Goal: Ask a question

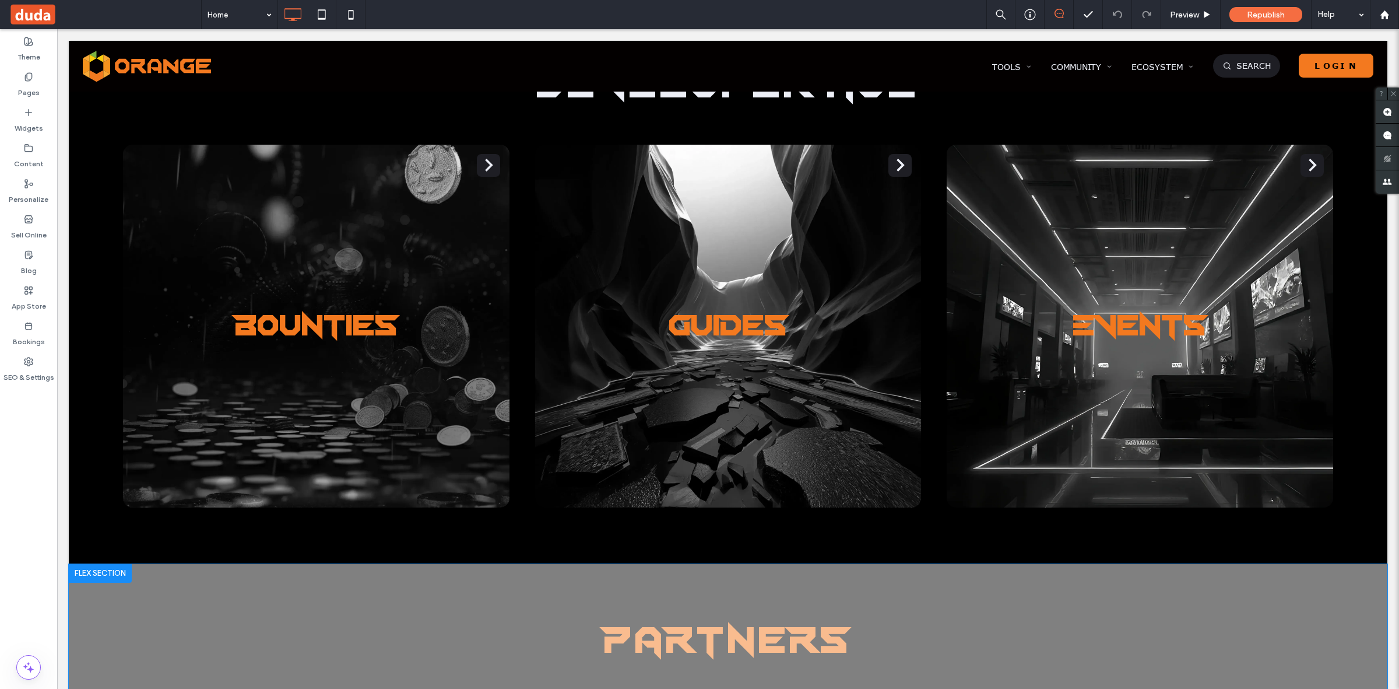
scroll to position [3450, 0]
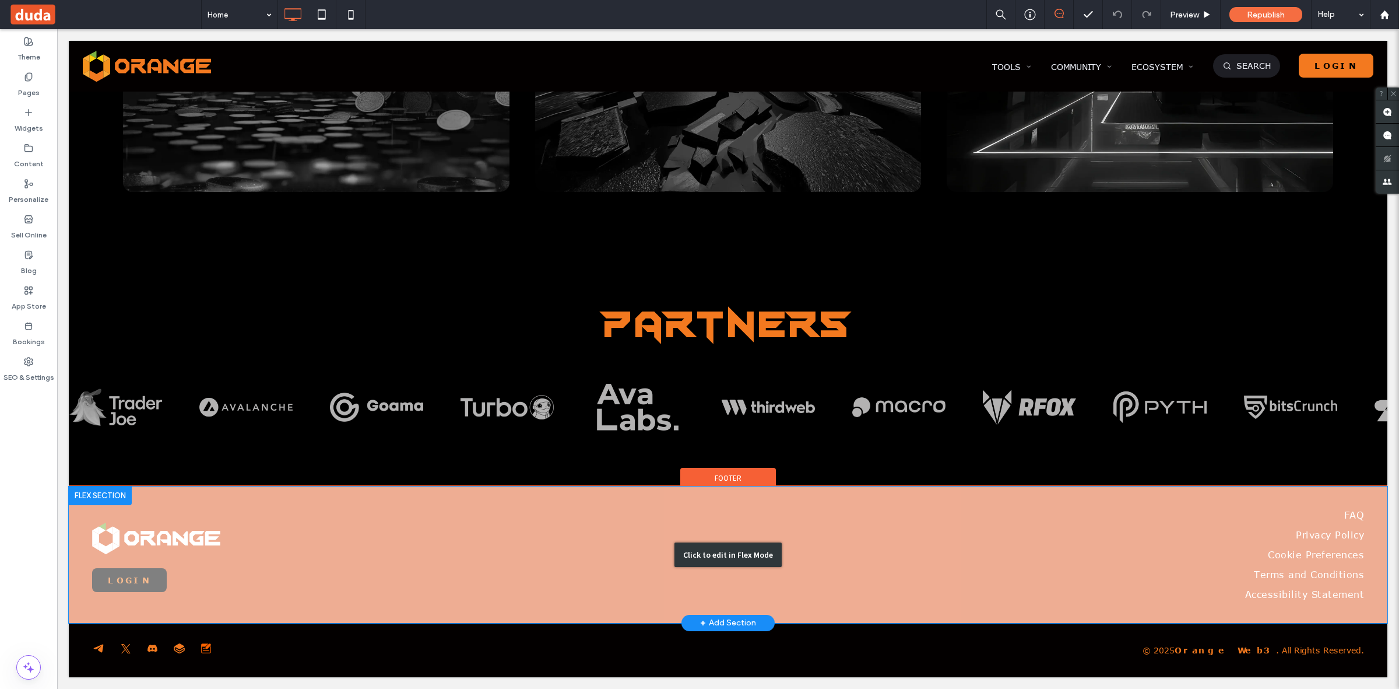
click at [163, 522] on div "Click to edit in Flex Mode" at bounding box center [728, 554] width 1319 height 136
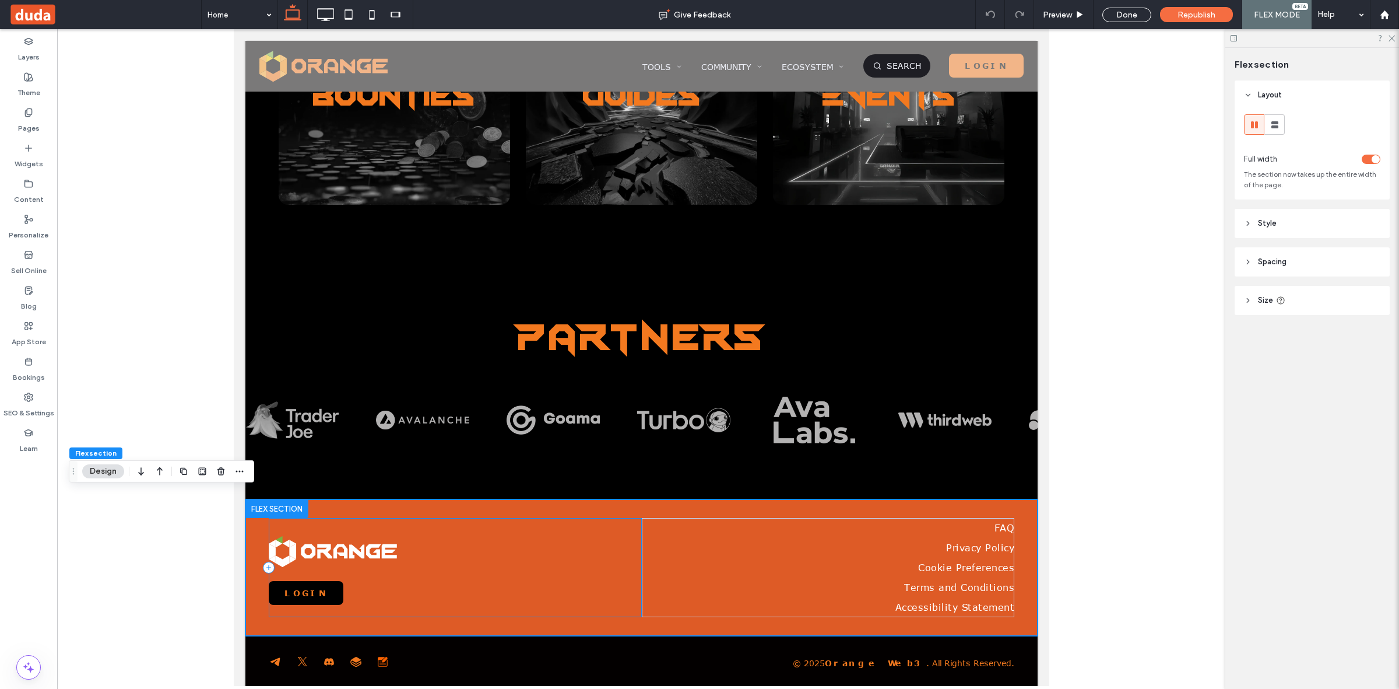
scroll to position [2828, 0]
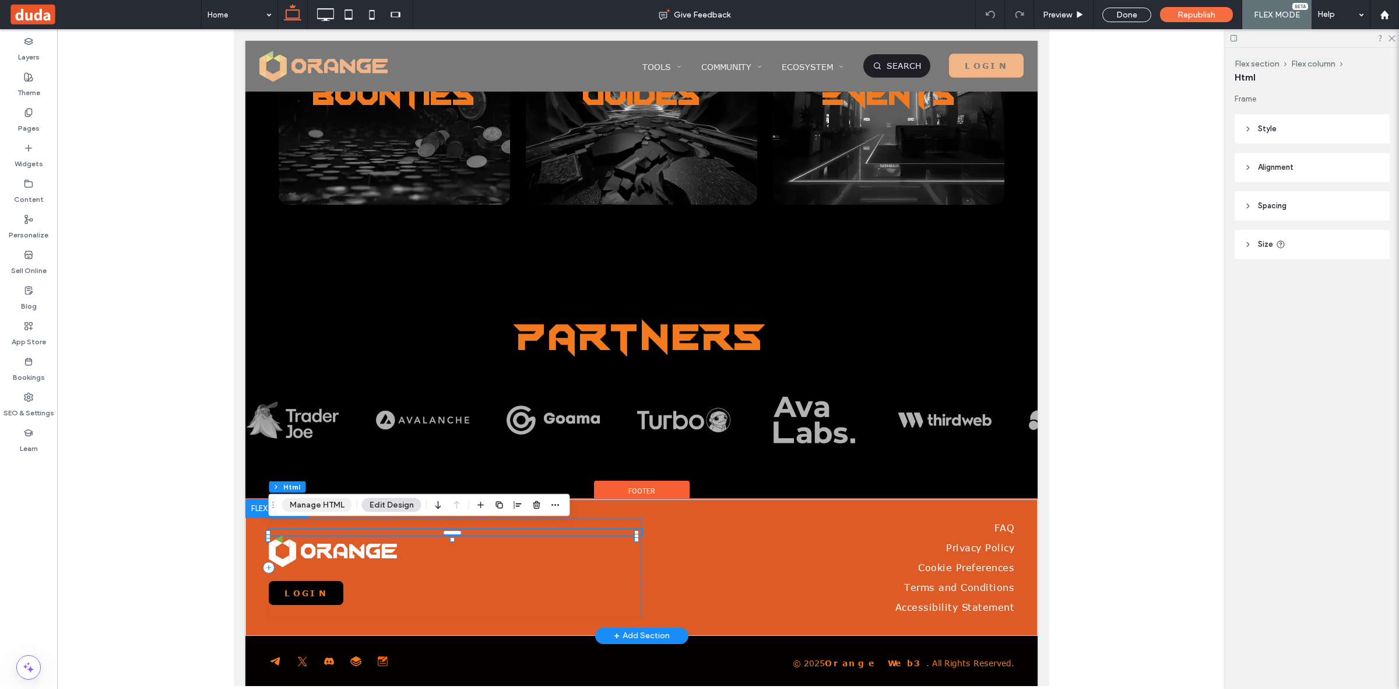
click at [333, 505] on button "Manage HTML" at bounding box center [317, 505] width 70 height 14
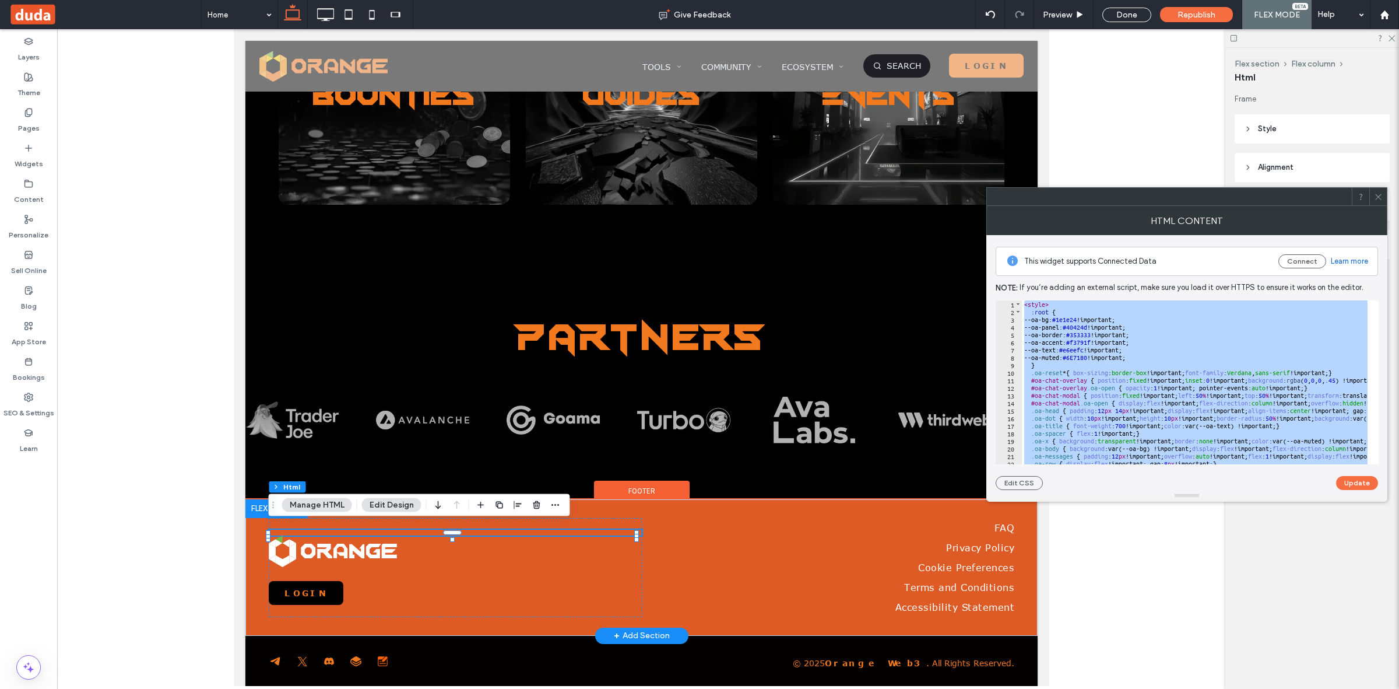
click at [1234, 327] on div "< style > :root { --oa-bg: #1e1e24 !important; --oa-panel: #40424d !important; …" at bounding box center [1195, 382] width 346 height 164
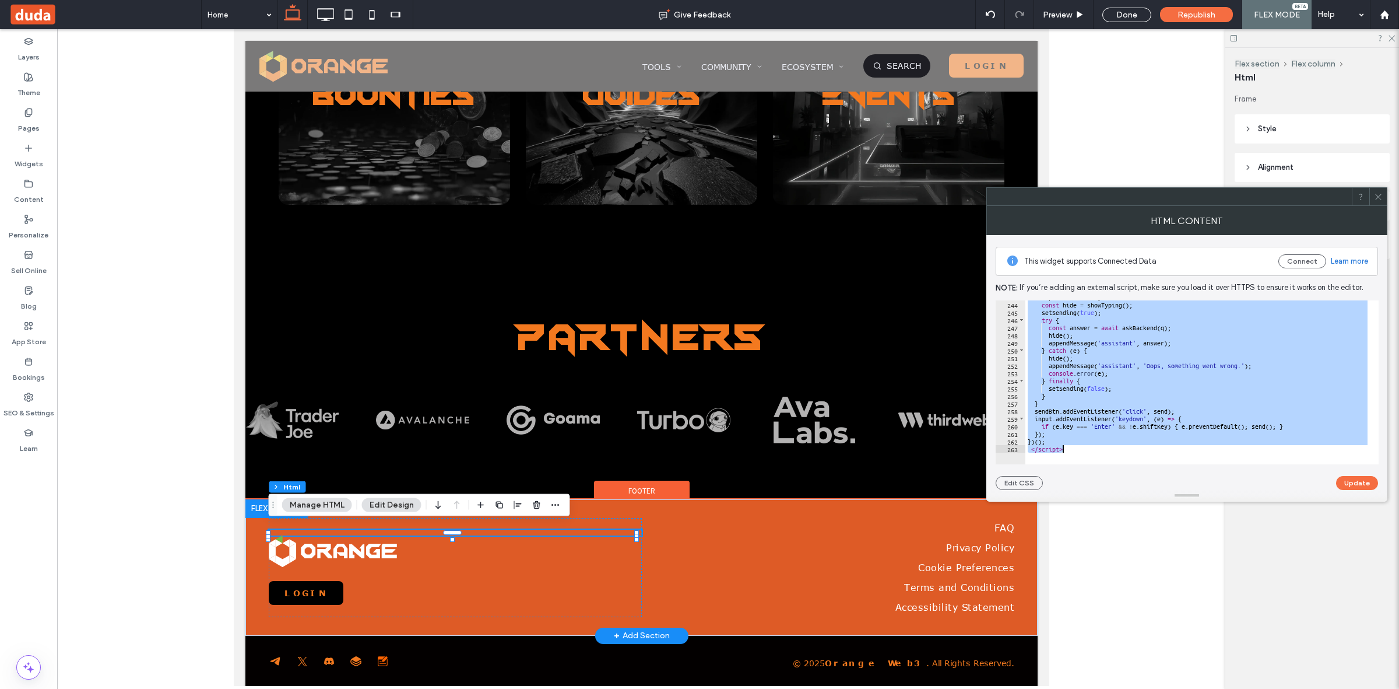
scroll to position [1841, 0]
drag, startPoint x: 1026, startPoint y: 349, endPoint x: 1098, endPoint y: 453, distance: 126.6
click at [1098, 453] on div "**********" at bounding box center [1187, 382] width 383 height 164
type textarea "**********"
paste textarea "Cursor at row 263"
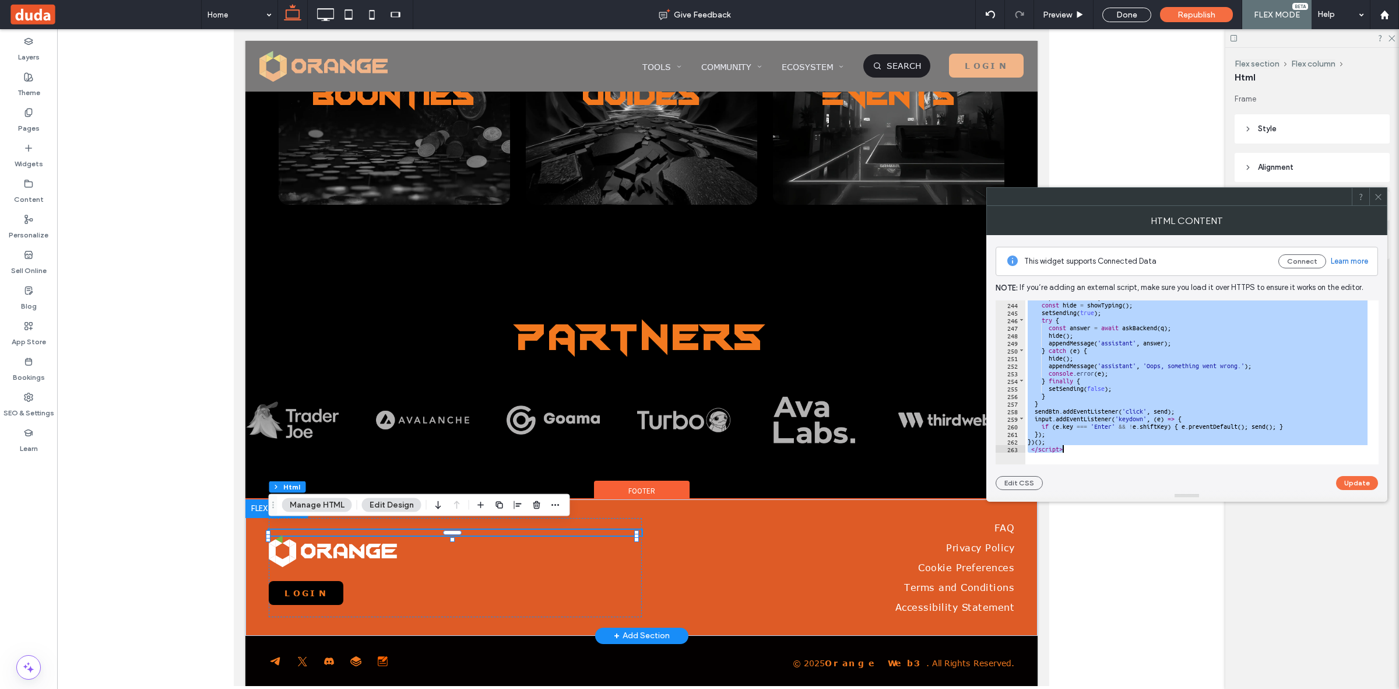
scroll to position [1902, 0]
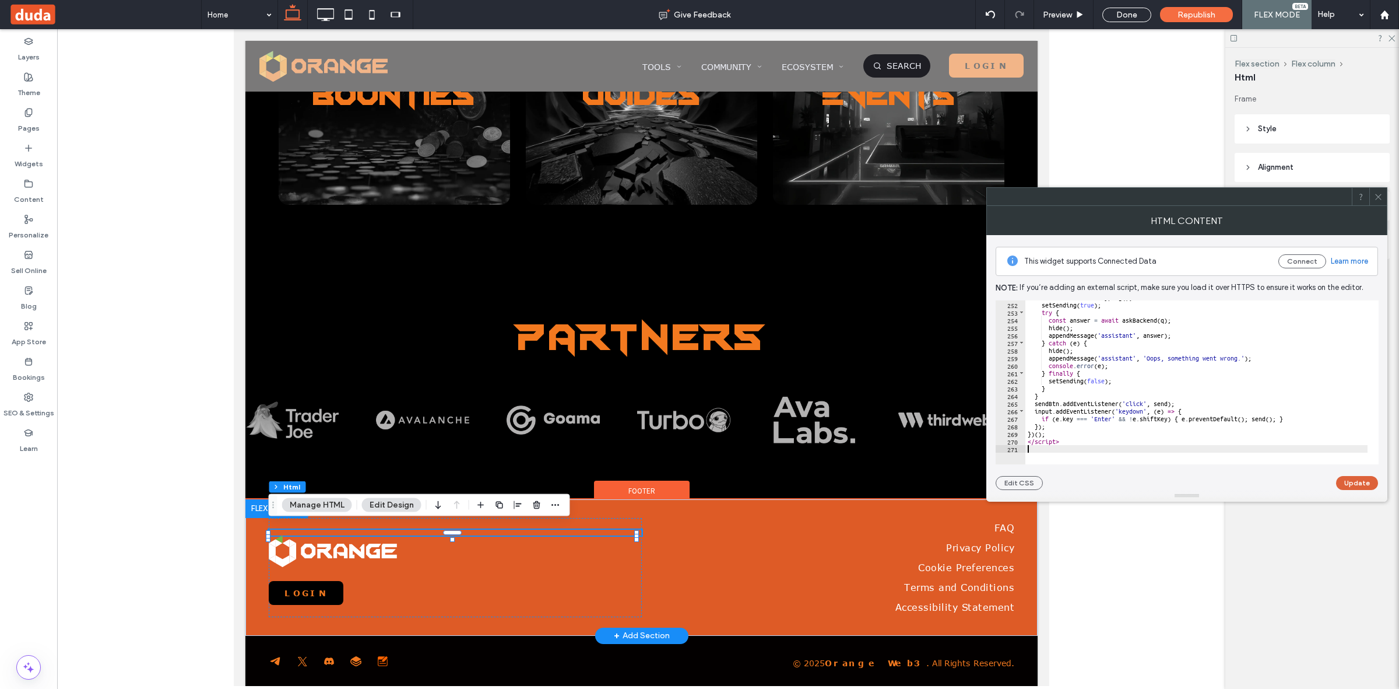
click at [1357, 482] on button "Update" at bounding box center [1357, 483] width 42 height 14
click at [1379, 197] on use at bounding box center [1379, 197] width 6 height 6
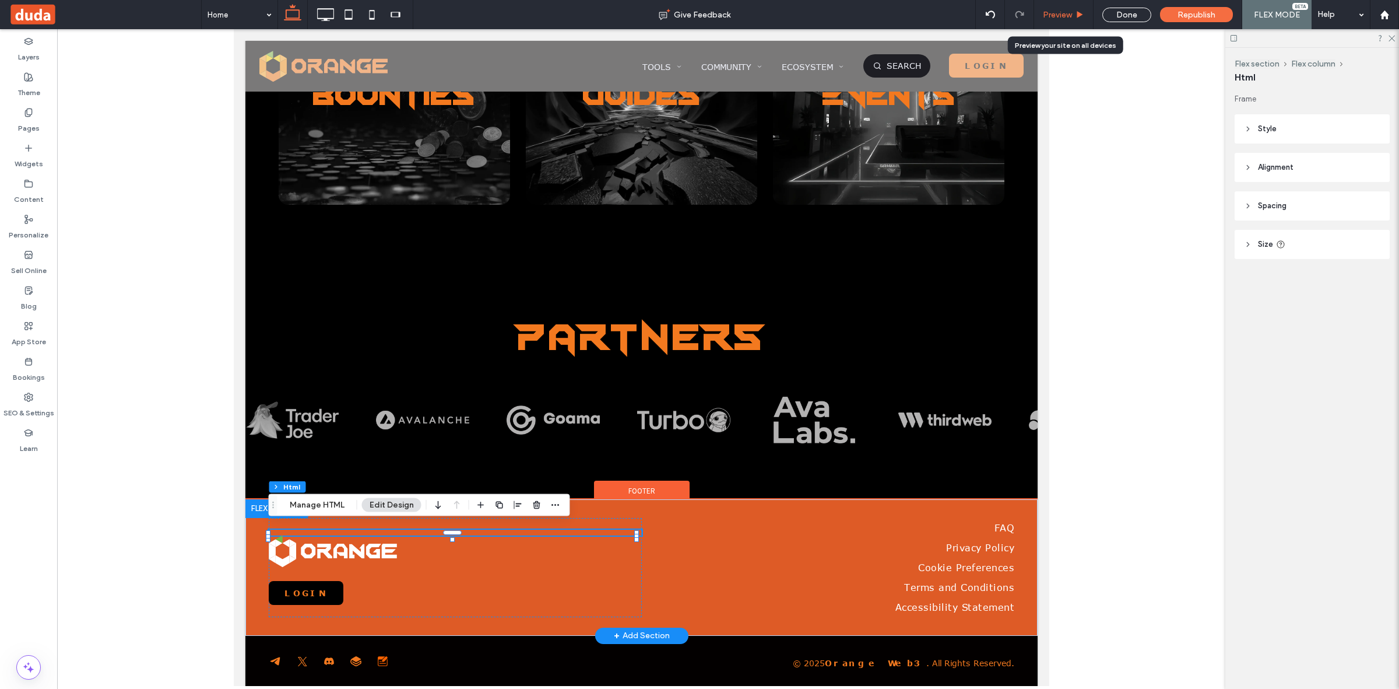
click at [1065, 16] on span "Preview" at bounding box center [1057, 15] width 29 height 10
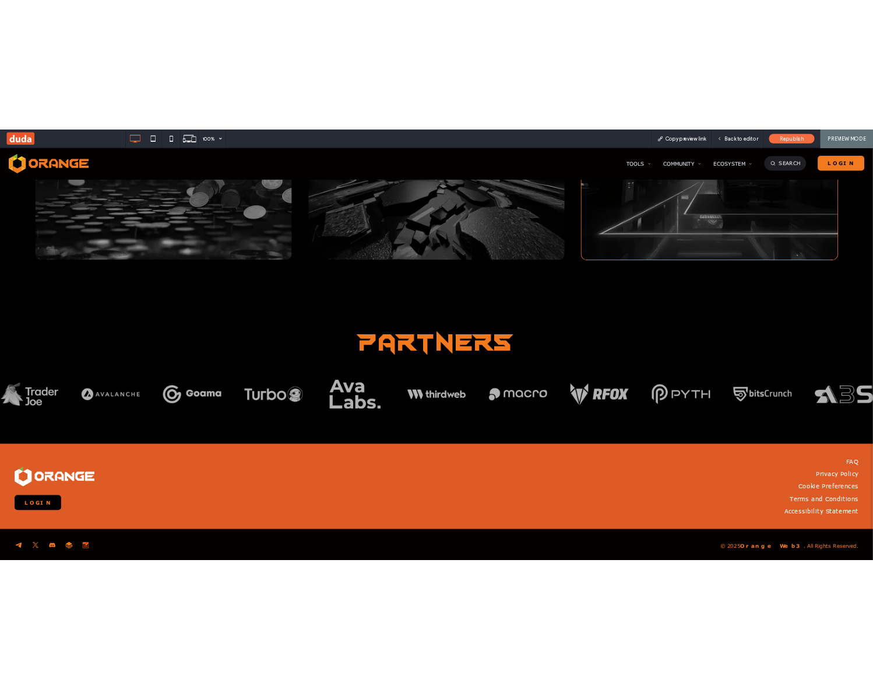
scroll to position [3530, 0]
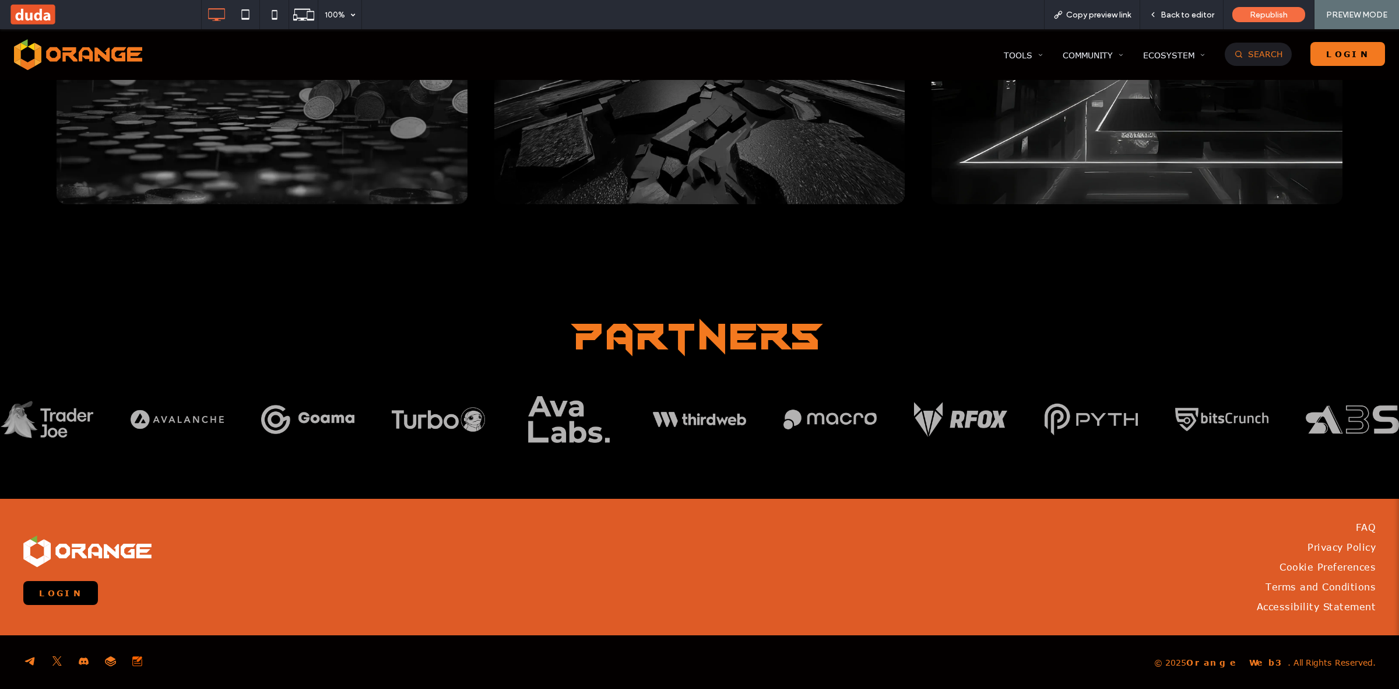
click at [1252, 61] on link "Search" at bounding box center [1258, 54] width 67 height 23
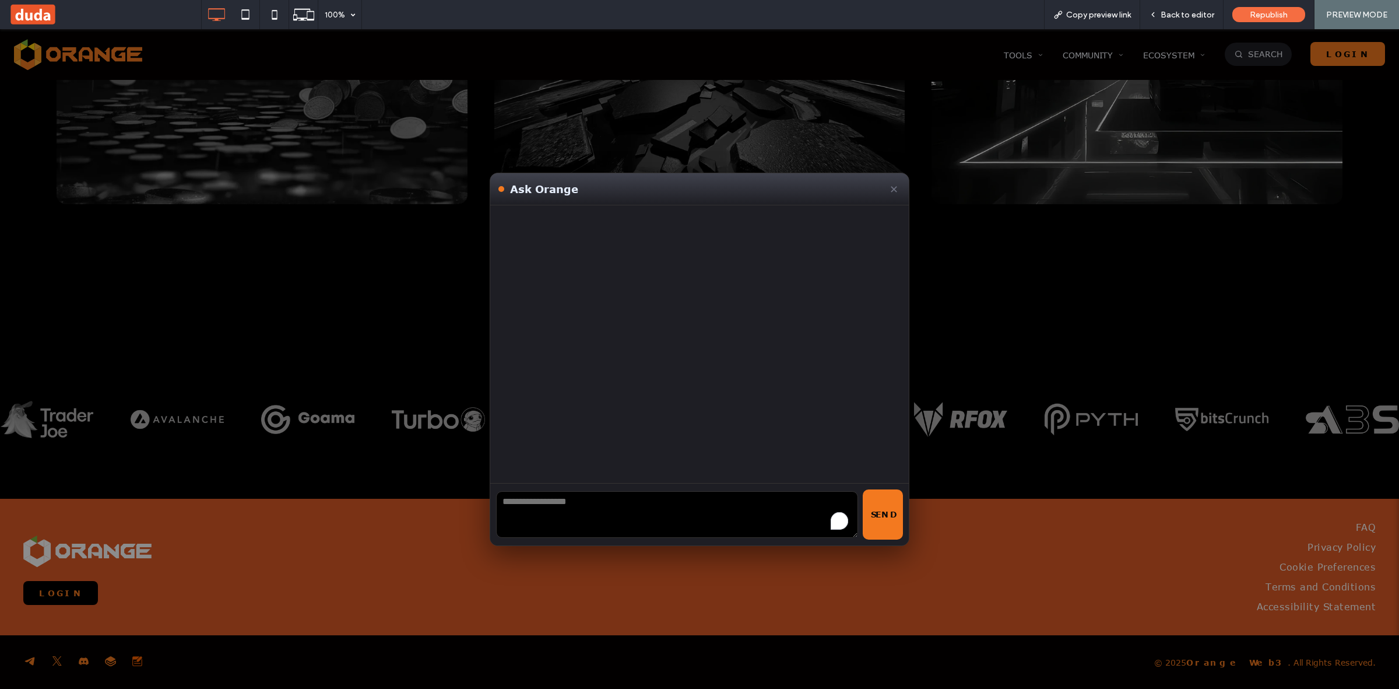
click at [601, 514] on textarea "To enrich screen reader interactions, please activate Accessibility in Grammarl…" at bounding box center [677, 514] width 362 height 47
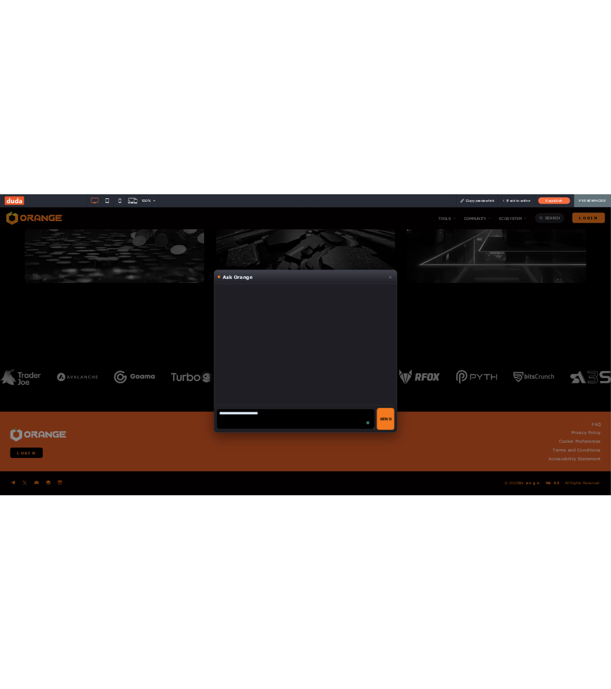
scroll to position [2893, 0]
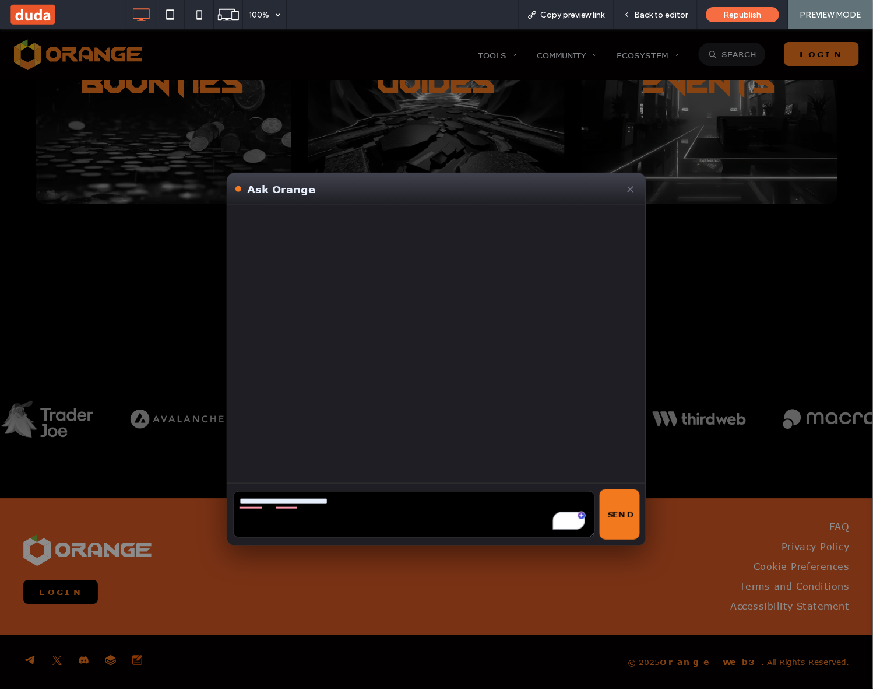
click at [380, 506] on textarea "**********" at bounding box center [414, 513] width 362 height 47
type textarea "**********"
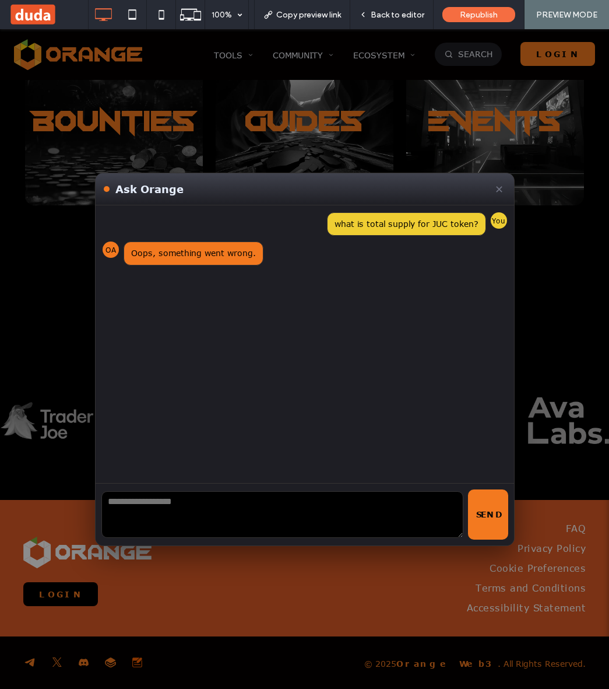
scroll to position [2632, 0]
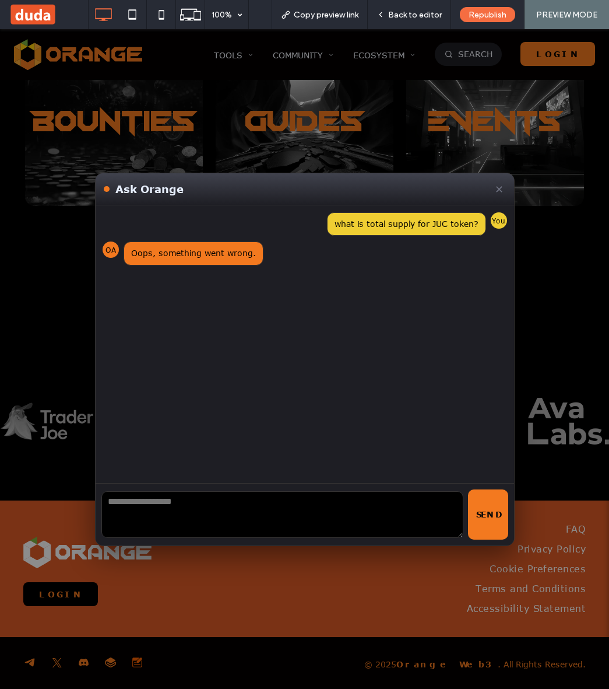
click at [494, 190] on button "✕" at bounding box center [499, 188] width 13 height 17
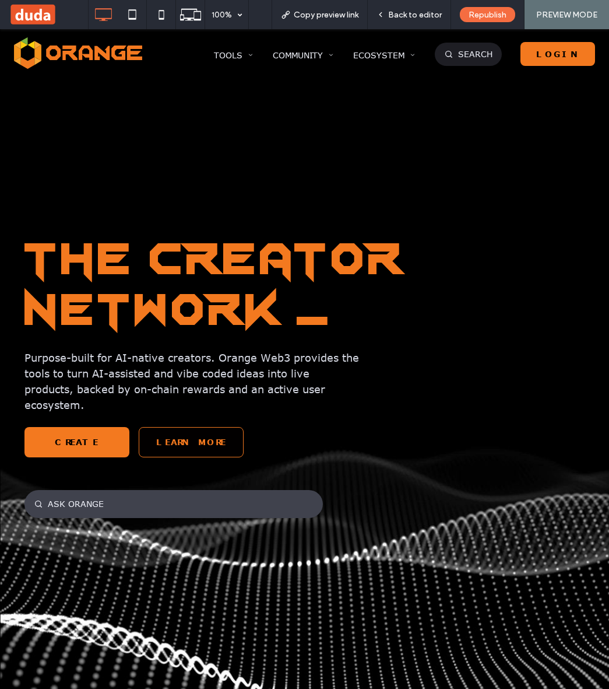
scroll to position [0, 0]
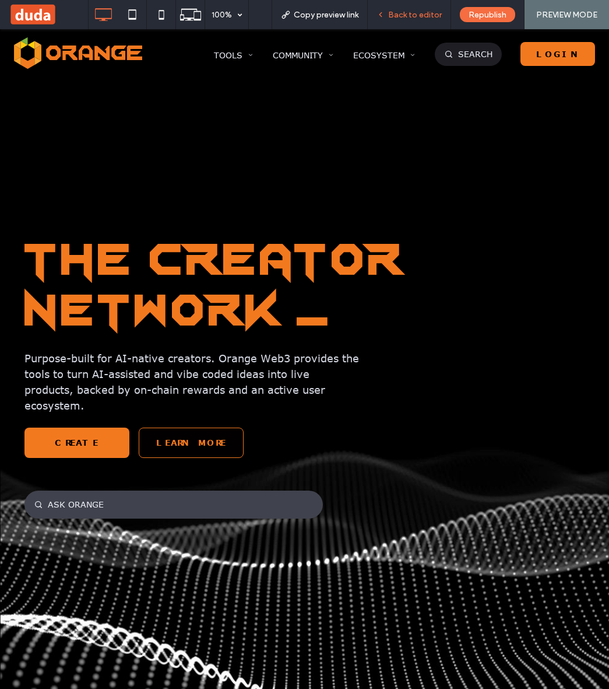
click at [407, 6] on div "Back to editor" at bounding box center [409, 14] width 83 height 29
click at [397, 15] on span "Back to editor" at bounding box center [415, 15] width 54 height 10
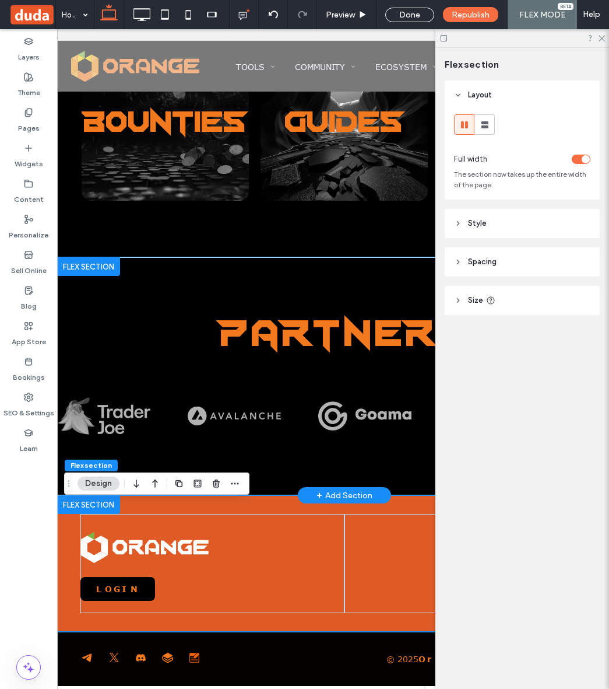
scroll to position [2611, 0]
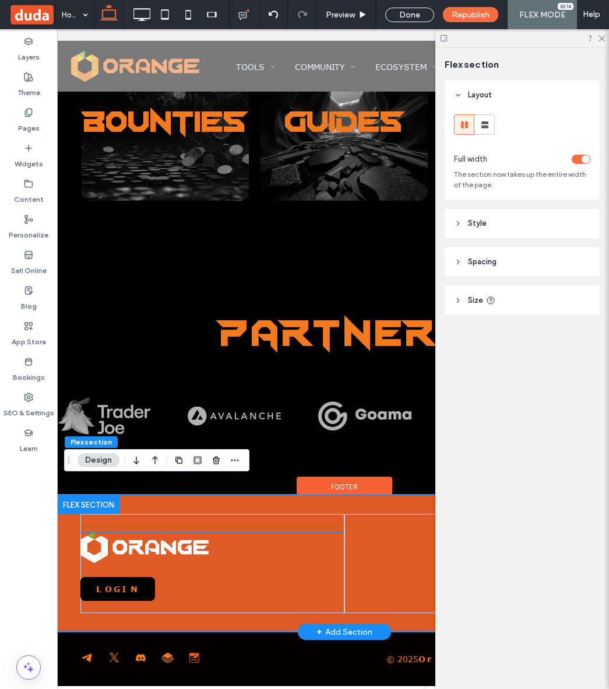
click at [149, 526] on div "Ask Orange ✕ what is total supply for JUC token? You OA Oops, something went wr…" at bounding box center [212, 529] width 264 height 6
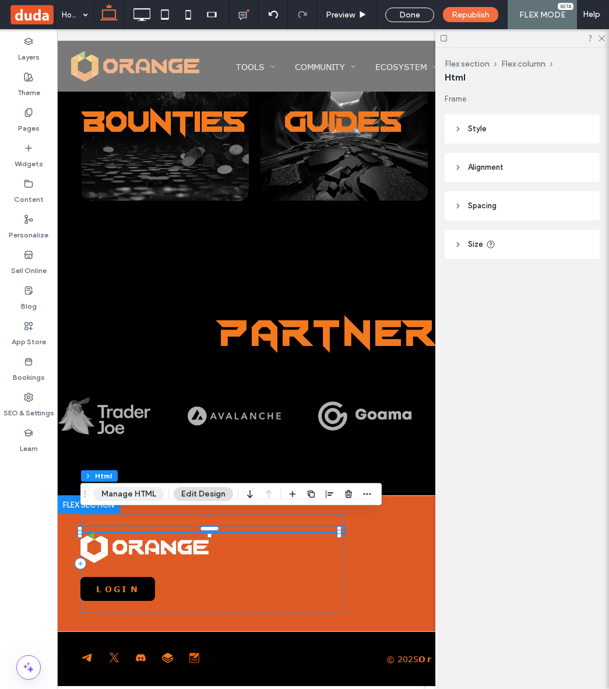
click at [127, 497] on button "Manage HTML" at bounding box center [129, 494] width 70 height 14
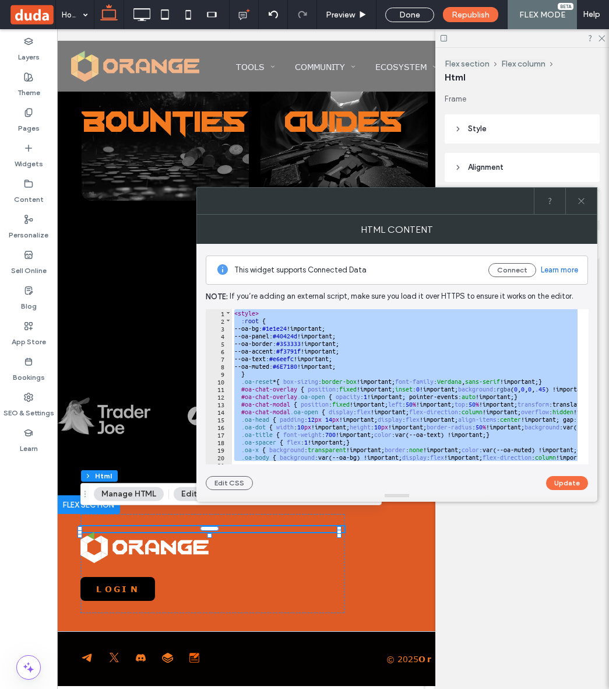
click at [419, 350] on div "< style > :root { --oa-bg: #1e1e24 !important; --oa-panel: #40424d !important; …" at bounding box center [405, 386] width 346 height 155
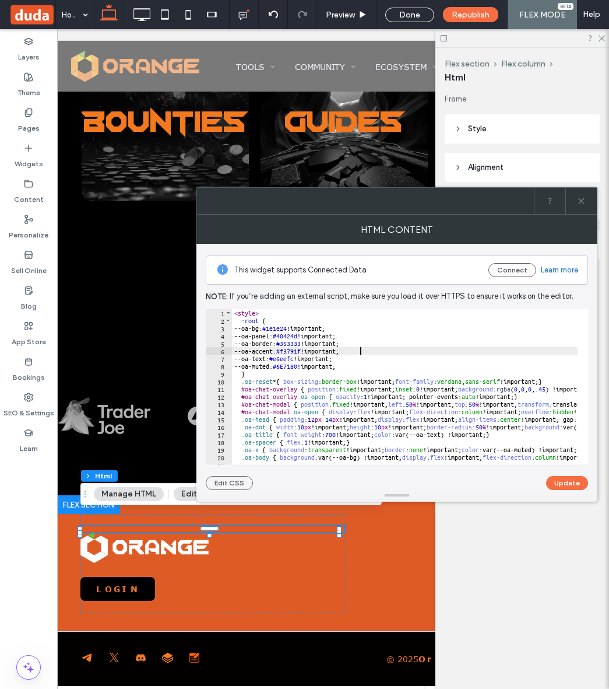
type textarea "**********"
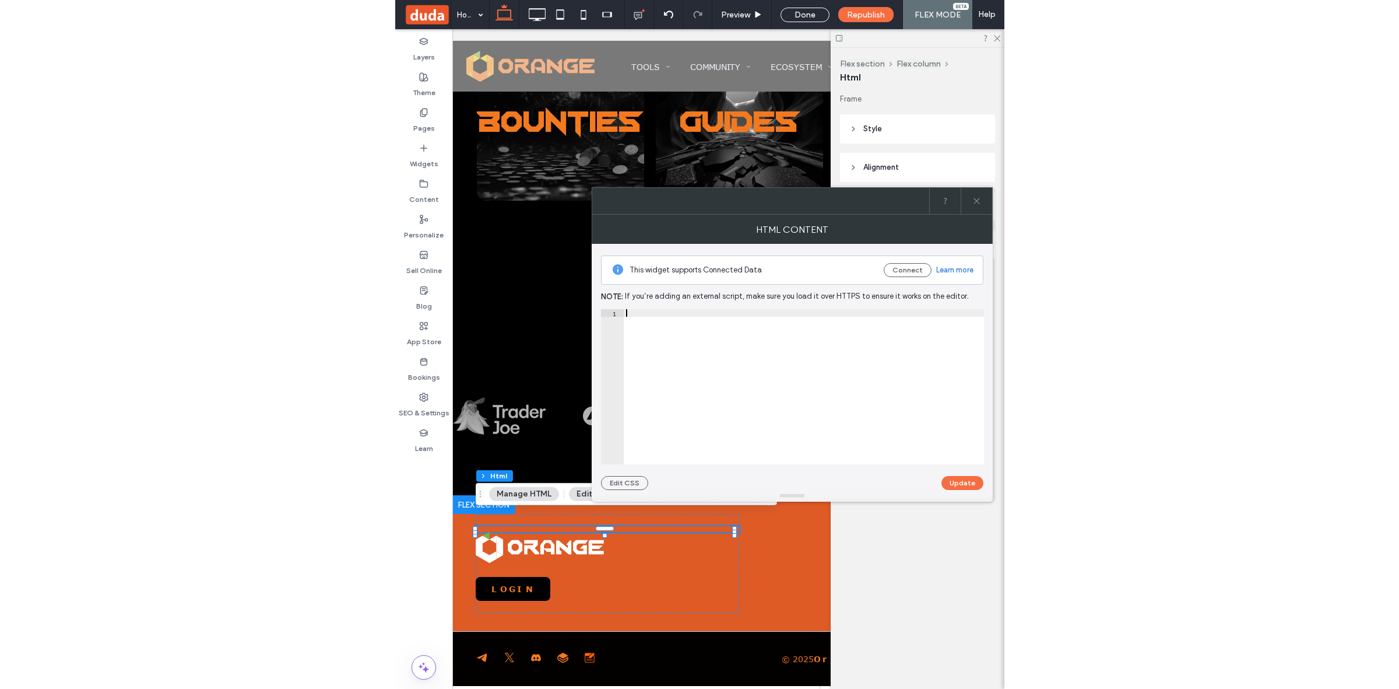
scroll to position [1975, 0]
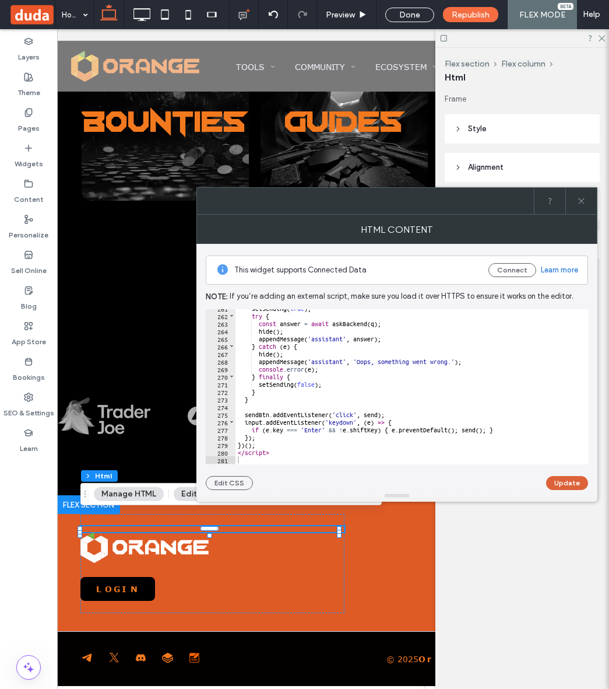
click at [563, 481] on button "Update" at bounding box center [567, 483] width 42 height 14
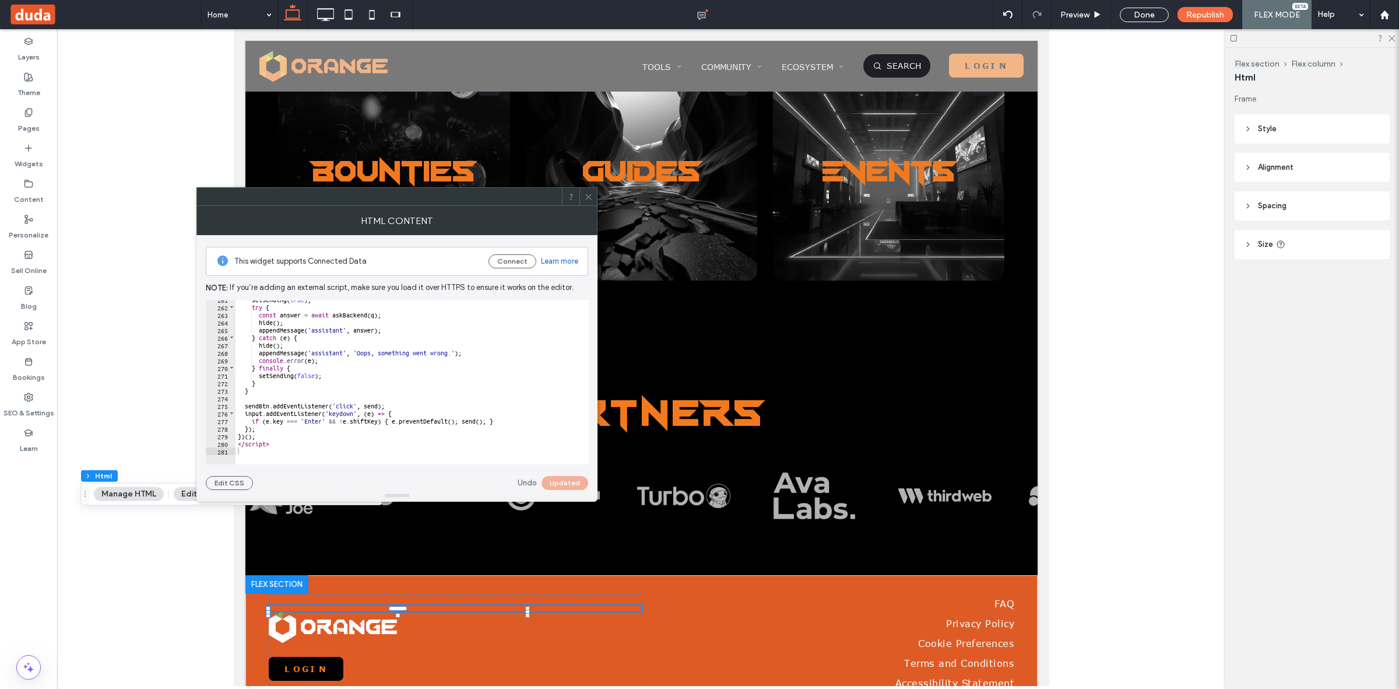
scroll to position [2741, 0]
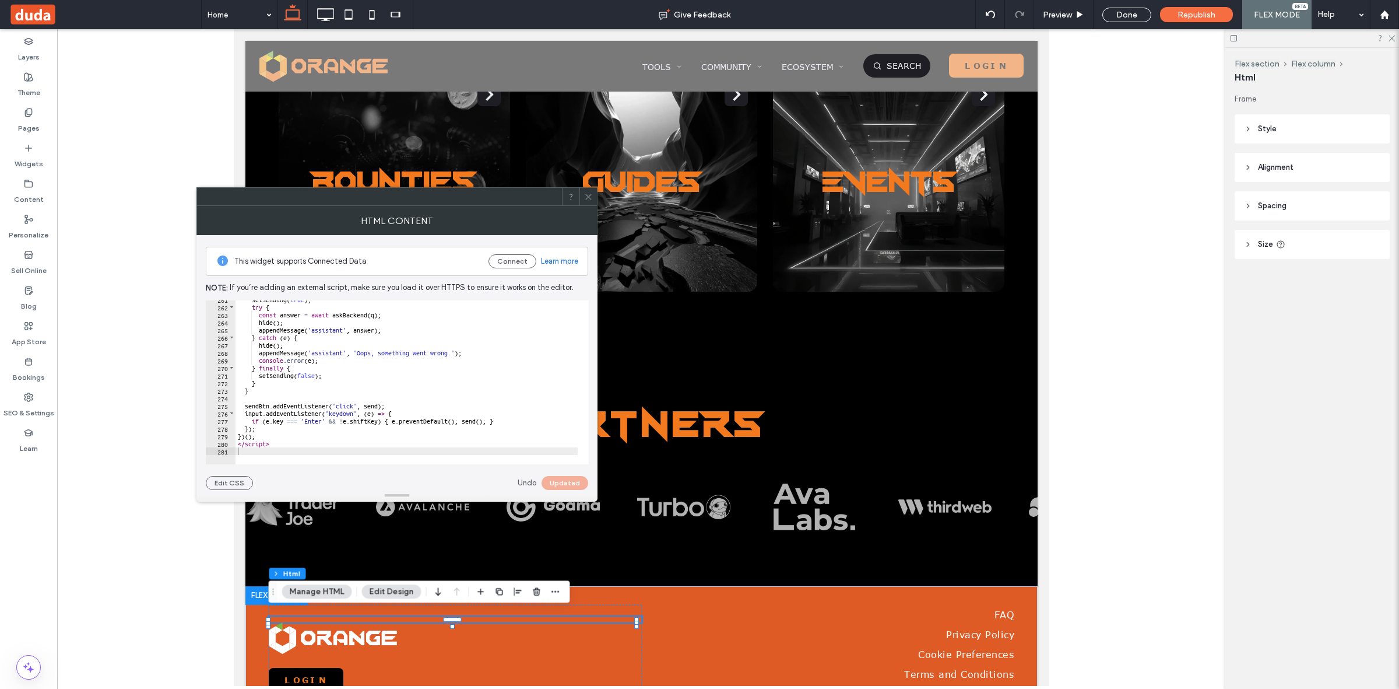
click at [587, 197] on icon at bounding box center [588, 196] width 9 height 9
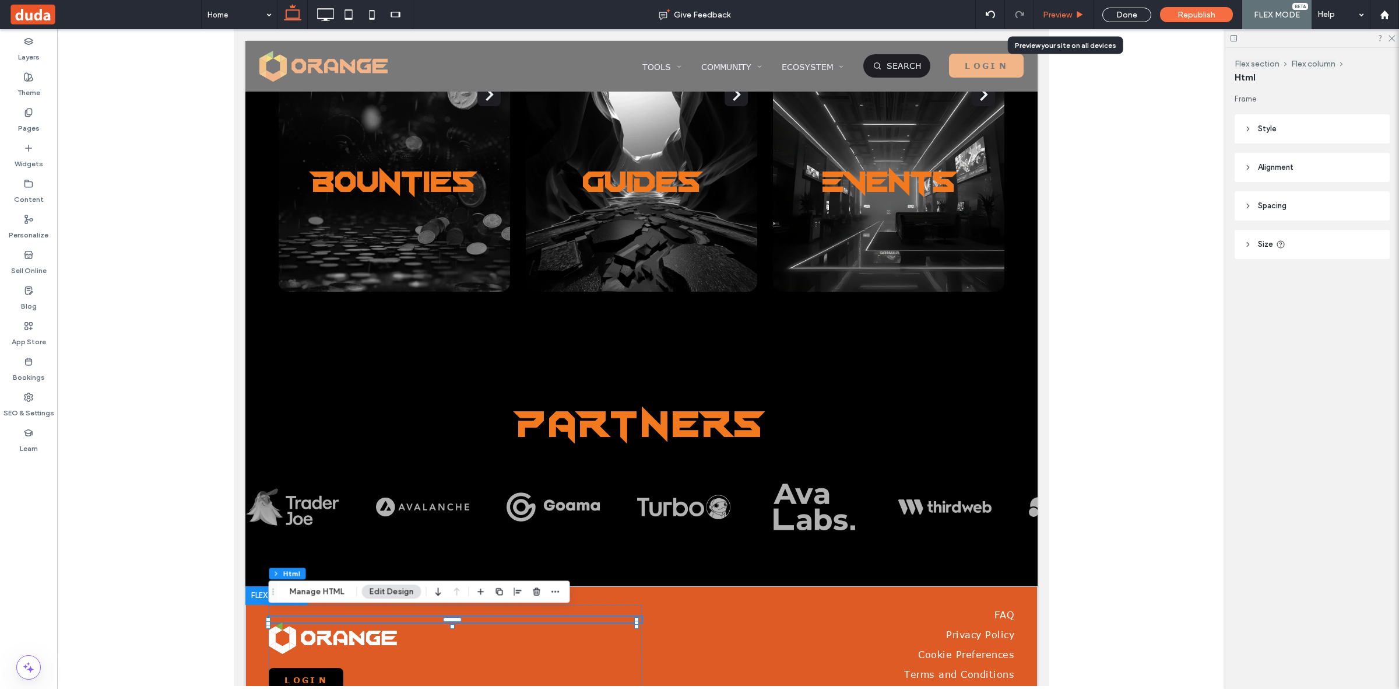
click at [1071, 22] on div "Preview" at bounding box center [1063, 14] width 59 height 29
click at [1064, 13] on span "Preview" at bounding box center [1057, 15] width 29 height 10
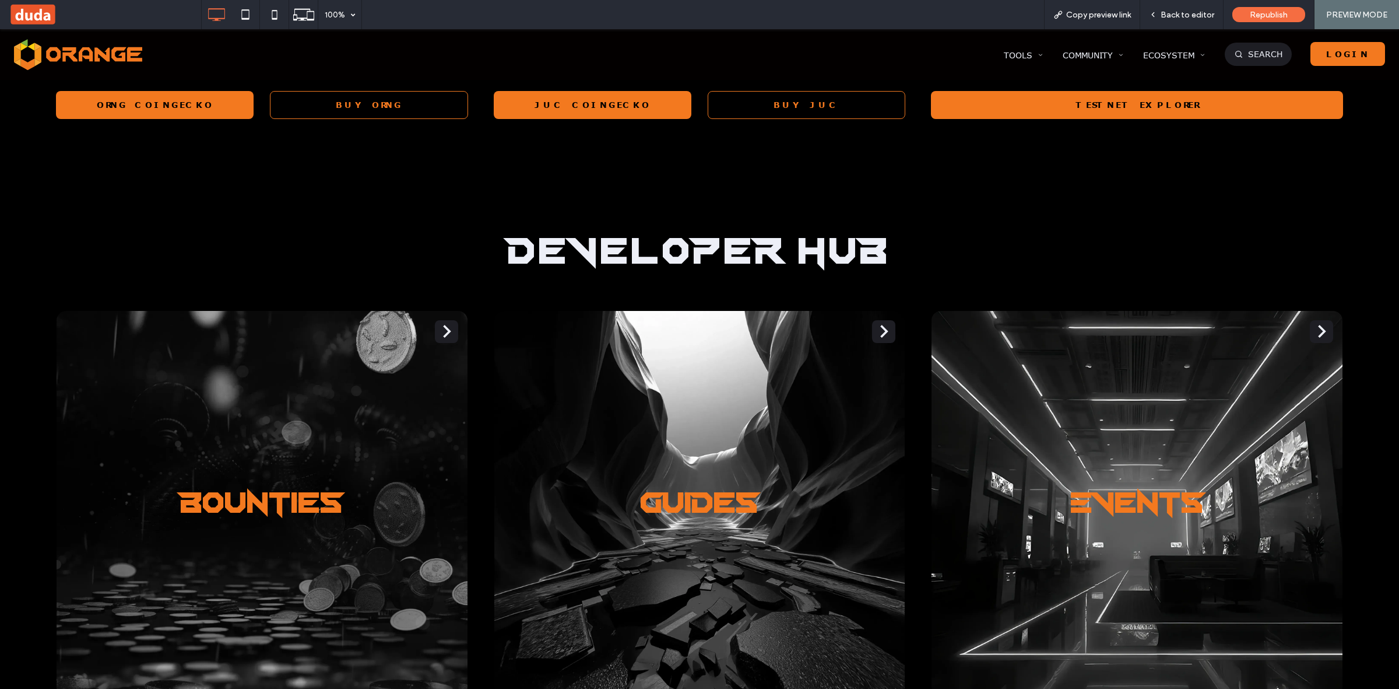
scroll to position [3019, 0]
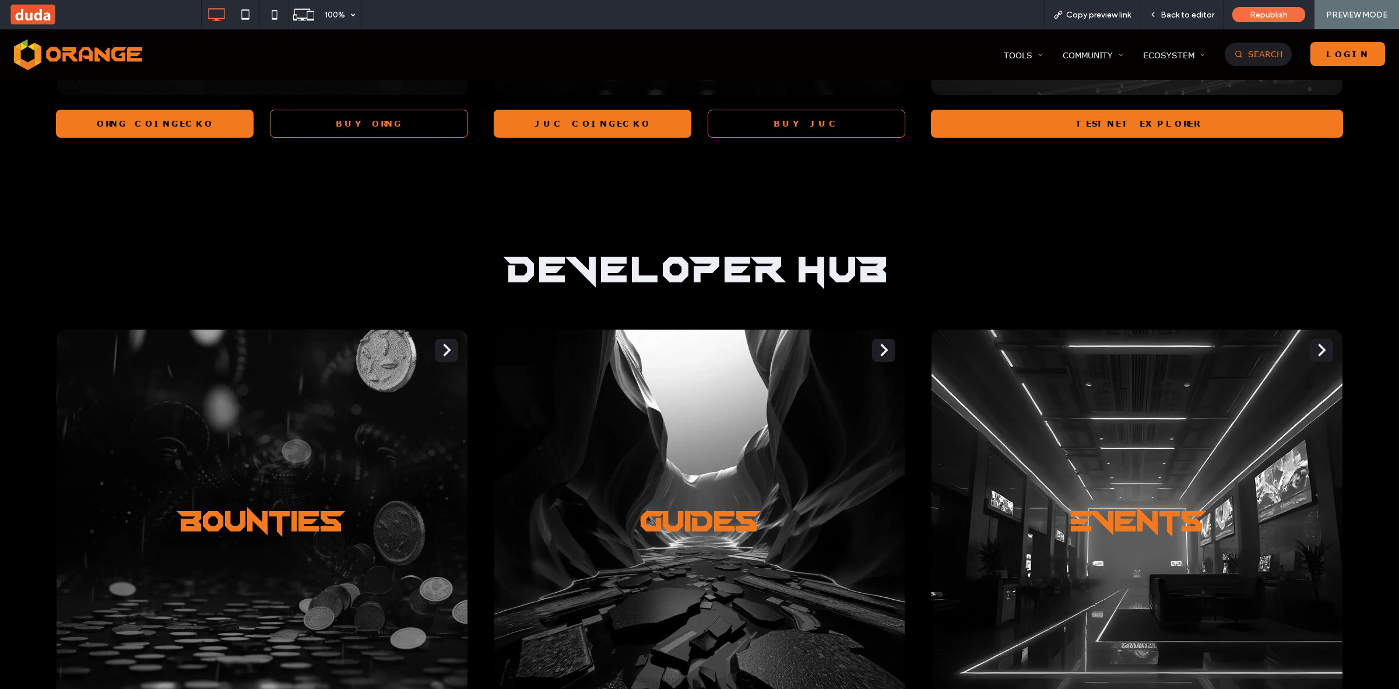
click at [1254, 52] on span "Search" at bounding box center [1265, 54] width 34 height 10
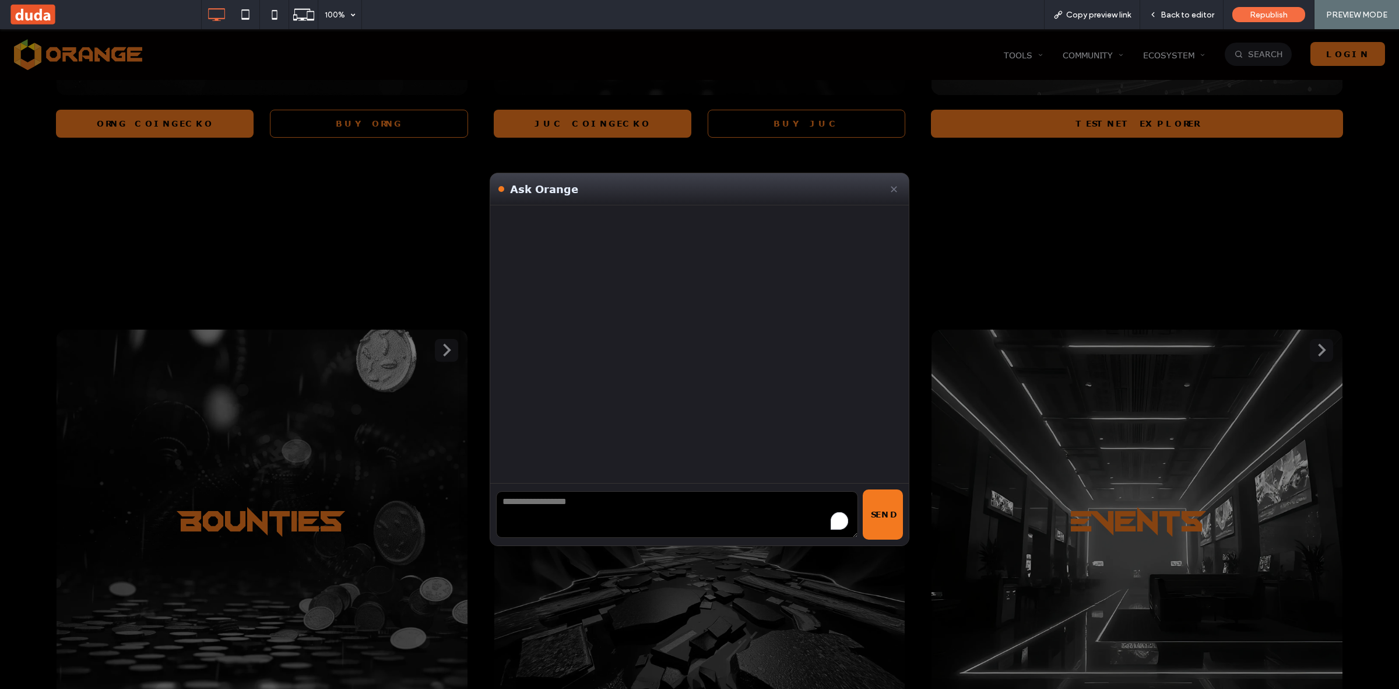
click at [584, 513] on textarea "To enrich screen reader interactions, please activate Accessibility in Grammarl…" at bounding box center [677, 514] width 362 height 47
type textarea "**********"
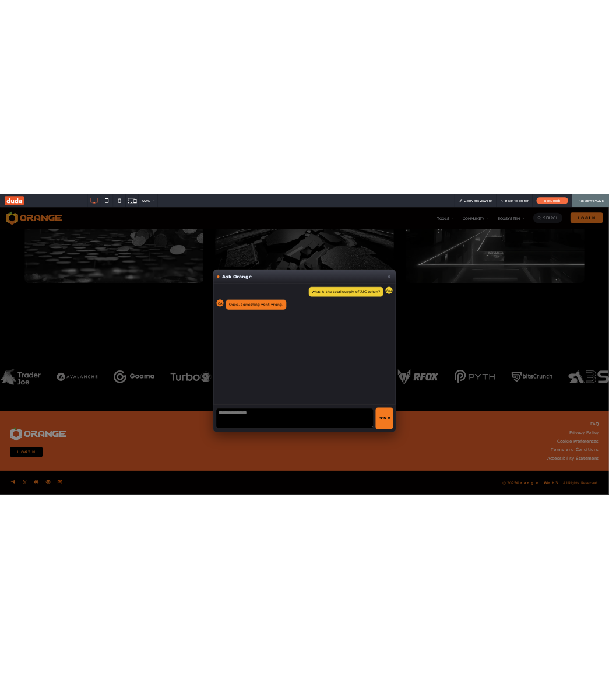
scroll to position [2500, 0]
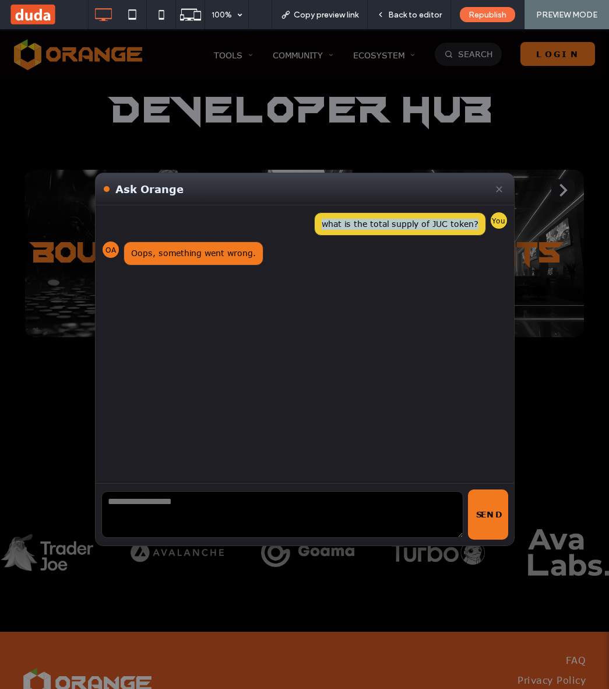
drag, startPoint x: 314, startPoint y: 220, endPoint x: 468, endPoint y: 222, distance: 154.5
click at [473, 220] on div "what is the total supply of JUC token?" at bounding box center [400, 224] width 172 height 24
copy div "what is the total supply of JUC token?"
click at [206, 505] on textarea "To enrich screen reader interactions, please activate Accessibility in Grammarl…" at bounding box center [282, 514] width 362 height 47
paste textarea "**********"
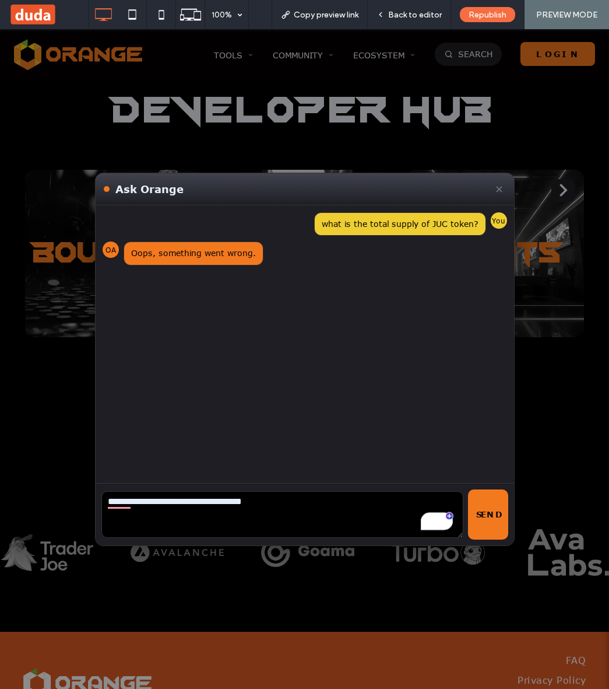
type textarea "**********"
click at [483, 497] on button "Send" at bounding box center [488, 514] width 40 height 50
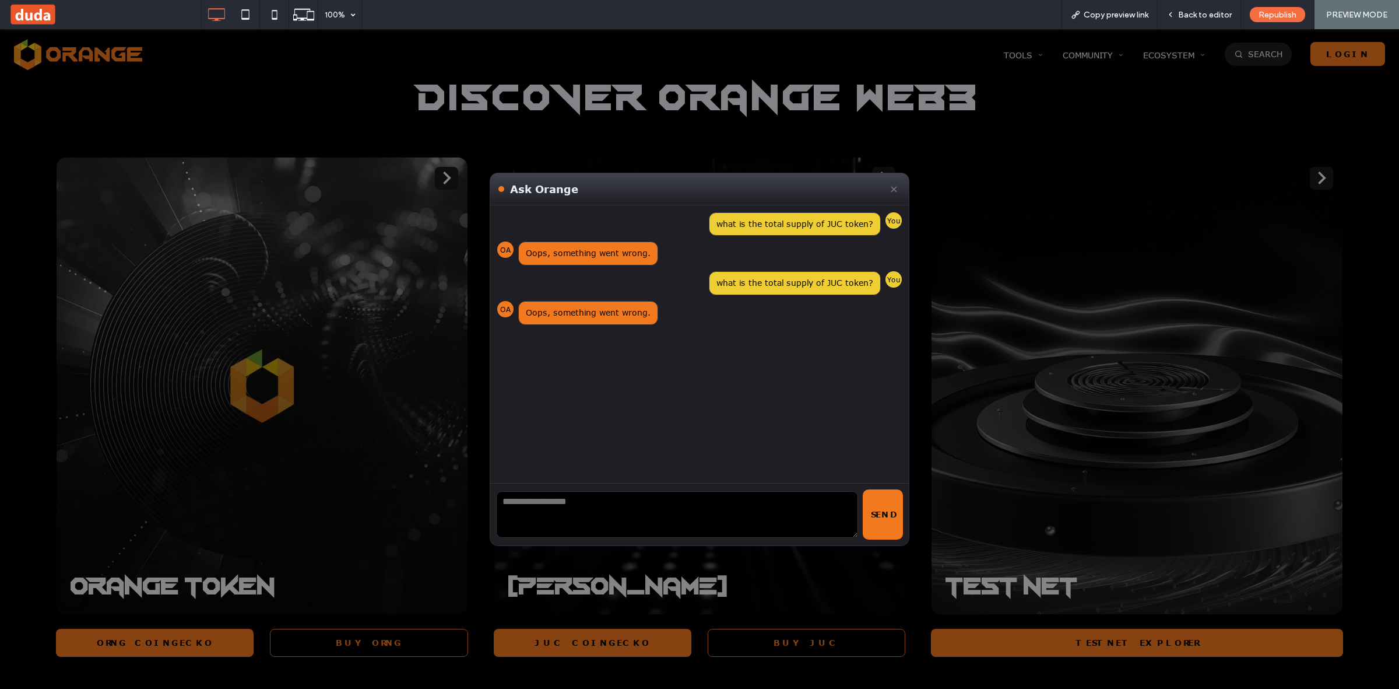
scroll to position [3019, 0]
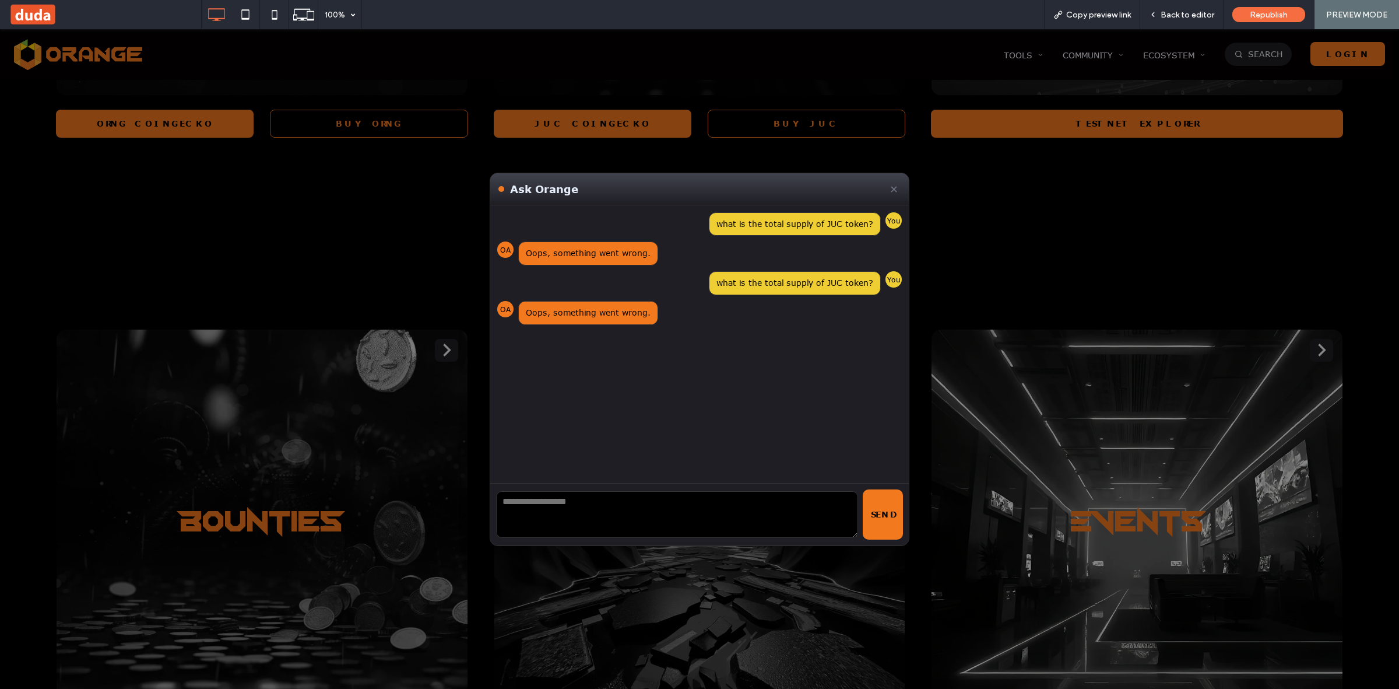
click at [609, 188] on button "✕" at bounding box center [893, 188] width 13 height 17
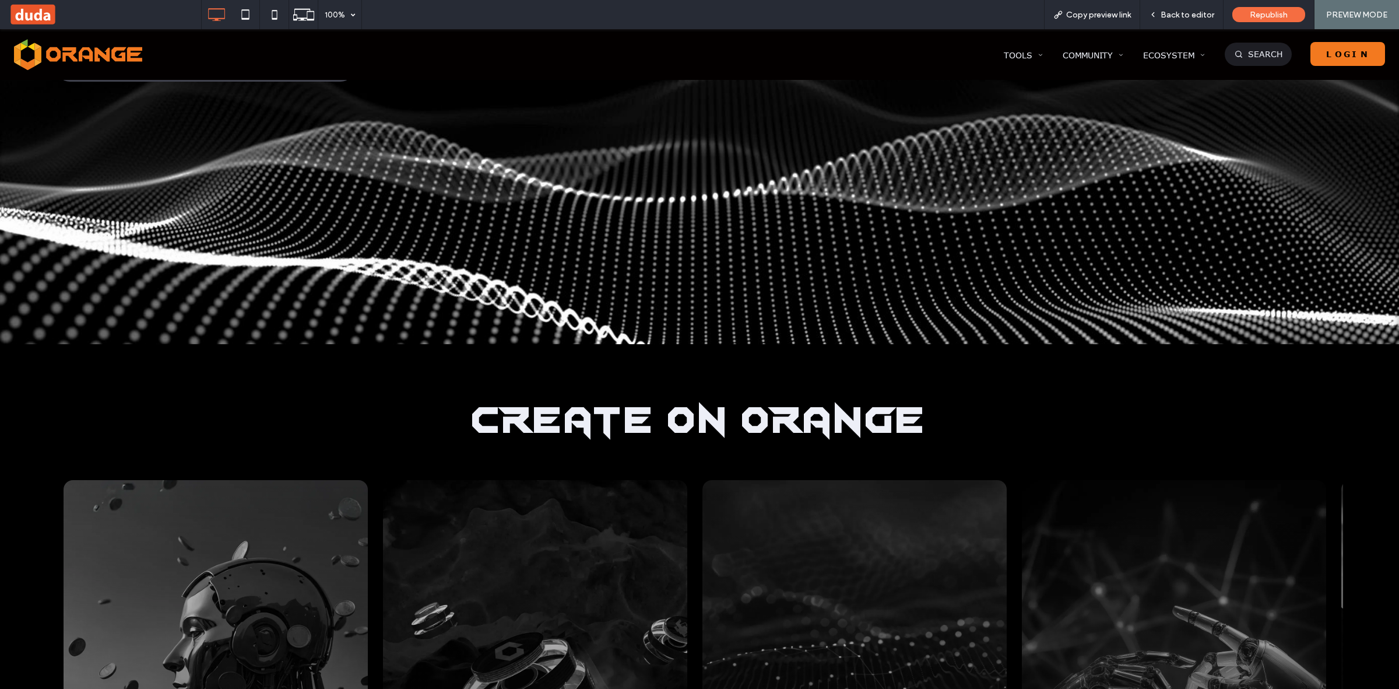
scroll to position [0, 0]
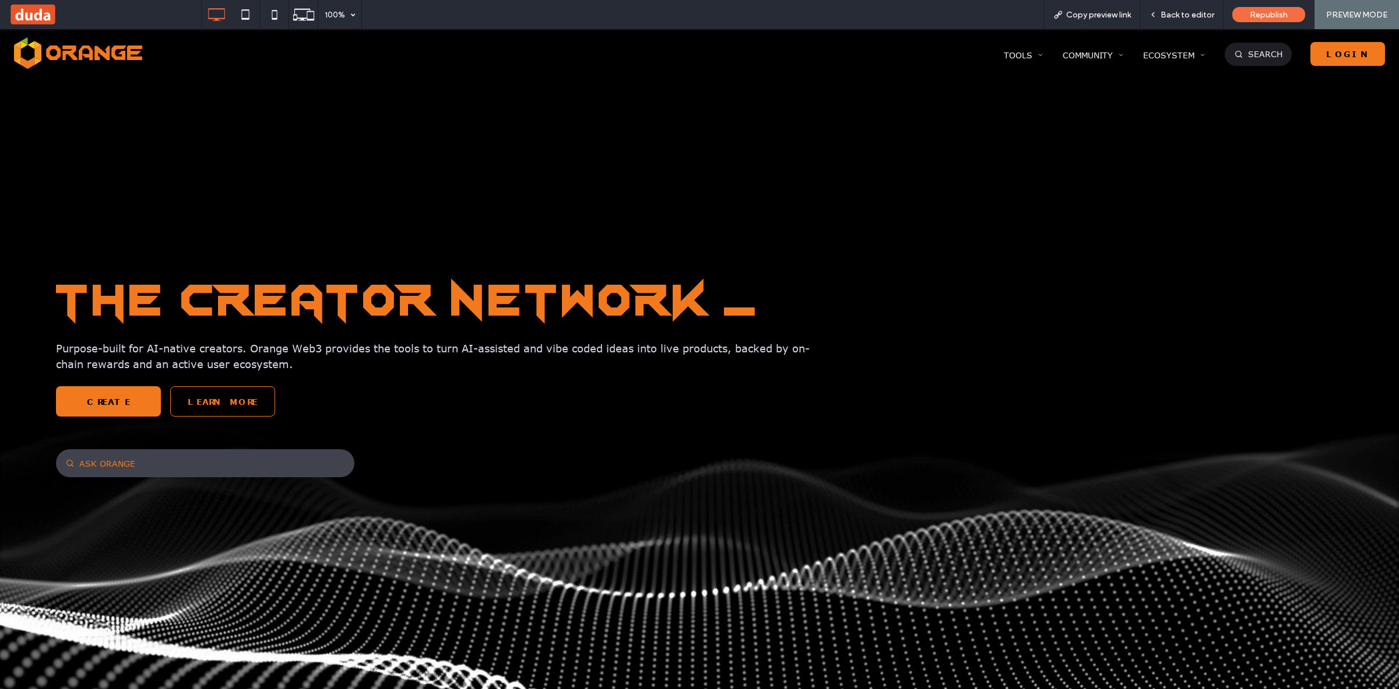
click at [140, 456] on link "Ask Orange" at bounding box center [205, 463] width 299 height 28
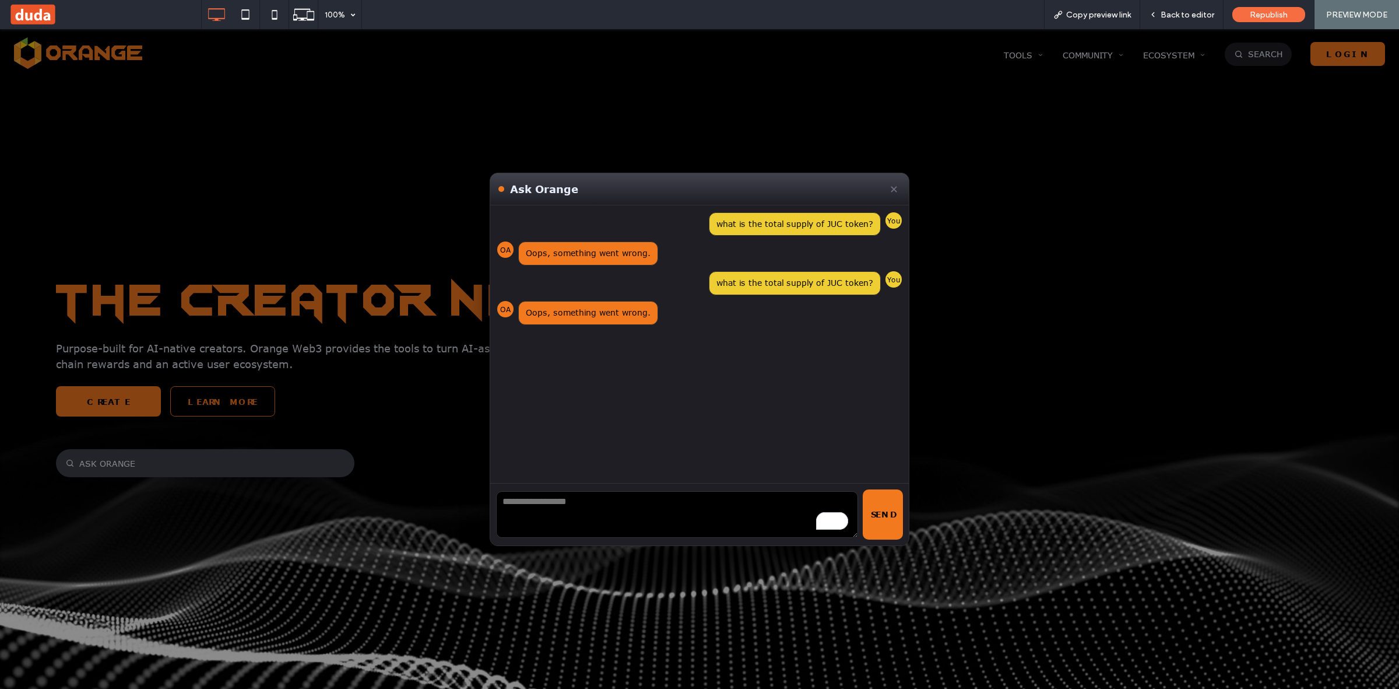
click at [609, 188] on button "✕" at bounding box center [893, 188] width 13 height 17
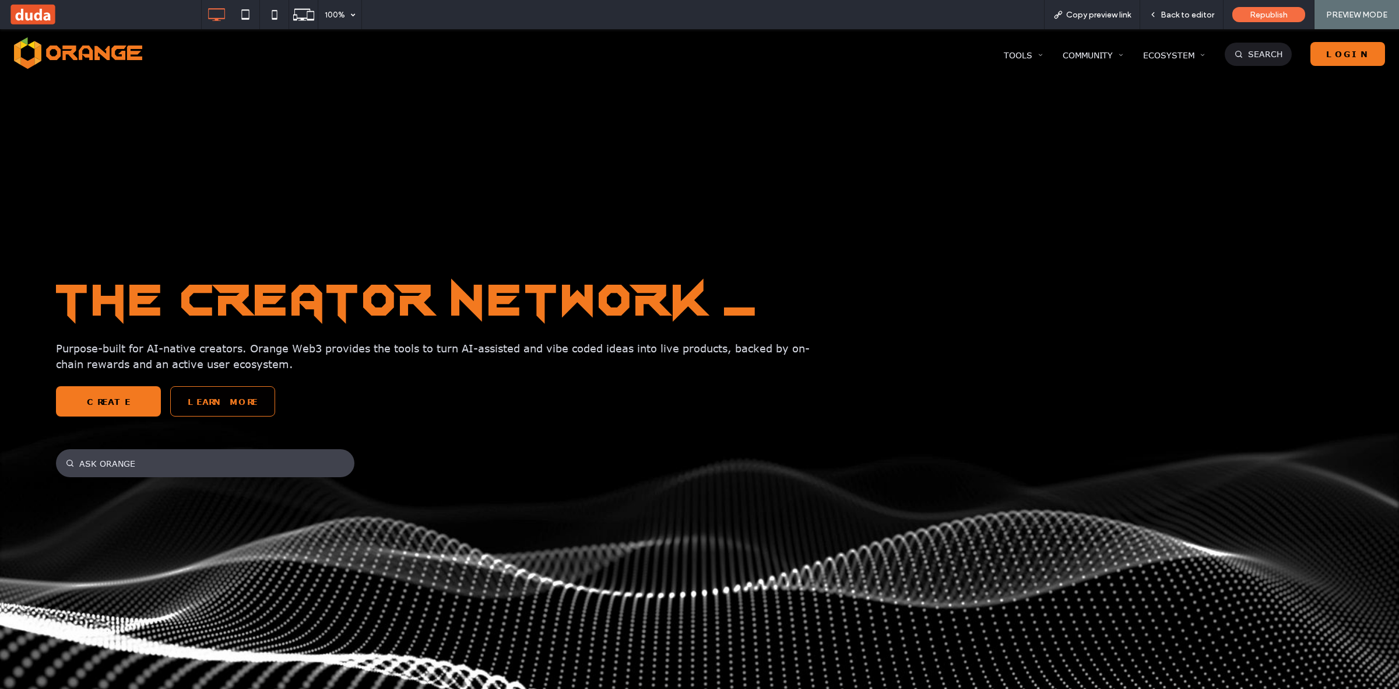
click at [609, 146] on div "The Creator Network _ Purpose-built for AI-native creators. Orange Web3 provide…" at bounding box center [699, 377] width 1399 height 594
click at [609, 7] on div "Back to editor" at bounding box center [1182, 14] width 83 height 29
click at [609, 15] on span "Back to editor" at bounding box center [1188, 15] width 54 height 10
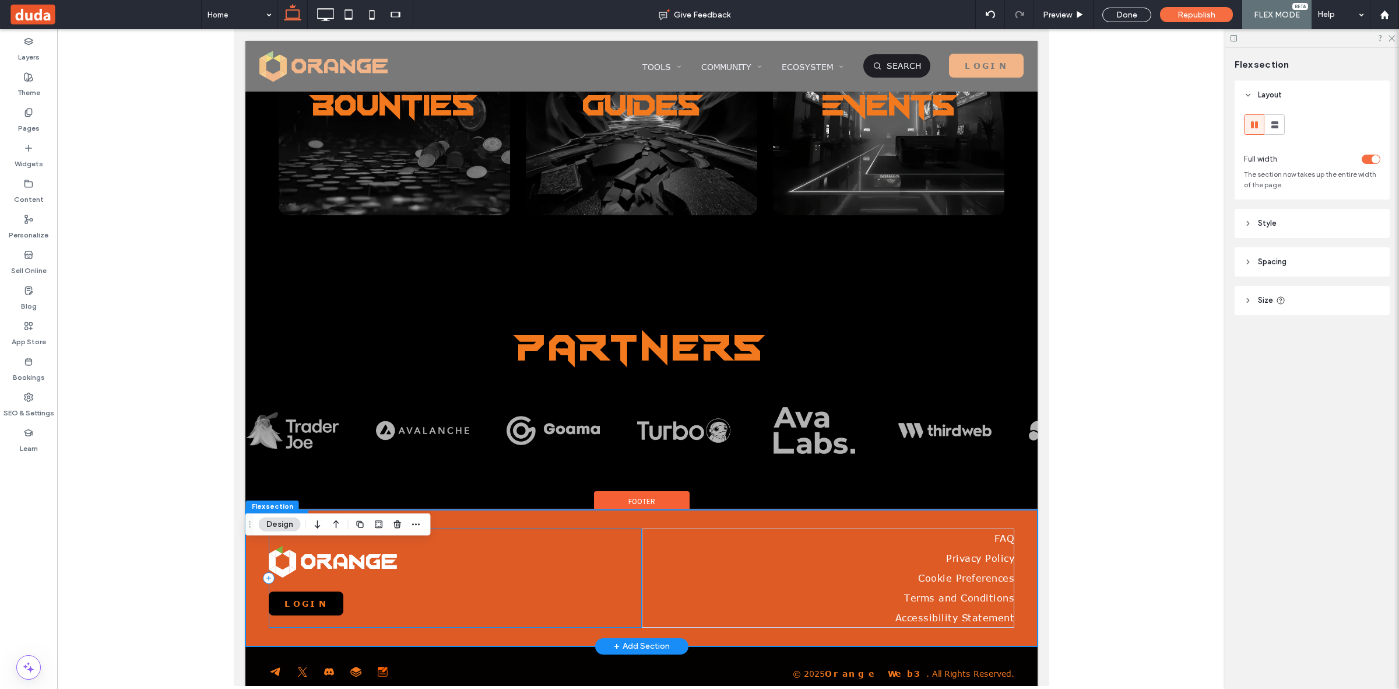
scroll to position [2828, 0]
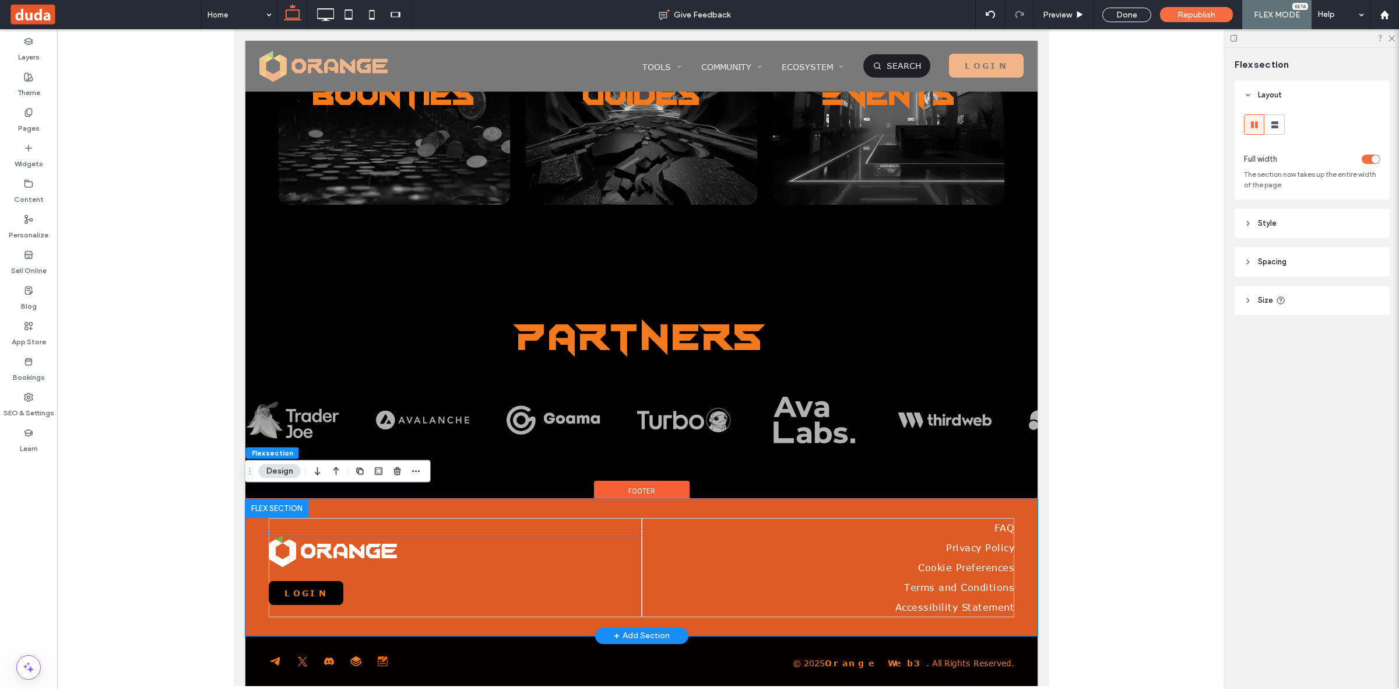
click at [394, 529] on div "Ask Orange ✕ what is the total supply of JUC token? You OA Oops, something went…" at bounding box center [454, 532] width 373 height 6
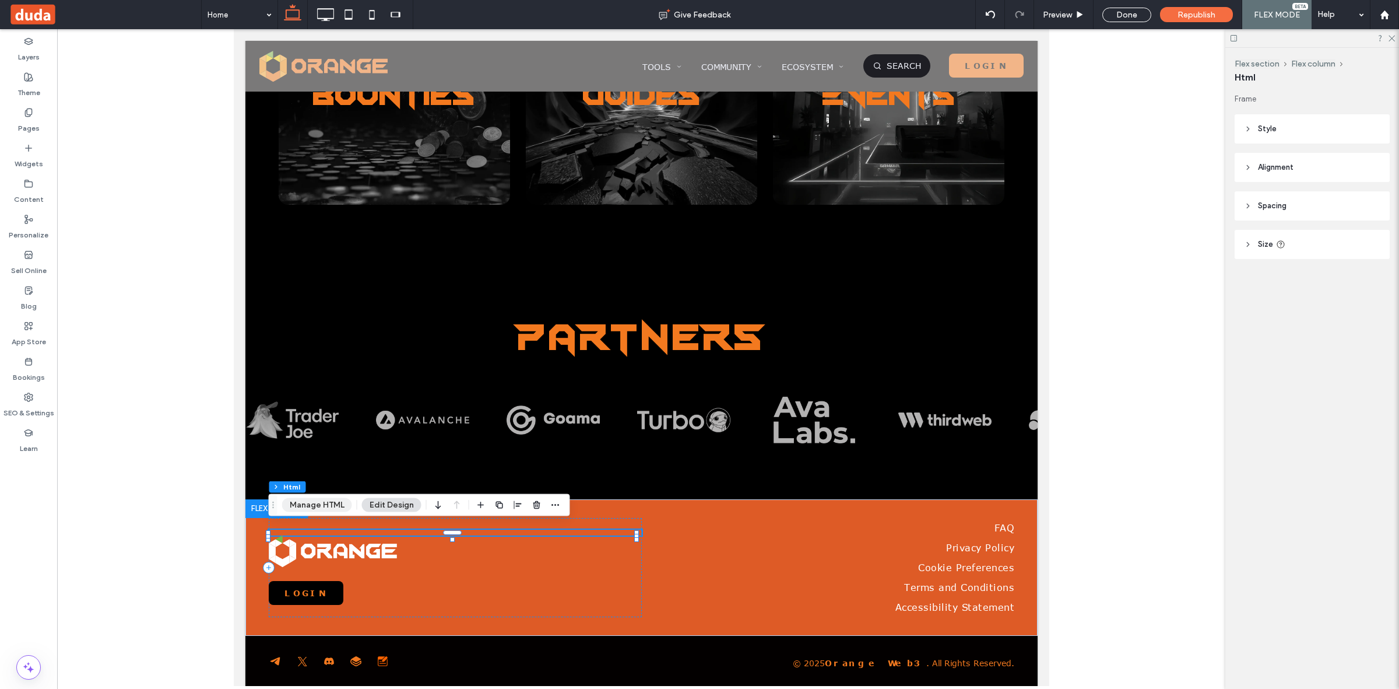
click at [328, 503] on button "Manage HTML" at bounding box center [317, 505] width 70 height 14
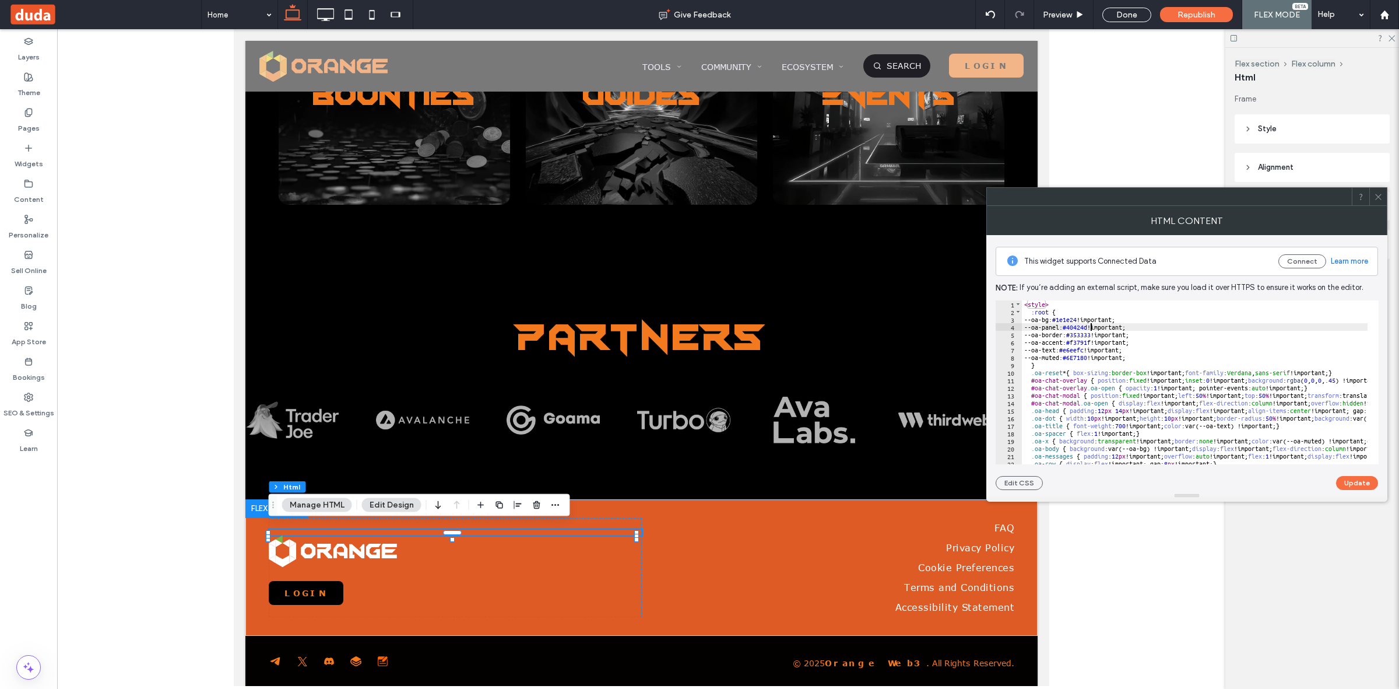
type textarea "**********"
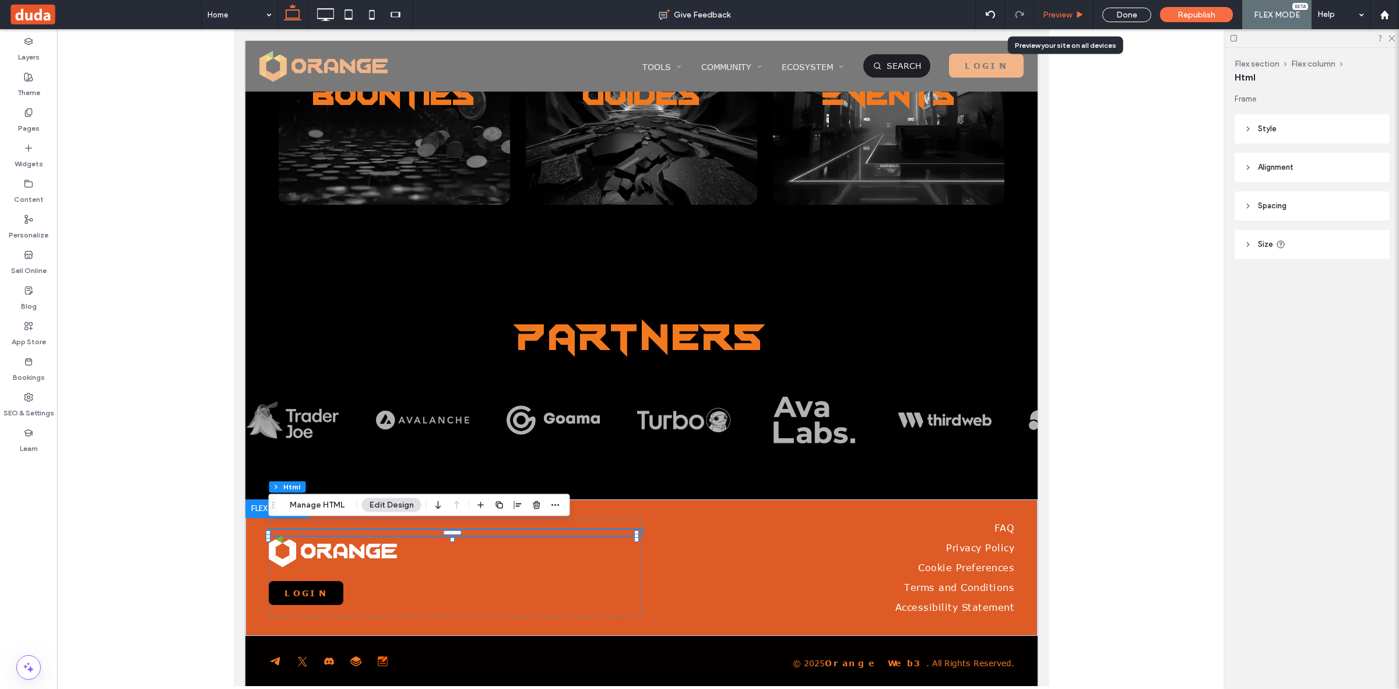
click at [609, 13] on span "Preview" at bounding box center [1057, 15] width 29 height 10
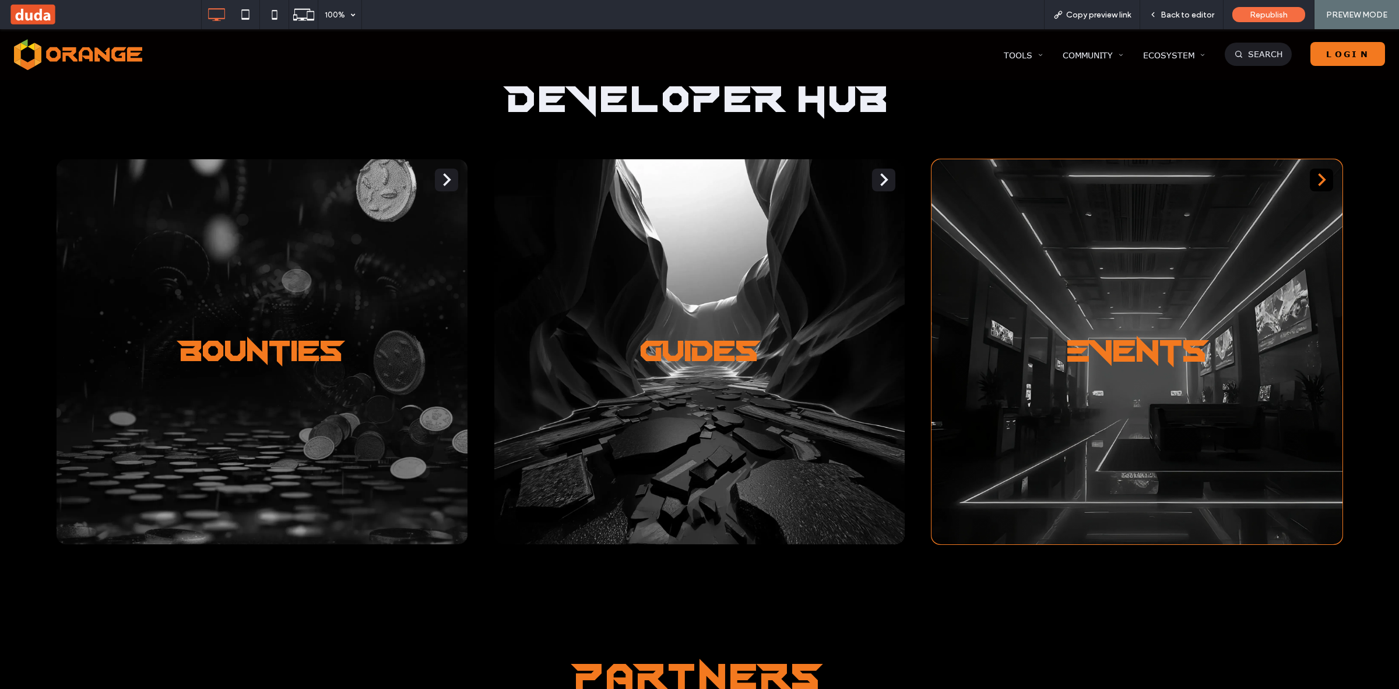
scroll to position [3227, 0]
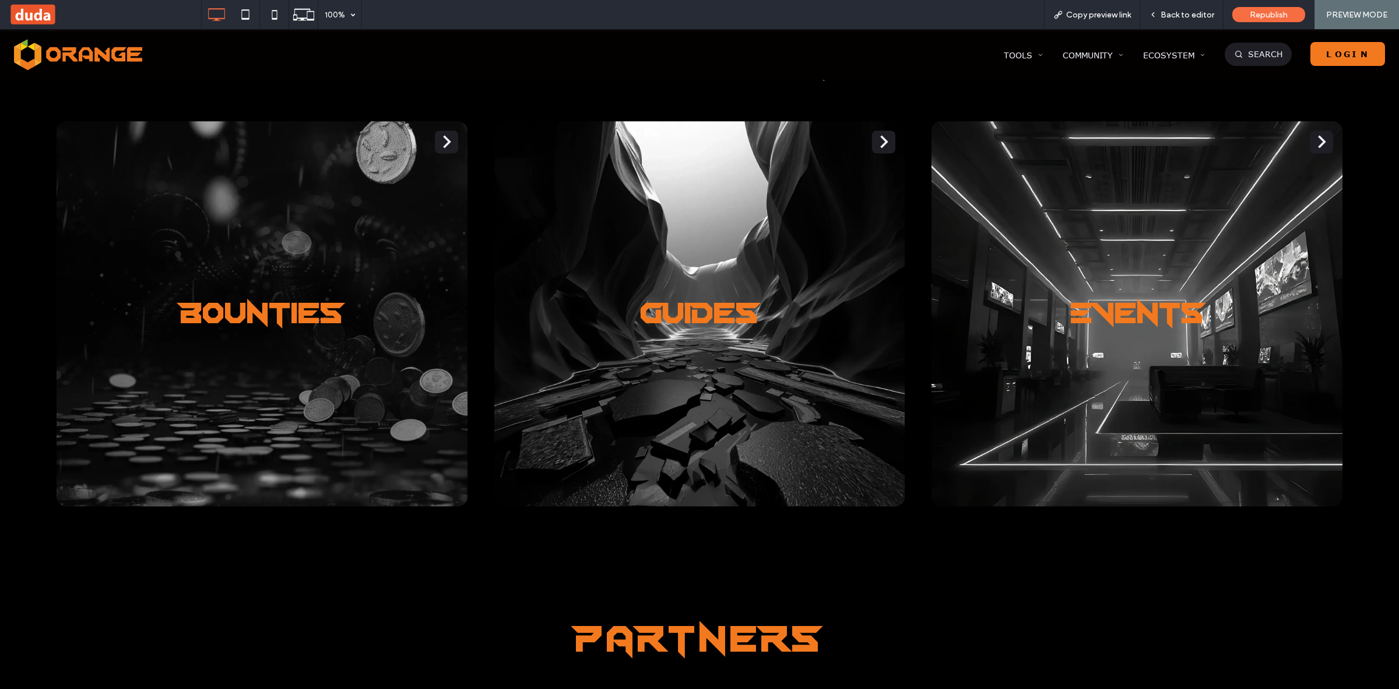
click at [609, 54] on link "Search" at bounding box center [1258, 54] width 67 height 23
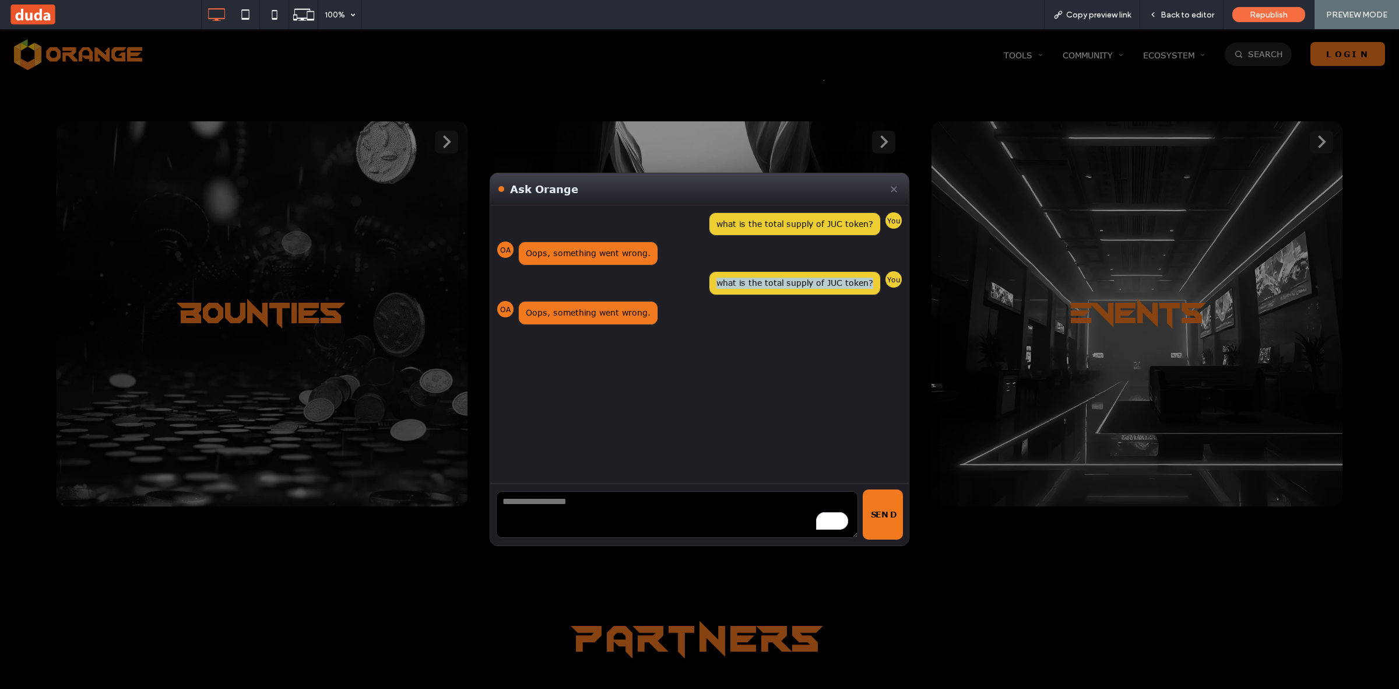
drag, startPoint x: 714, startPoint y: 286, endPoint x: 871, endPoint y: 289, distance: 156.3
click at [609, 289] on div "what is the total supply of JUC token?" at bounding box center [795, 283] width 172 height 24
click at [570, 525] on textarea "To enrich screen reader interactions, please activate Accessibility in Grammarl…" at bounding box center [677, 514] width 362 height 47
paste textarea "**********"
type textarea "**********"
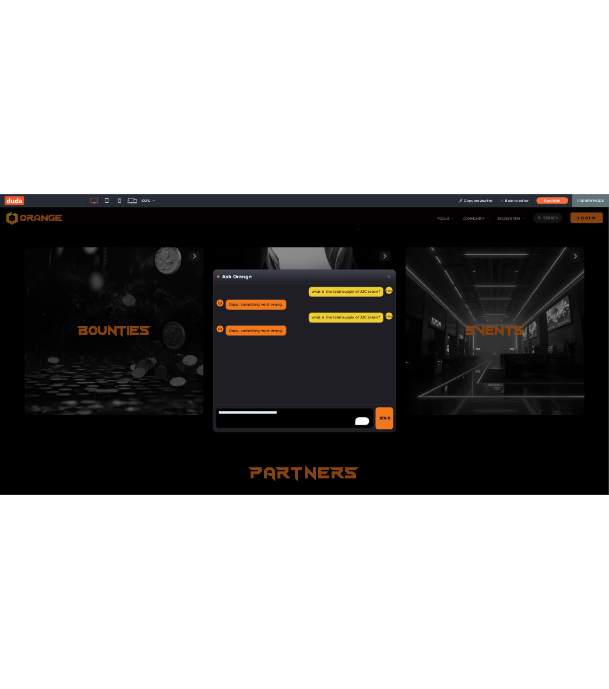
scroll to position [2633, 0]
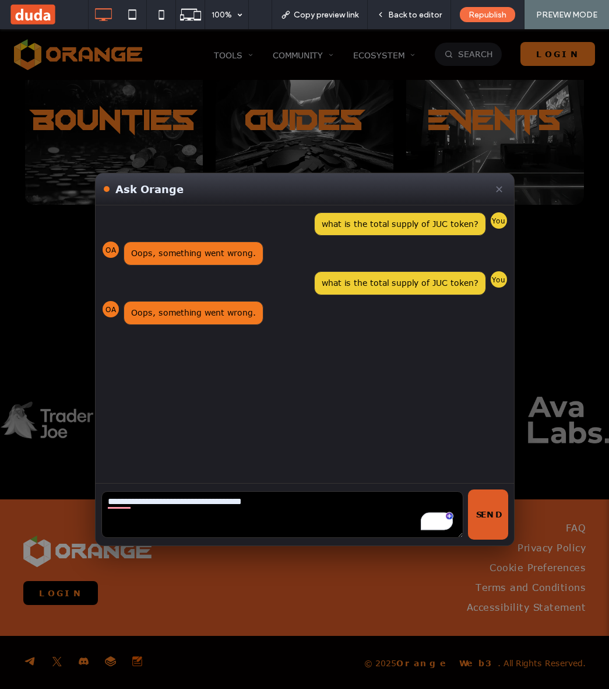
click at [480, 518] on button "Send" at bounding box center [488, 514] width 40 height 50
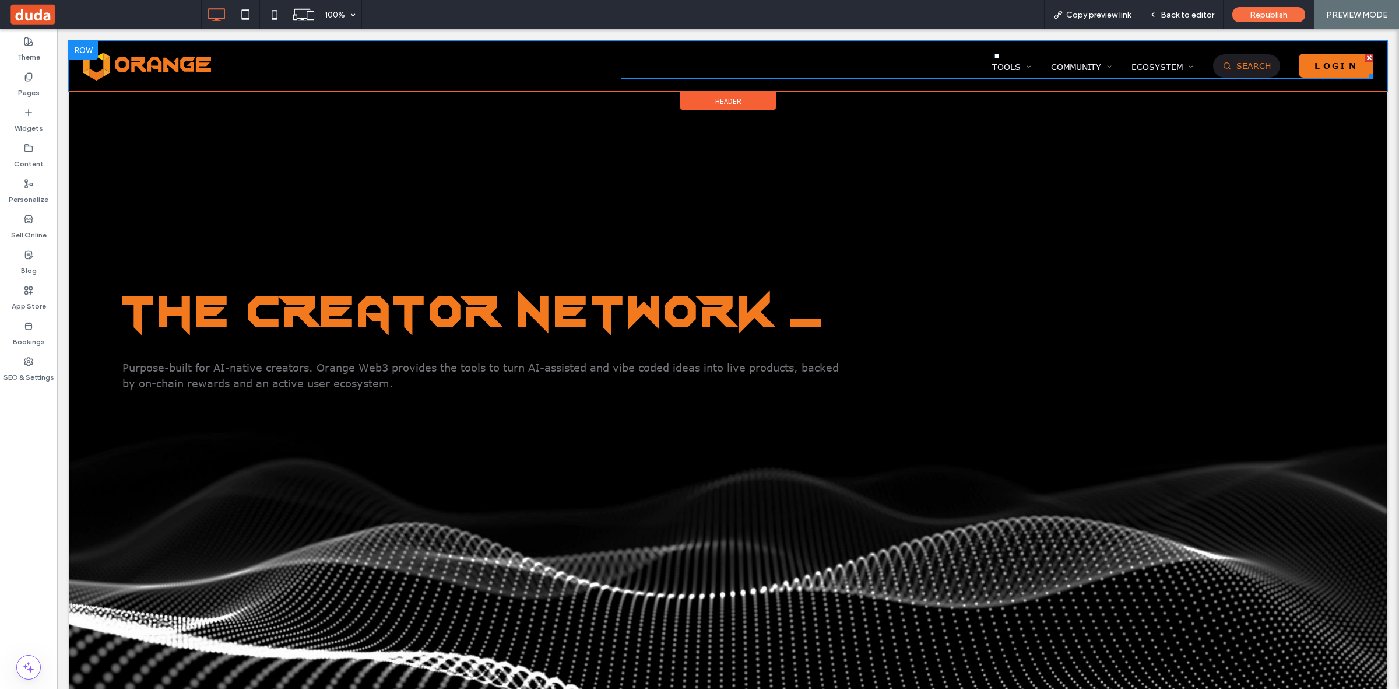
click at [1237, 69] on span "Search" at bounding box center [1254, 66] width 34 height 10
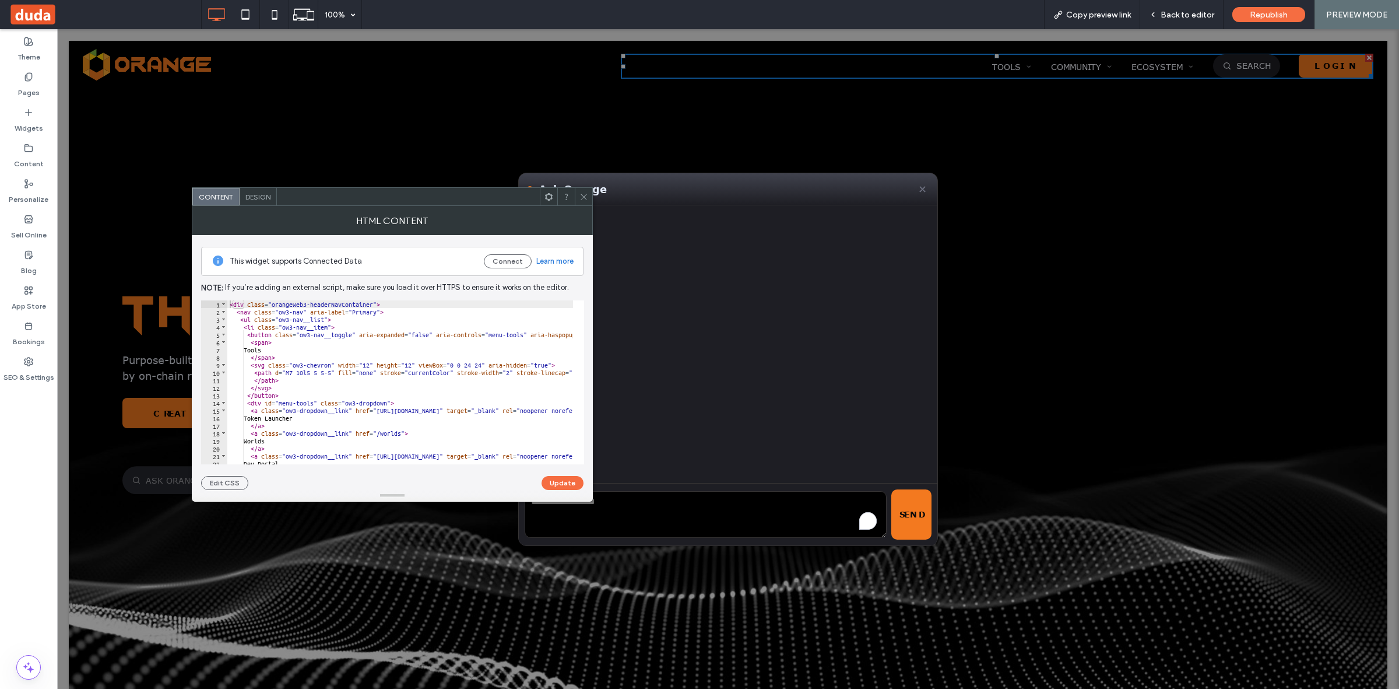
click at [588, 198] on div at bounding box center [583, 196] width 17 height 17
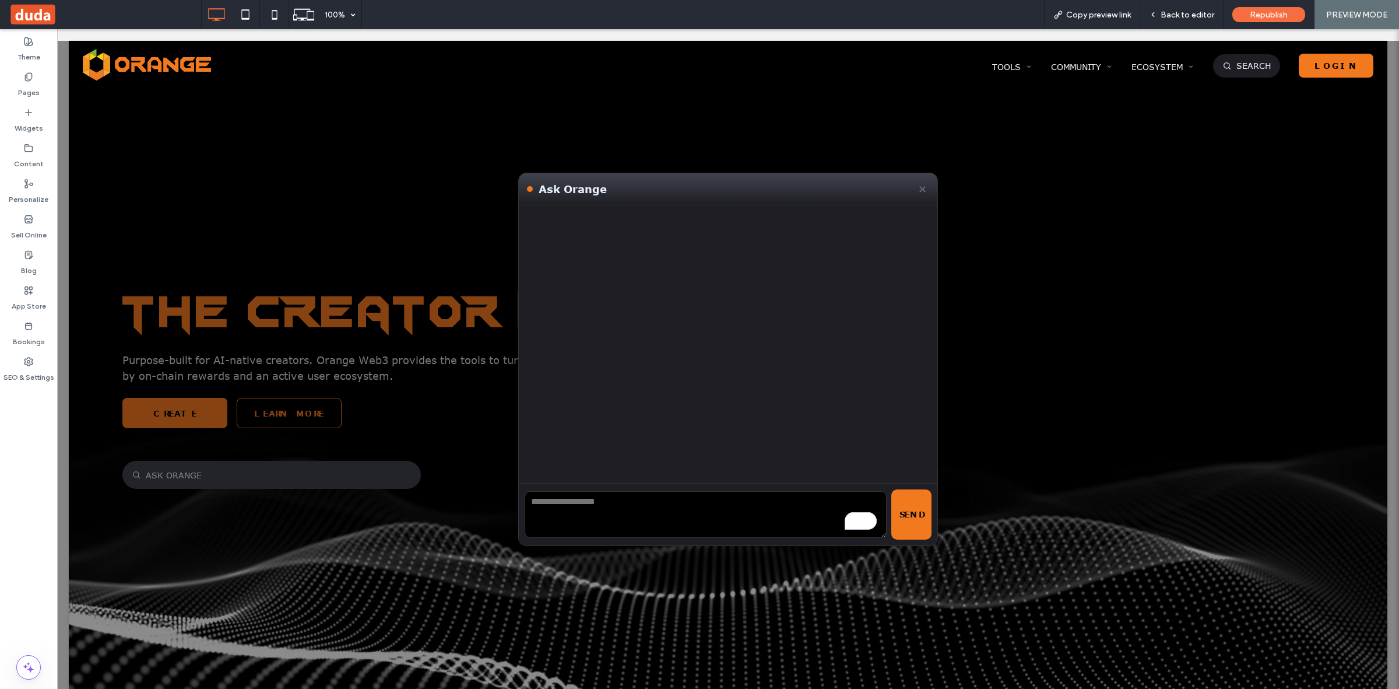
click at [598, 504] on textarea "To enrich screen reader interactions, please activate Accessibility in Grammarl…" at bounding box center [706, 514] width 362 height 47
paste textarea "**********"
type textarea "**********"
click at [901, 497] on button "Send" at bounding box center [912, 514] width 40 height 50
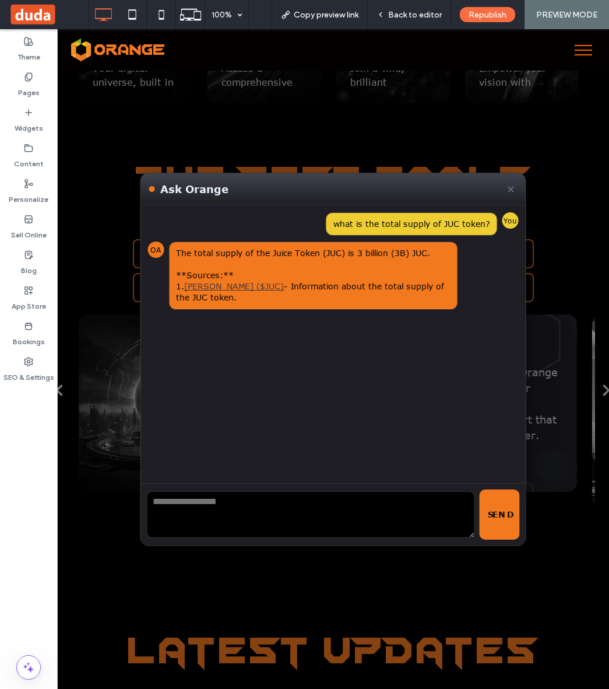
scroll to position [948, 0]
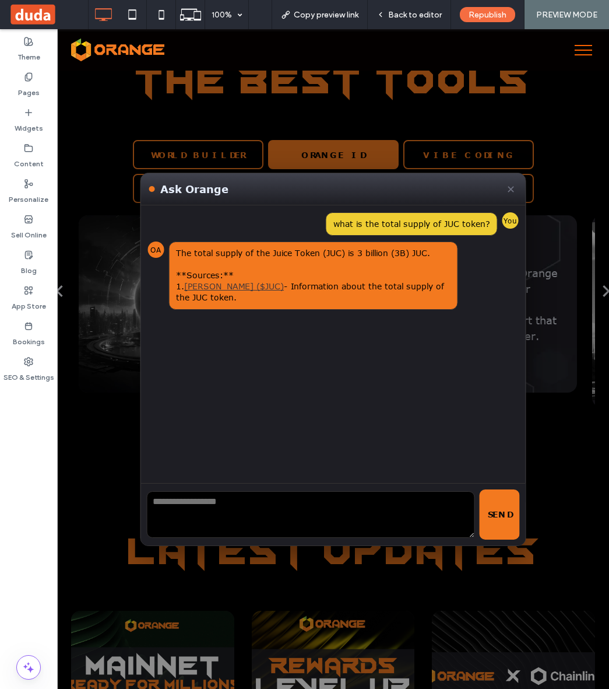
click at [504, 187] on button "✕" at bounding box center [510, 188] width 13 height 17
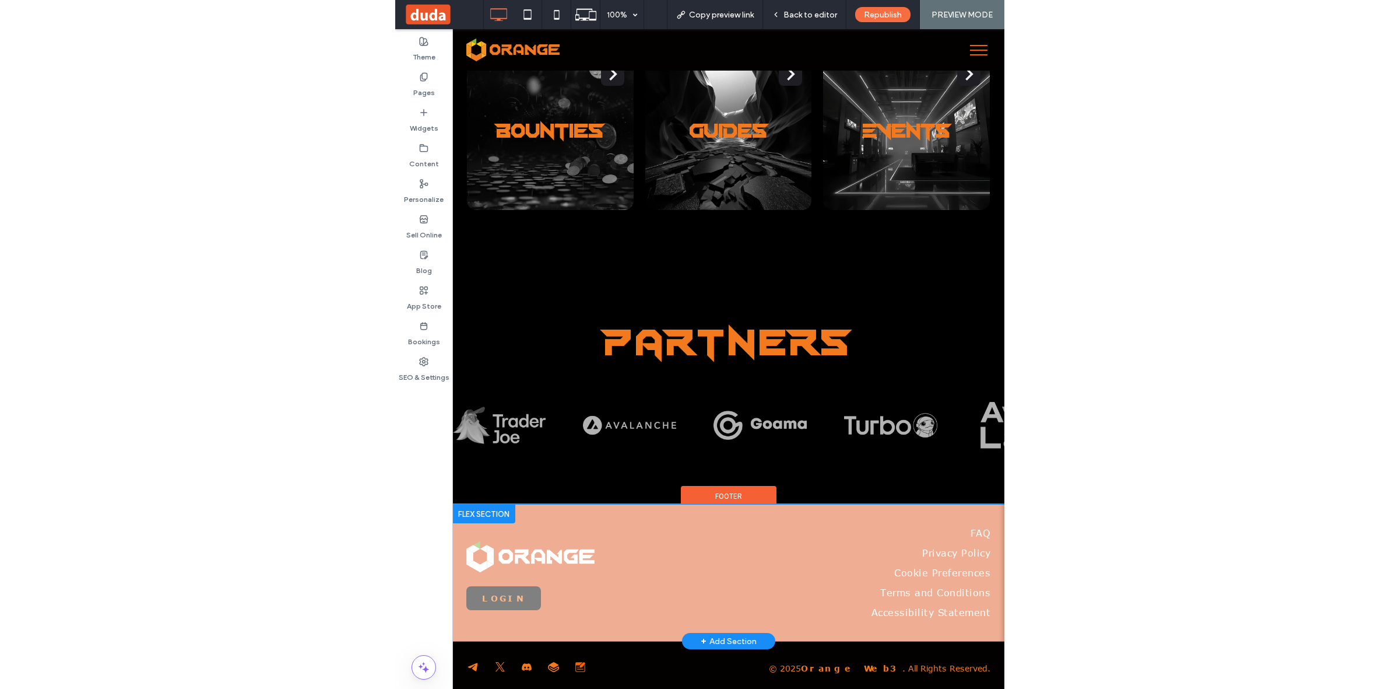
scroll to position [2563, 0]
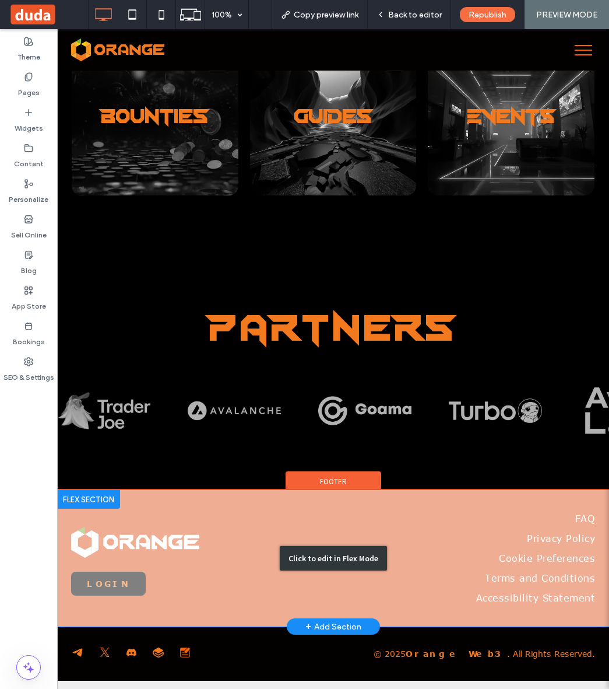
click at [121, 500] on div "Click to edit in Flex Mode" at bounding box center [333, 558] width 552 height 136
click at [126, 513] on div "Click to edit in Flex Mode" at bounding box center [333, 558] width 552 height 136
click at [301, 559] on div "Click to edit in Flex Mode" at bounding box center [333, 558] width 107 height 24
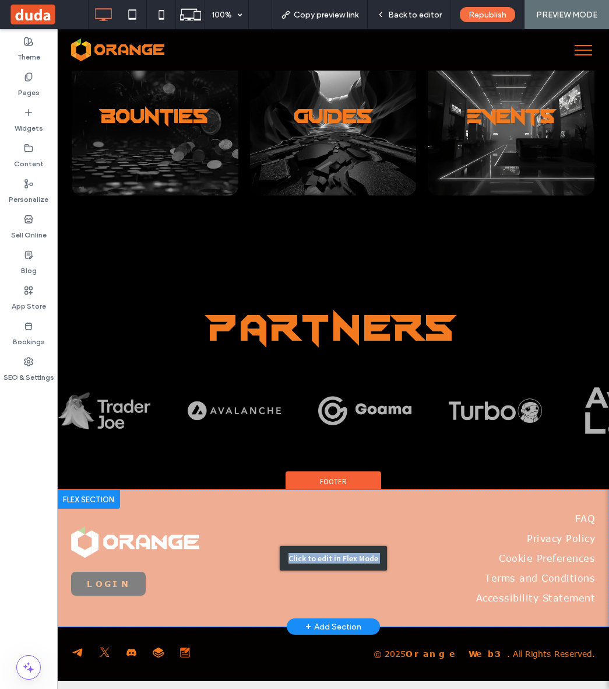
click at [301, 558] on div "Click to edit in Flex Mode" at bounding box center [333, 558] width 107 height 24
click at [324, 546] on div "Click to edit in Flex Mode" at bounding box center [333, 558] width 107 height 24
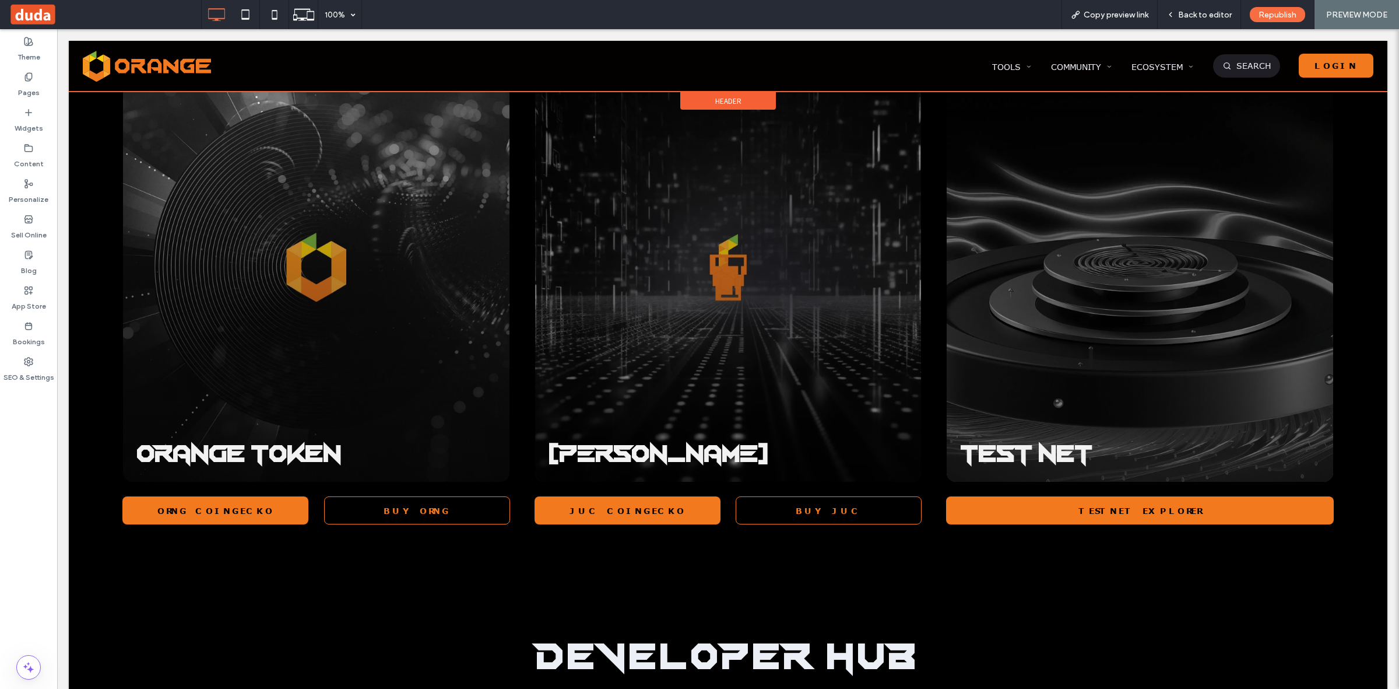
scroll to position [2811, 0]
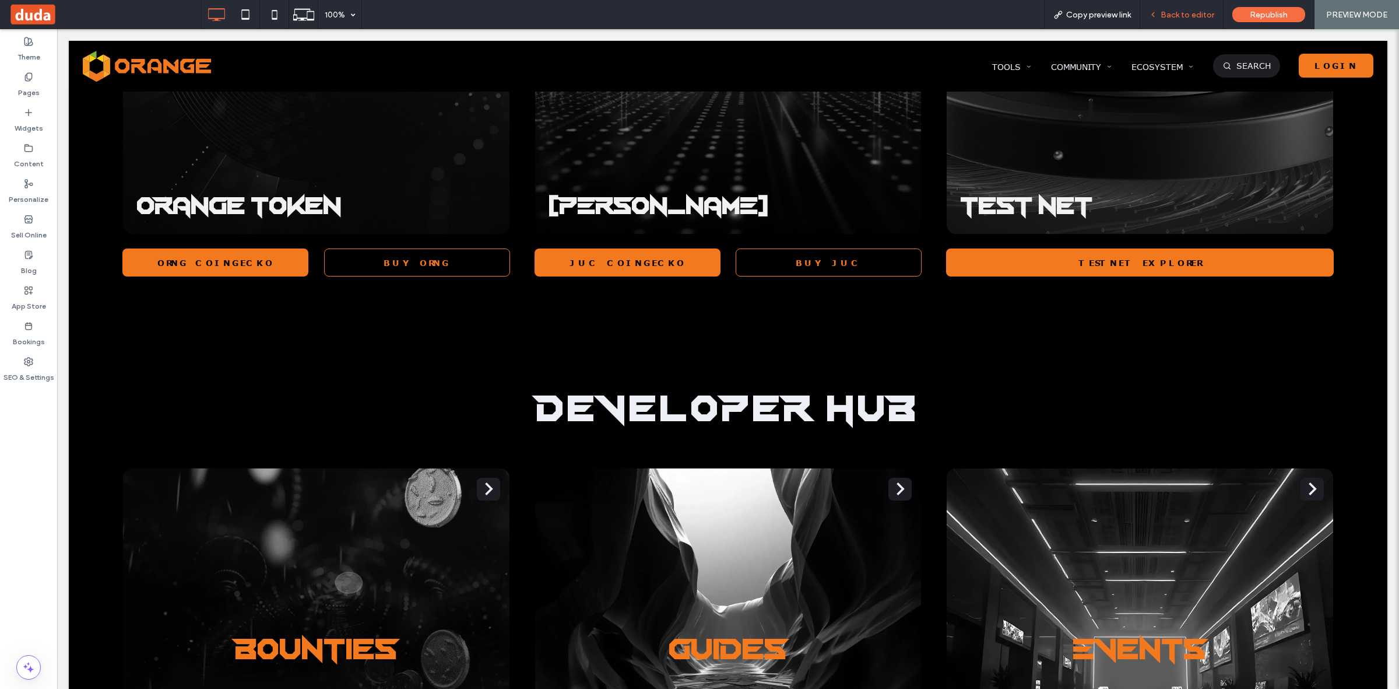
drag, startPoint x: 1183, startPoint y: 9, endPoint x: 1065, endPoint y: 33, distance: 119.5
click at [1183, 10] on span "Back to editor" at bounding box center [1188, 15] width 54 height 10
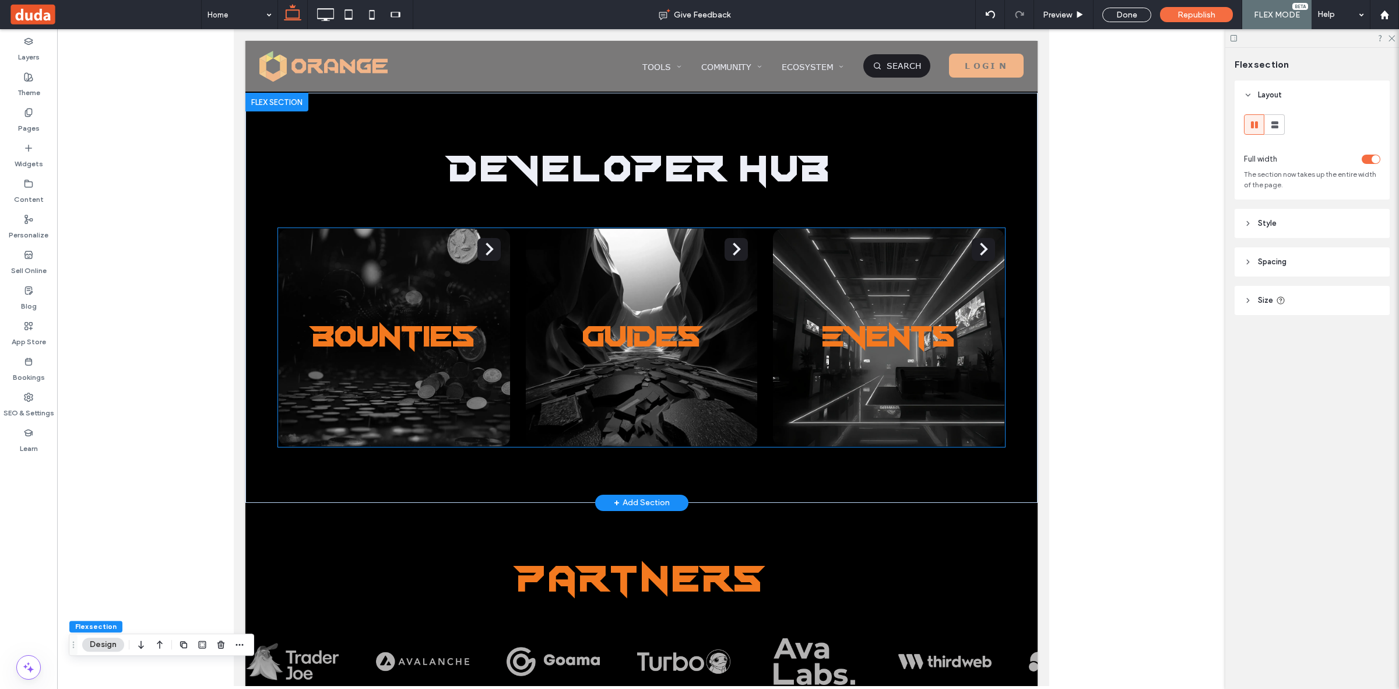
scroll to position [2836, 0]
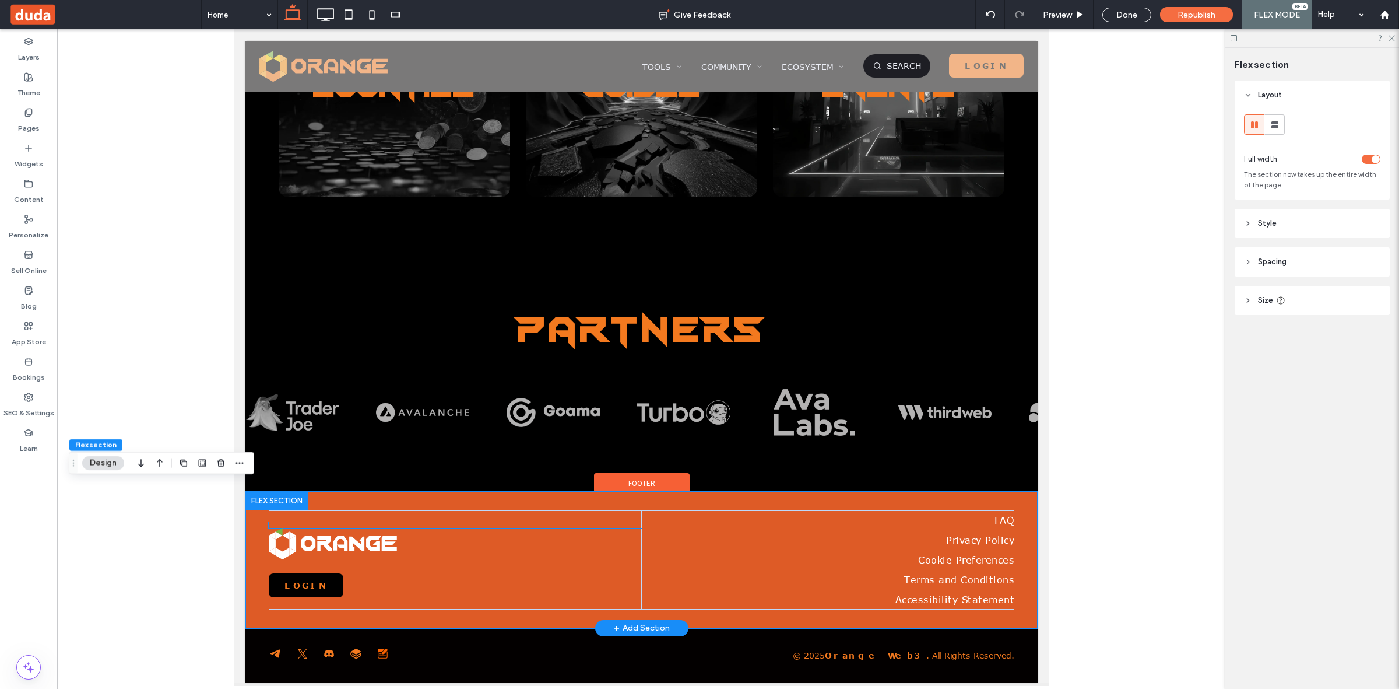
click at [346, 522] on div "Ask Orange ✕ what is the total supply of JUC token? You OA The total supply of …" at bounding box center [454, 525] width 373 height 6
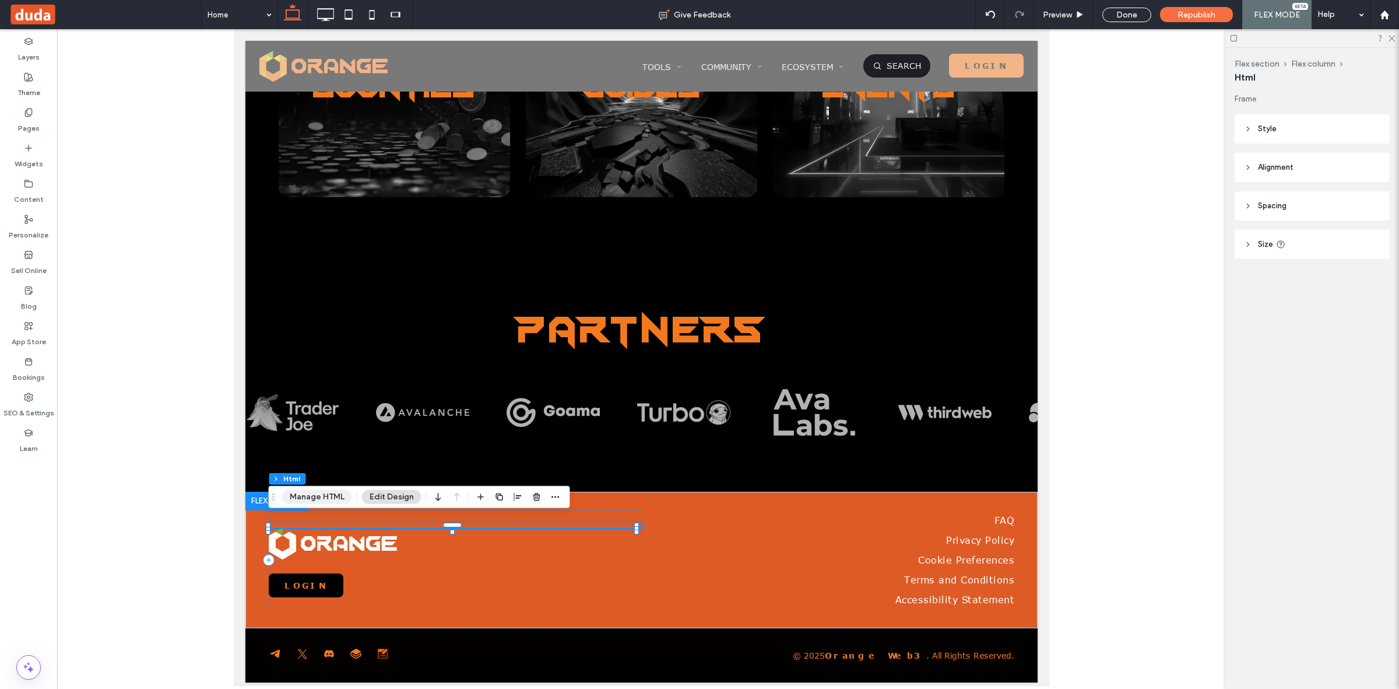
click at [319, 497] on button "Manage HTML" at bounding box center [317, 497] width 70 height 14
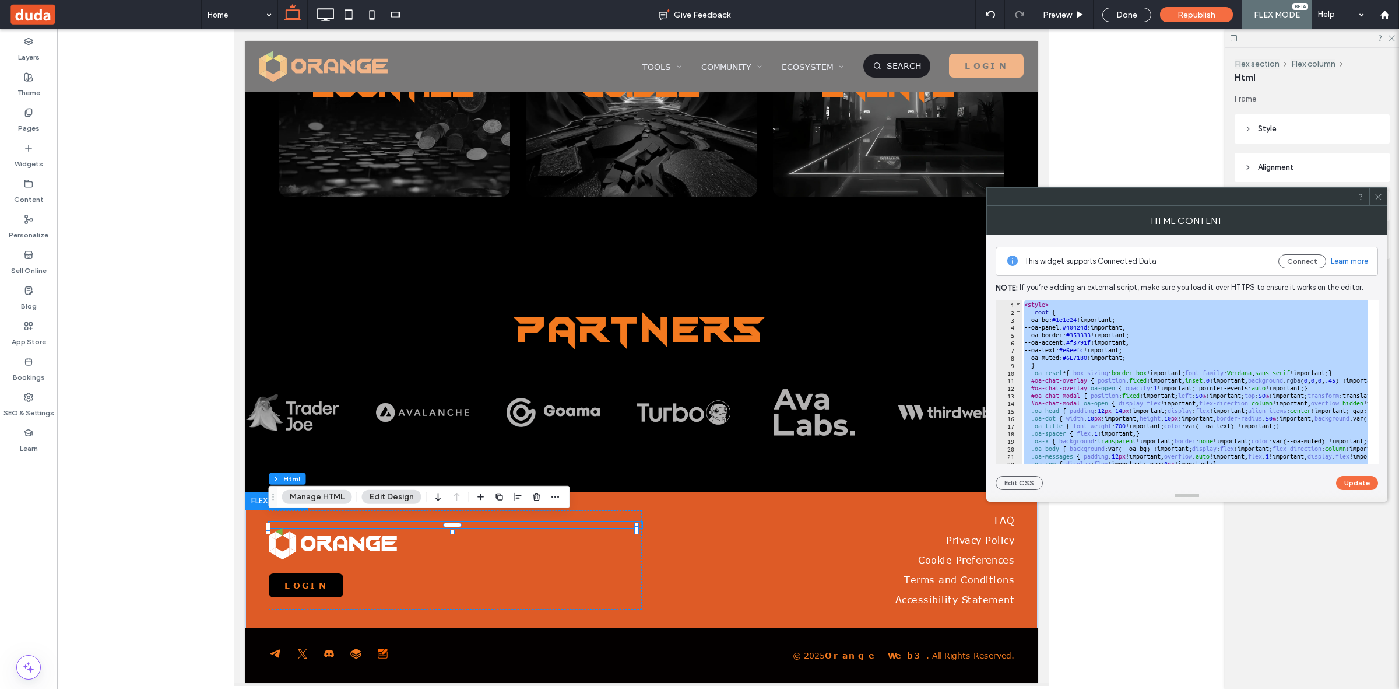
click at [1229, 356] on div "< style > :root { --oa-bg: #1e1e24 !important; --oa-panel: #40424d !important; …" at bounding box center [1195, 382] width 346 height 164
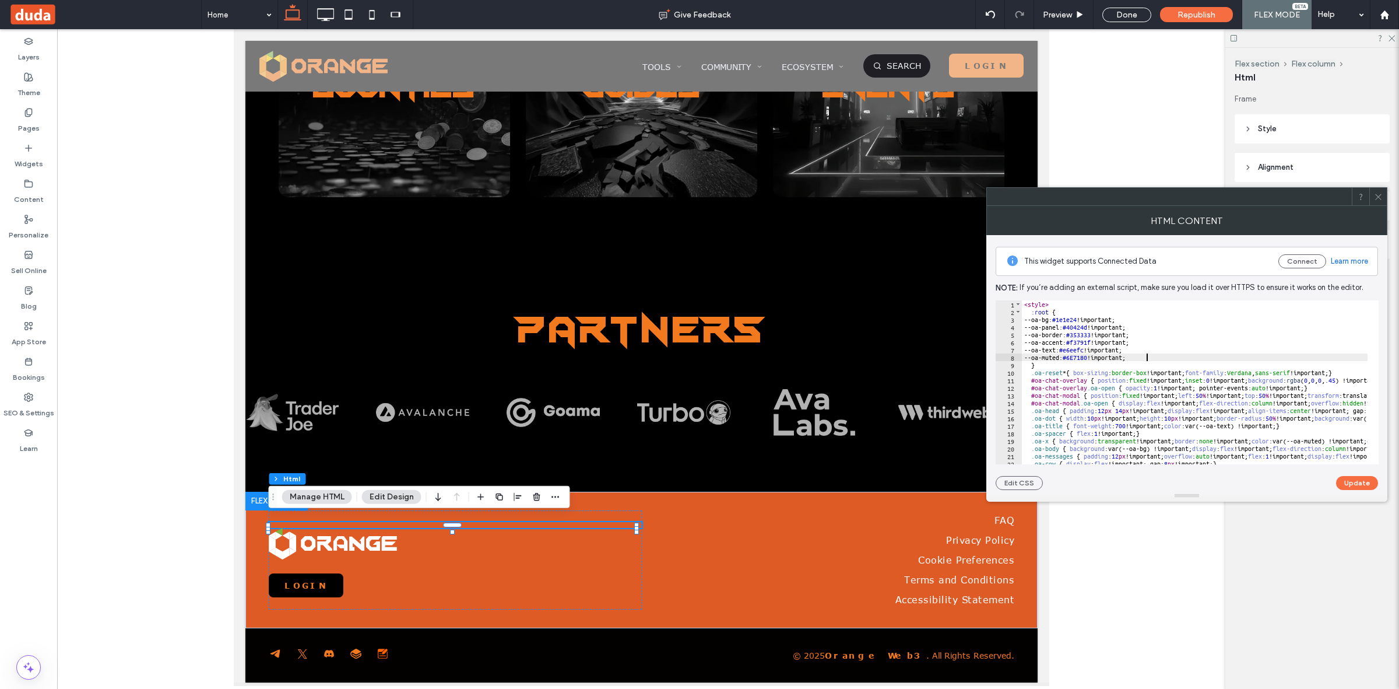
type textarea "**********"
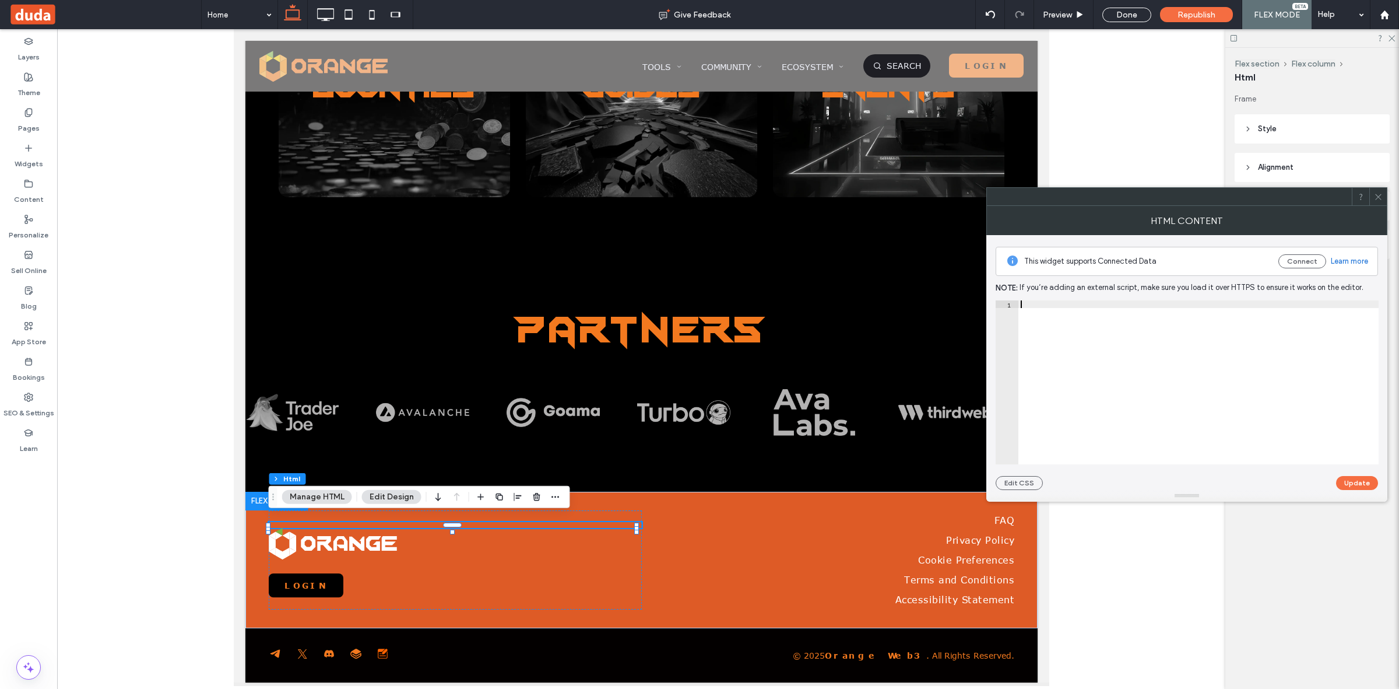
scroll to position [1557, 0]
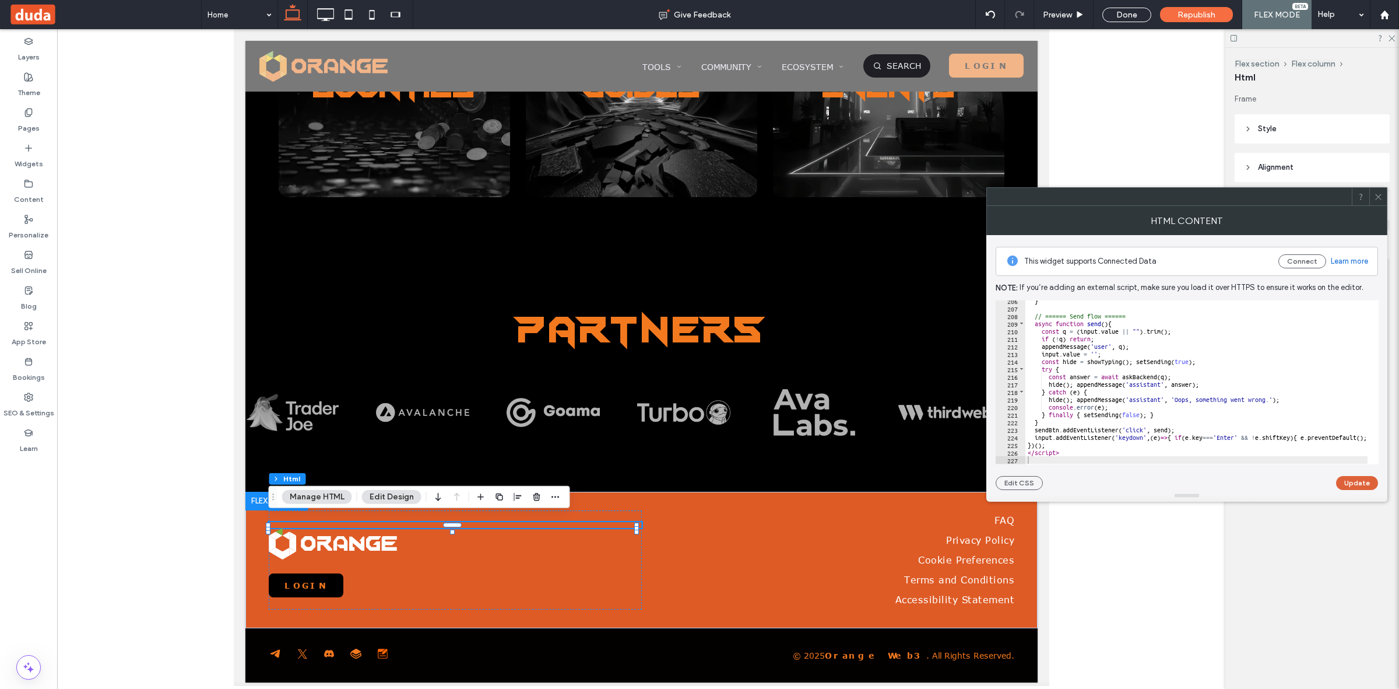
click at [1372, 488] on button "Update" at bounding box center [1357, 483] width 42 height 14
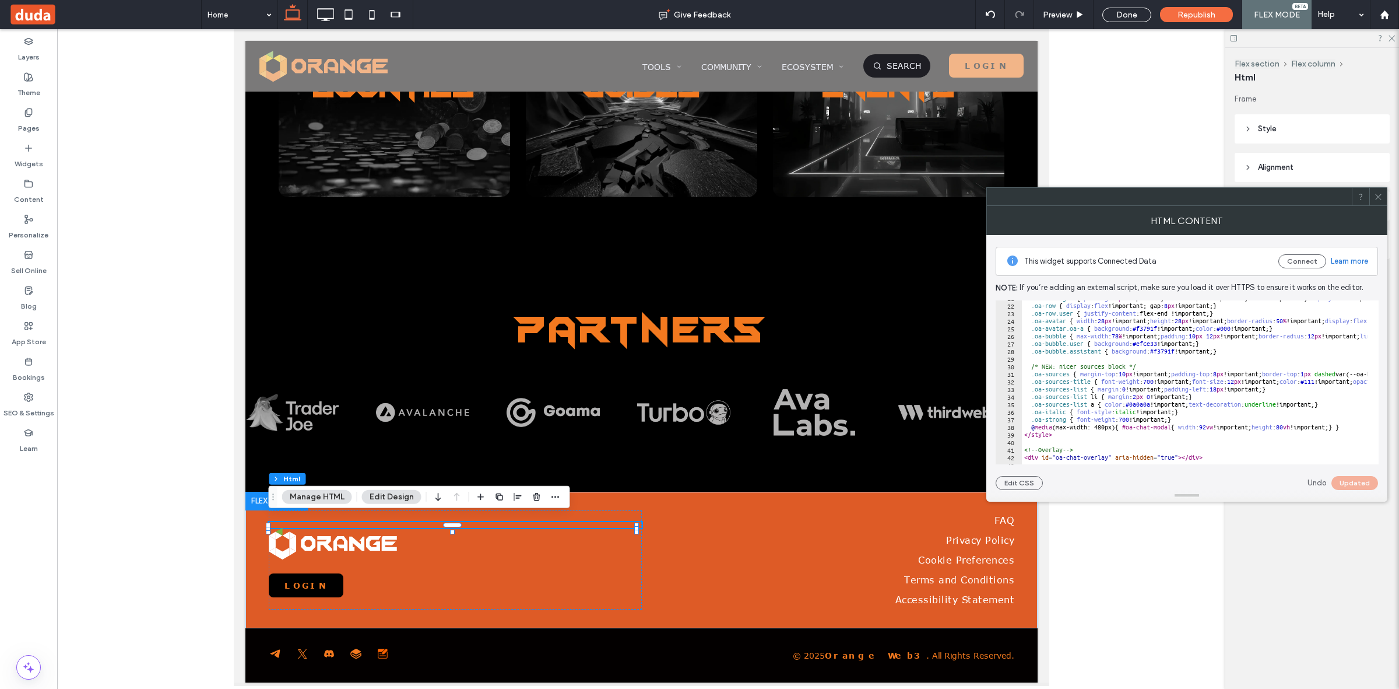
scroll to position [0, 0]
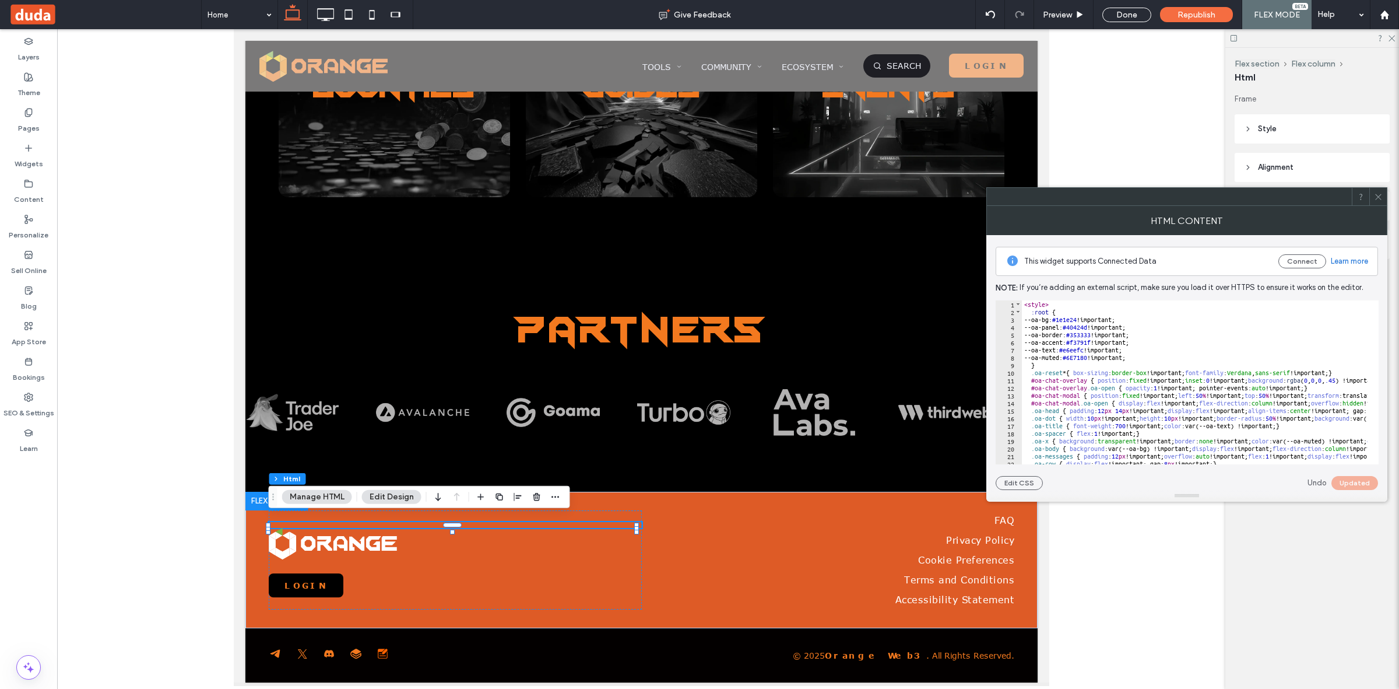
click at [1382, 201] on span at bounding box center [1378, 196] width 9 height 17
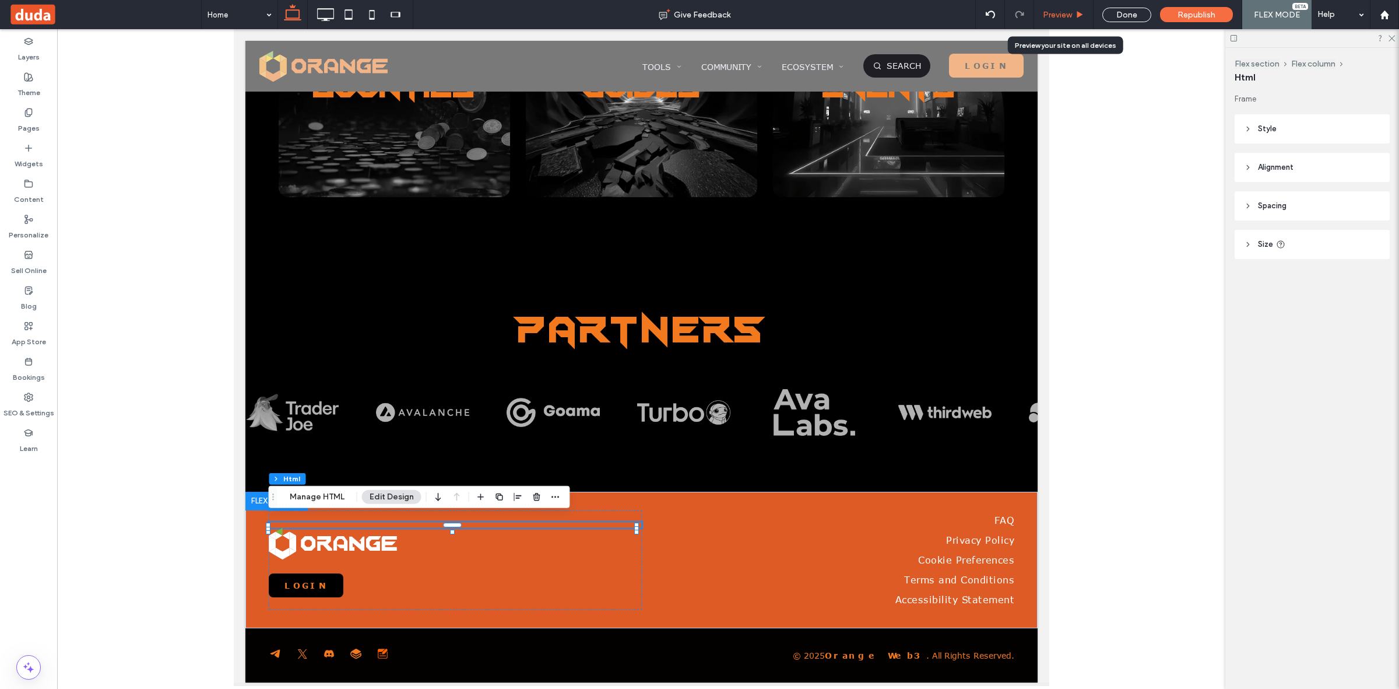
drag, startPoint x: 1068, startPoint y: 18, endPoint x: 976, endPoint y: 37, distance: 94.0
click at [1068, 18] on span "Preview" at bounding box center [1057, 15] width 29 height 10
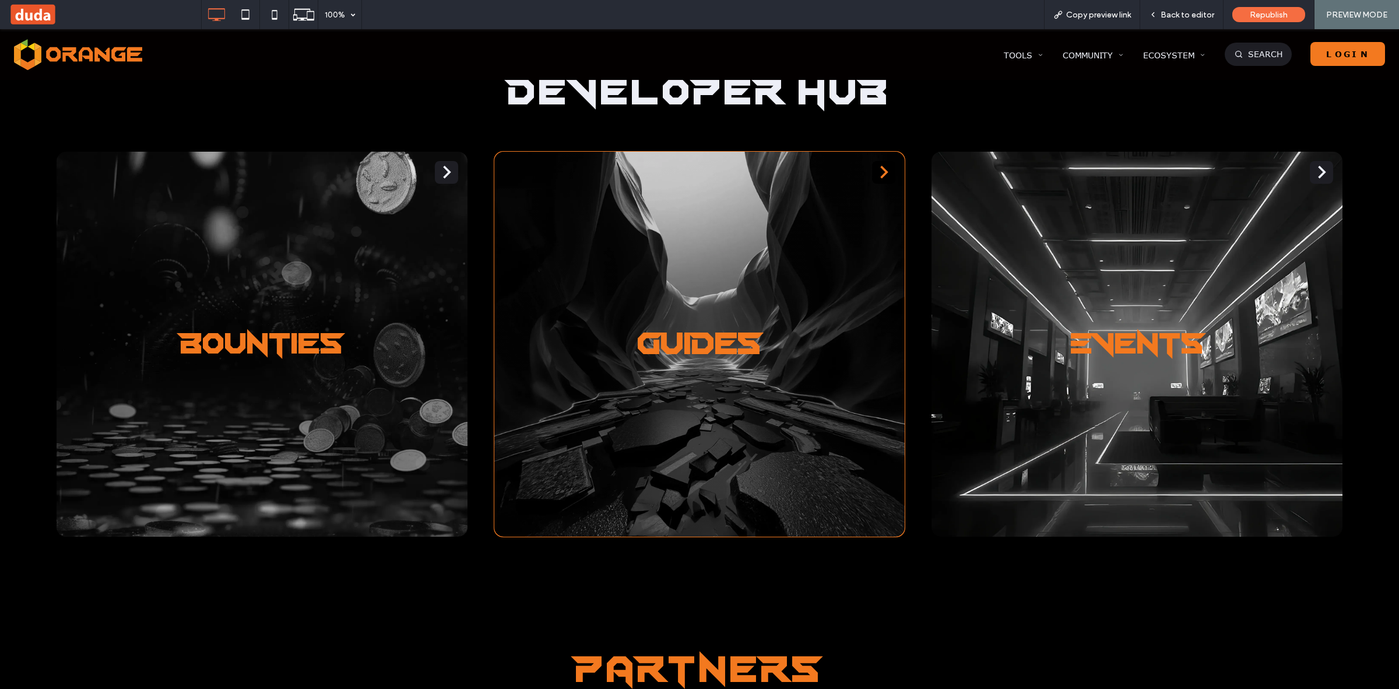
scroll to position [3235, 0]
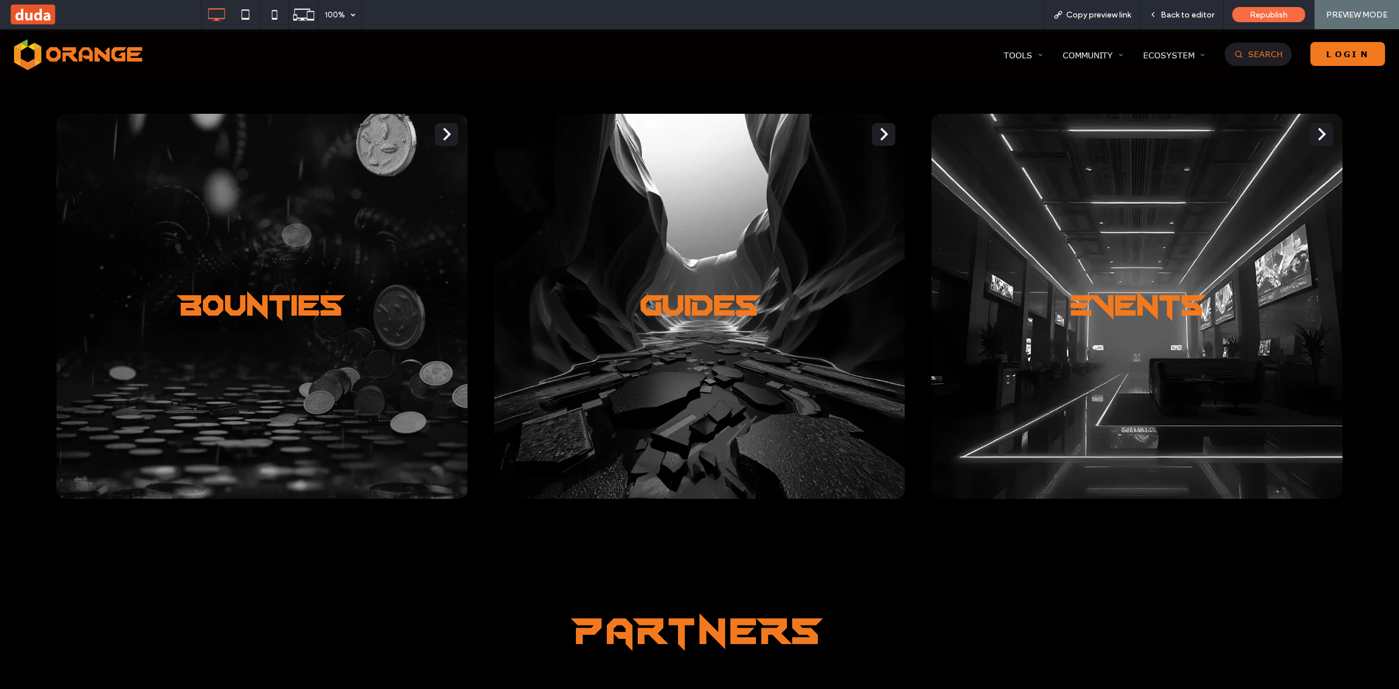
click at [1254, 47] on link "Search" at bounding box center [1258, 54] width 67 height 23
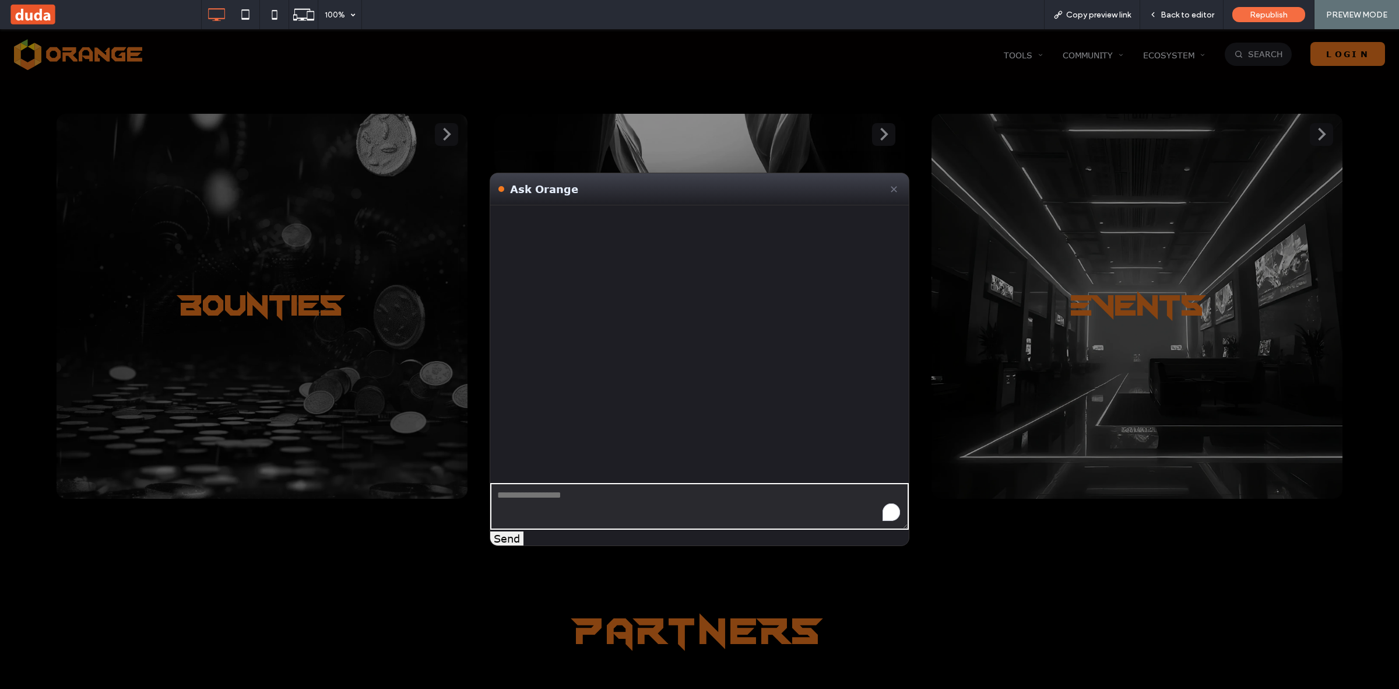
click at [580, 497] on textarea "To enrich screen reader interactions, please activate Accessibility in Grammarl…" at bounding box center [699, 506] width 419 height 47
drag, startPoint x: 683, startPoint y: 185, endPoint x: 690, endPoint y: 240, distance: 55.8
click at [690, 240] on div "Ask Orange ✕ Send" at bounding box center [700, 359] width 420 height 373
click at [562, 488] on textarea "To enrich screen reader interactions, please activate Accessibility in Grammarl…" at bounding box center [699, 506] width 419 height 47
click at [555, 499] on textarea "To enrich screen reader interactions, please activate Accessibility in Grammarl…" at bounding box center [699, 506] width 419 height 47
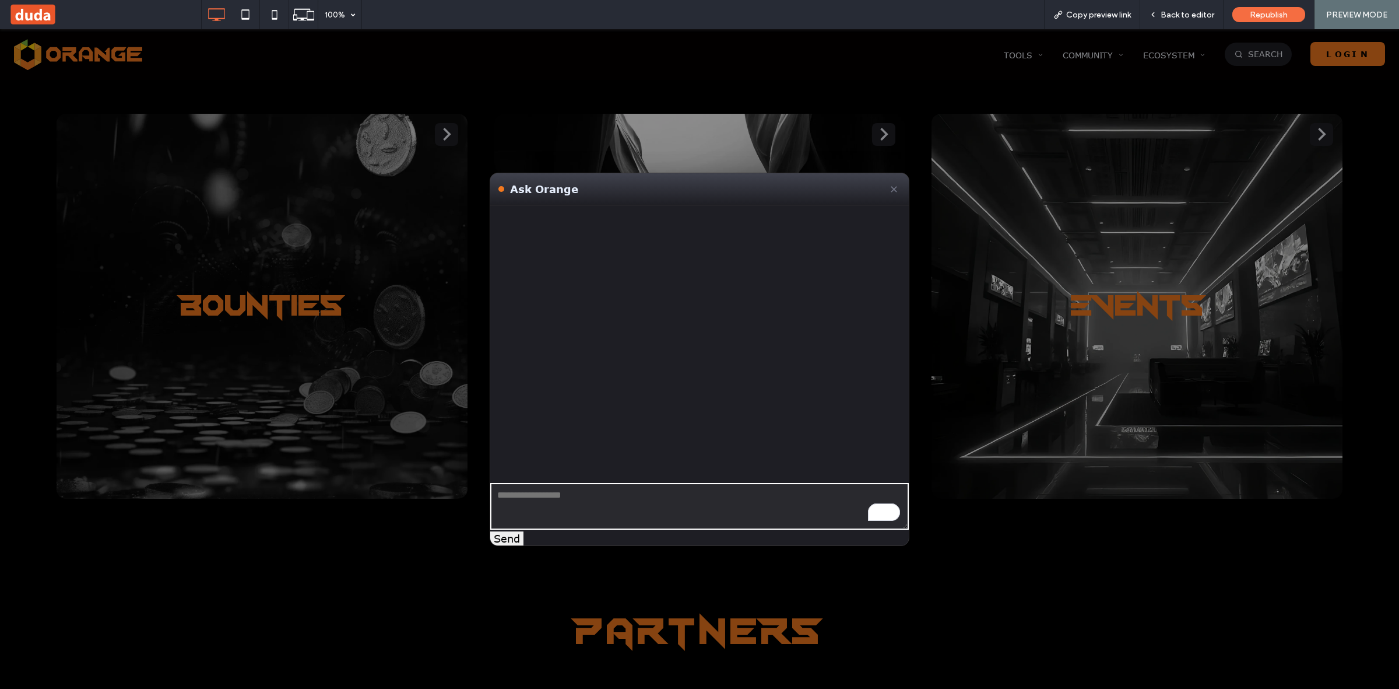
paste textarea "**********"
type textarea "**********"
click at [499, 538] on button "Send" at bounding box center [506, 538] width 33 height 14
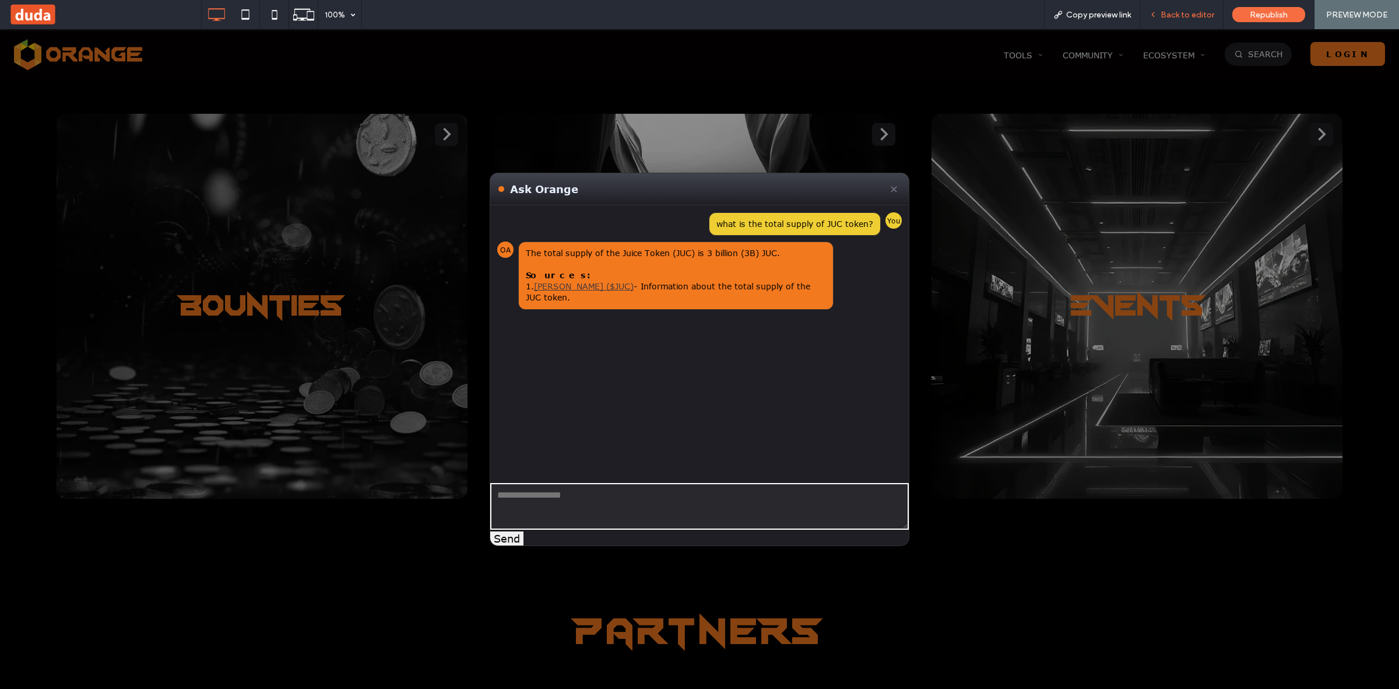
click at [1174, 13] on span "Back to editor" at bounding box center [1188, 15] width 54 height 10
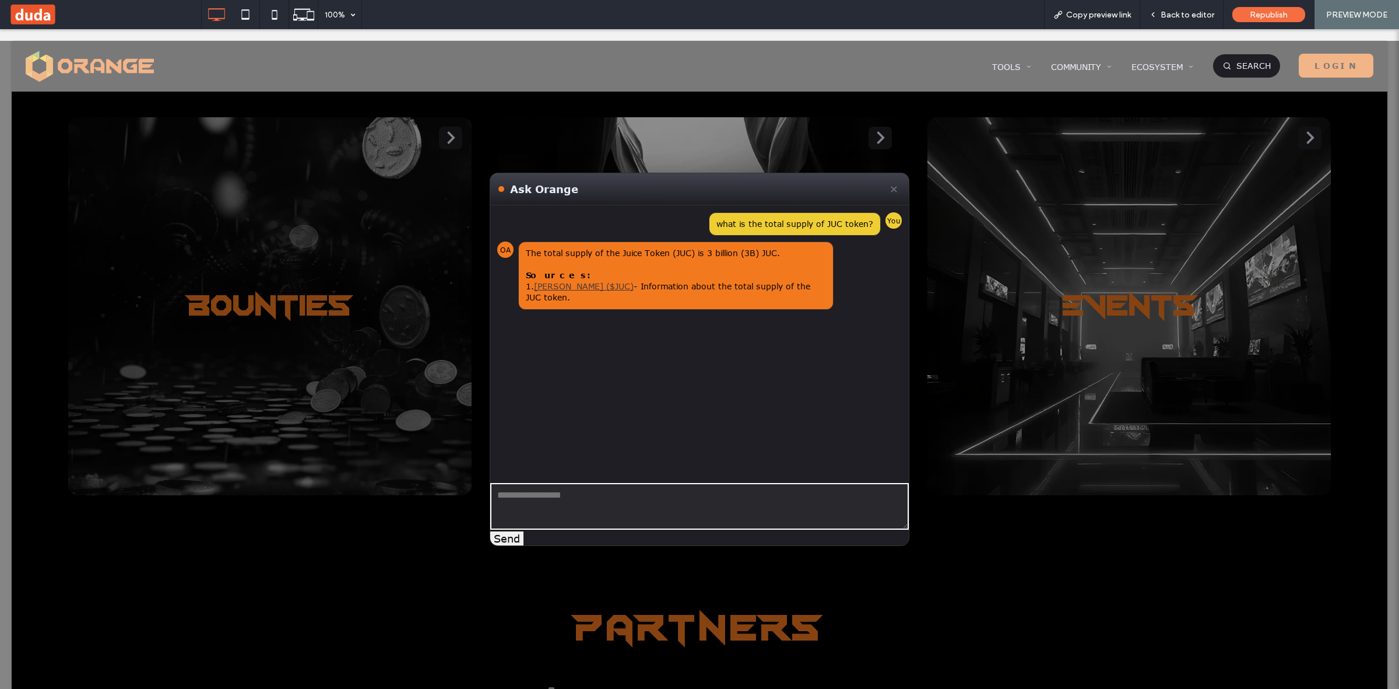
scroll to position [2836, 0]
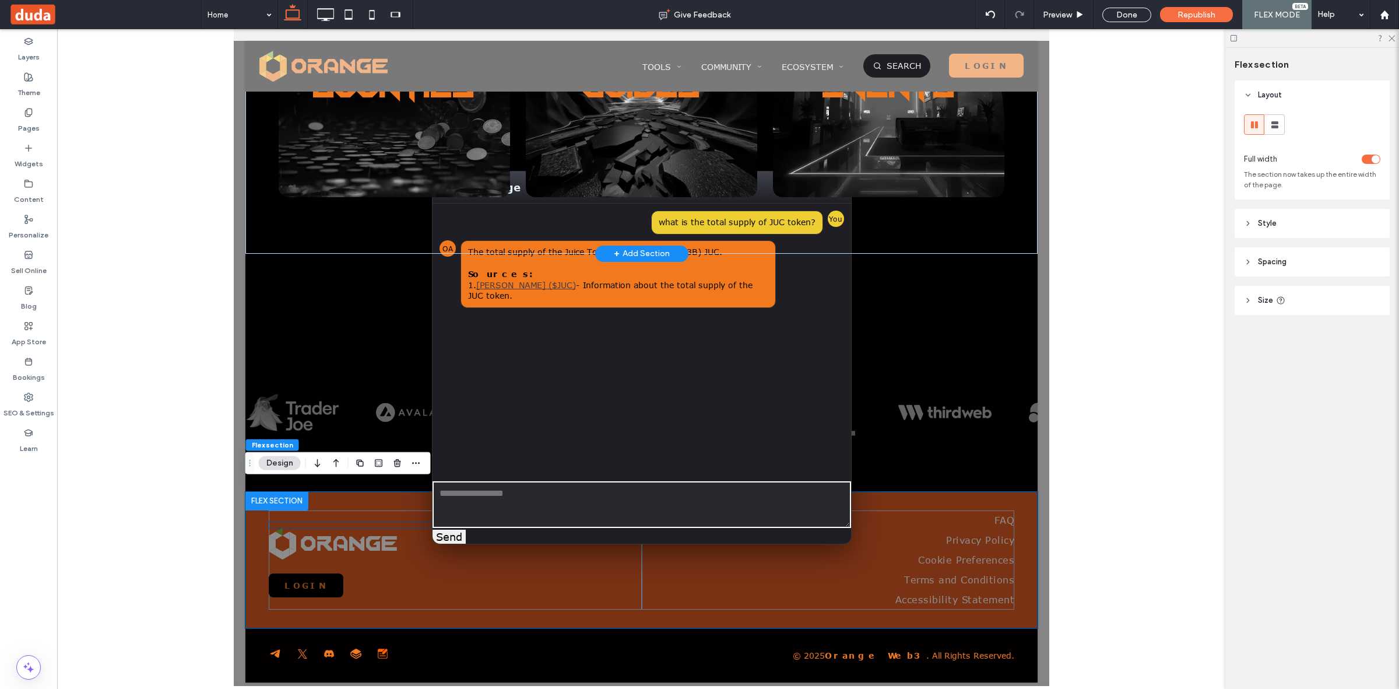
click at [831, 191] on button "✕" at bounding box center [835, 186] width 13 height 17
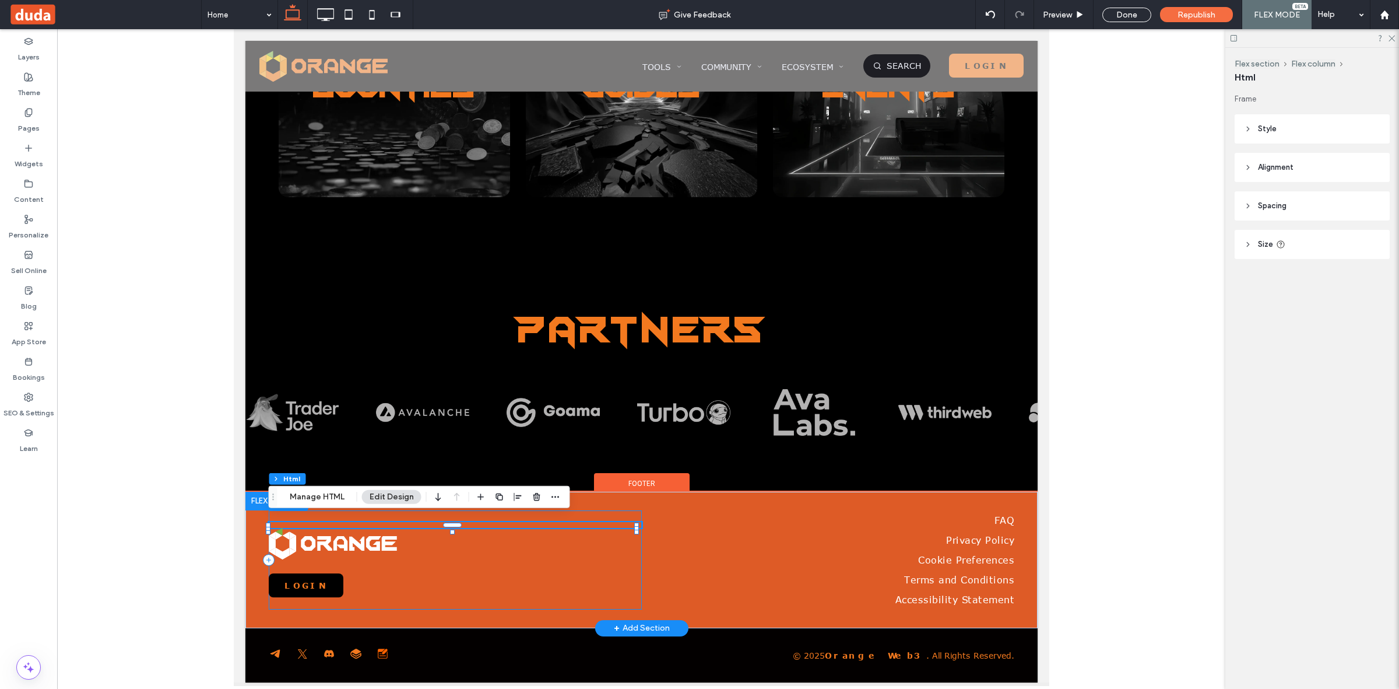
click at [332, 525] on div at bounding box center [451, 525] width 367 height 1
click at [317, 500] on button "Manage HTML" at bounding box center [317, 497] width 70 height 14
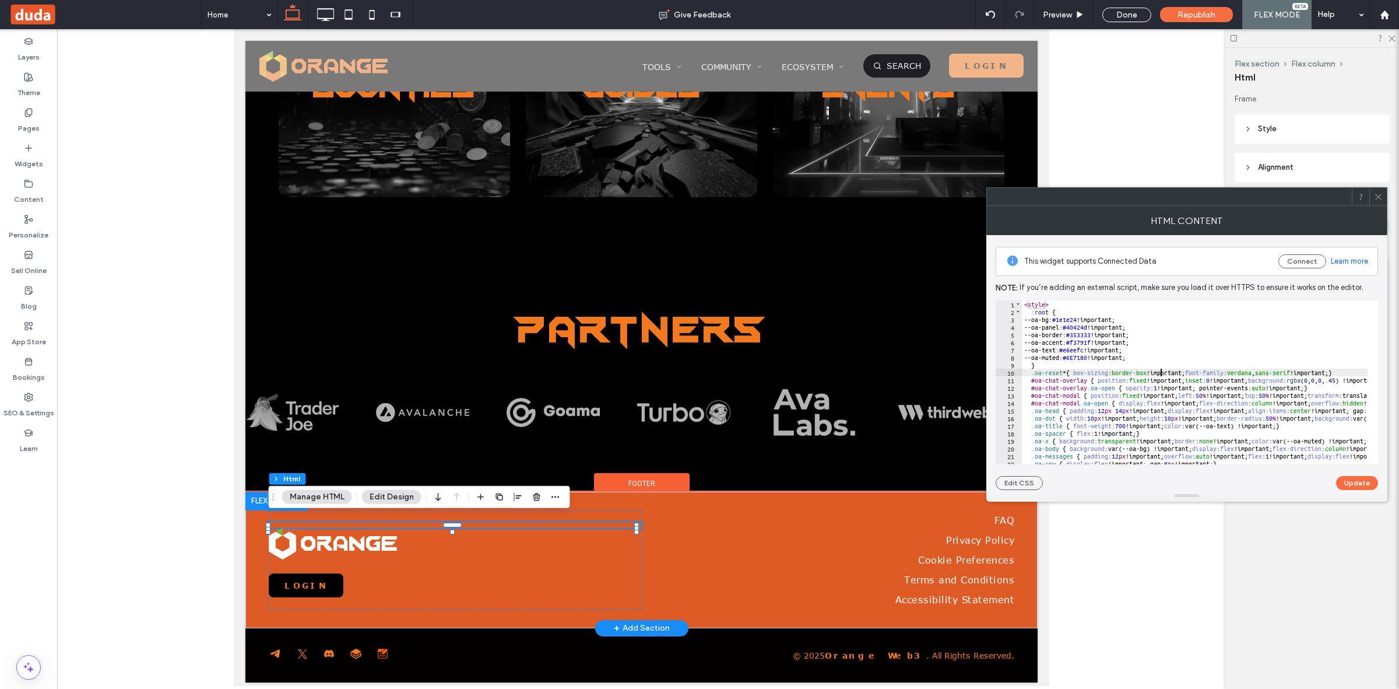
type textarea "**********"
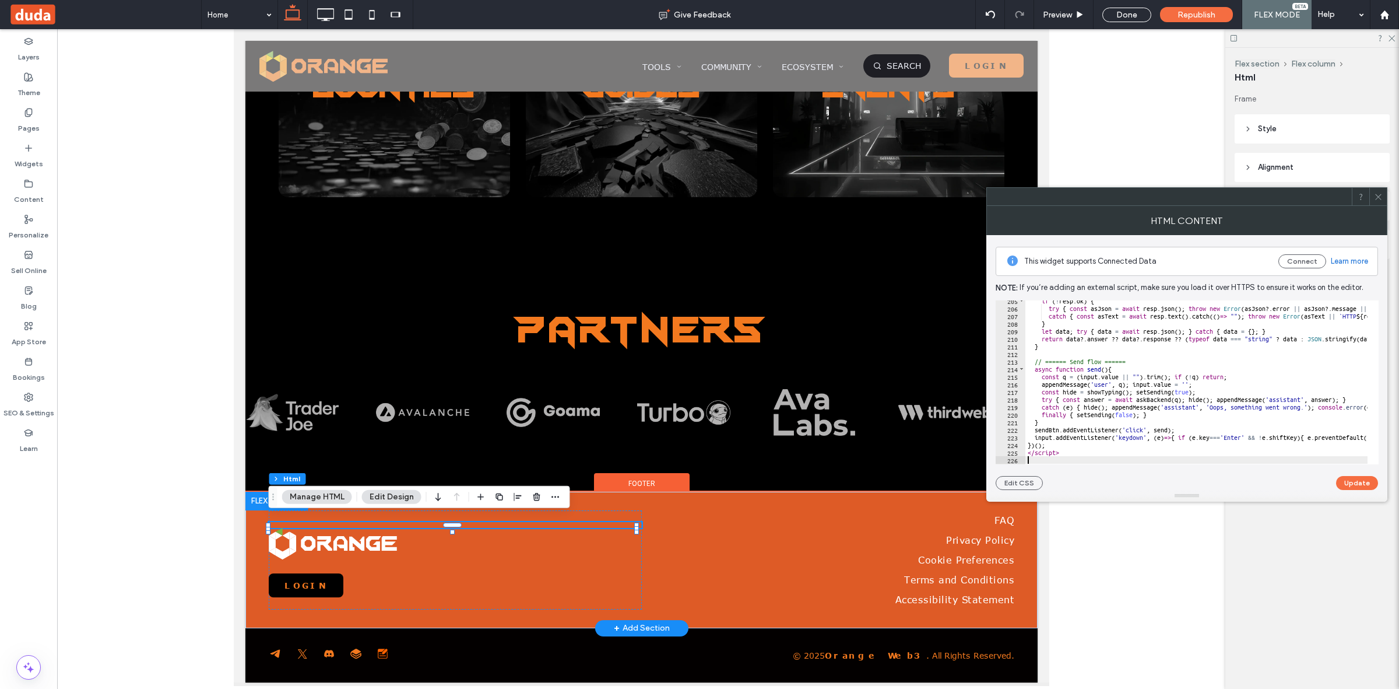
scroll to position [1560, 0]
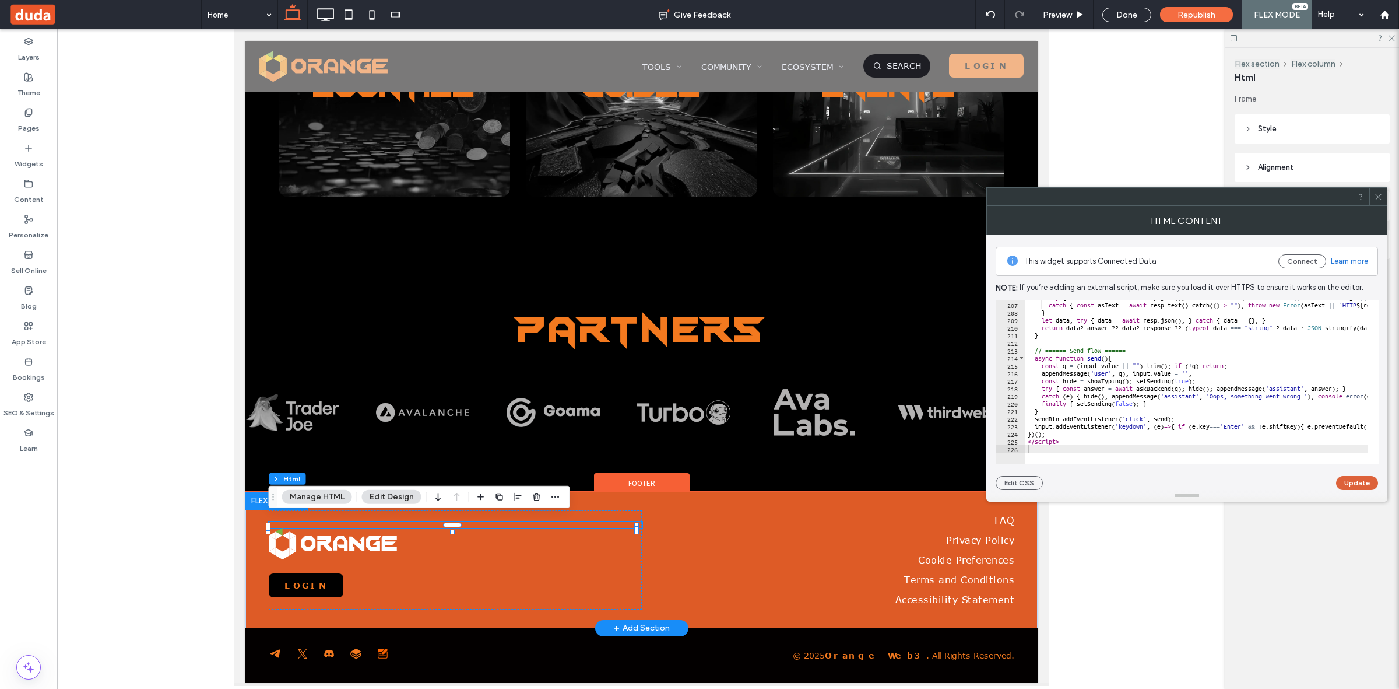
click at [1345, 479] on button "Update" at bounding box center [1357, 483] width 42 height 14
click at [1380, 198] on use at bounding box center [1379, 197] width 6 height 6
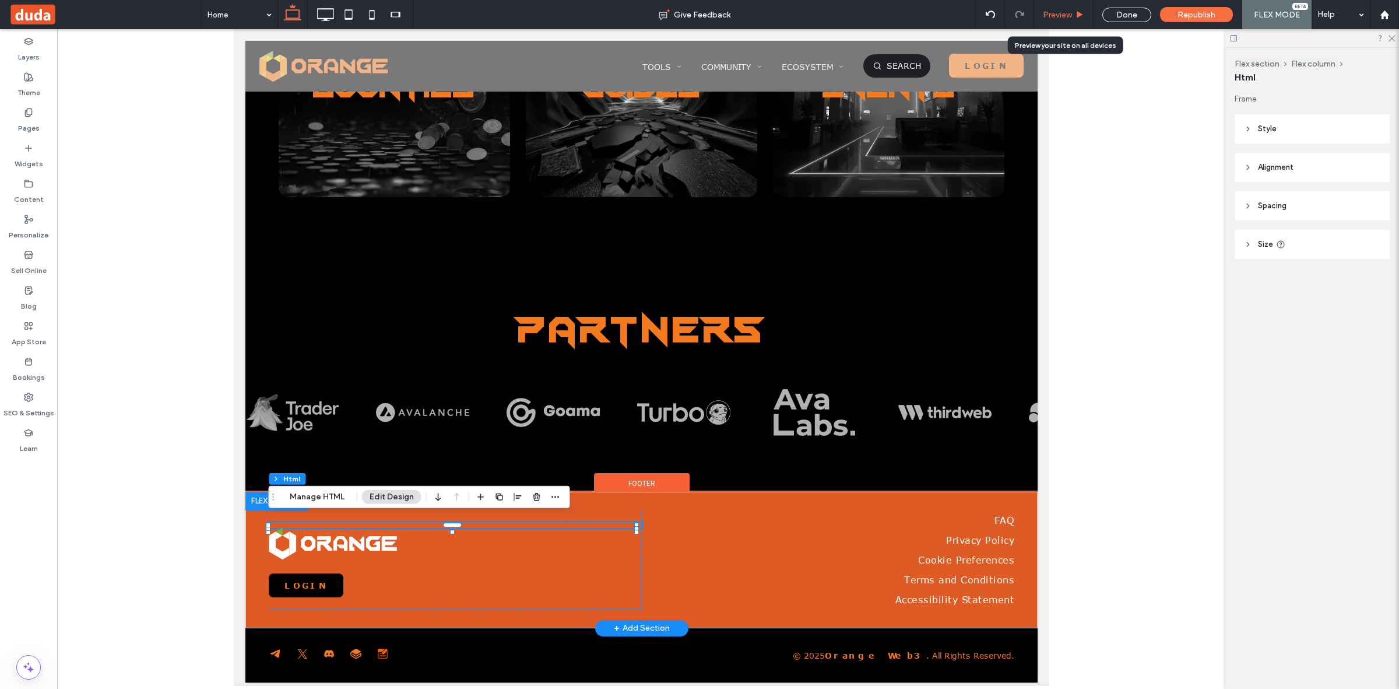
click at [1055, 18] on span "Preview" at bounding box center [1057, 15] width 29 height 10
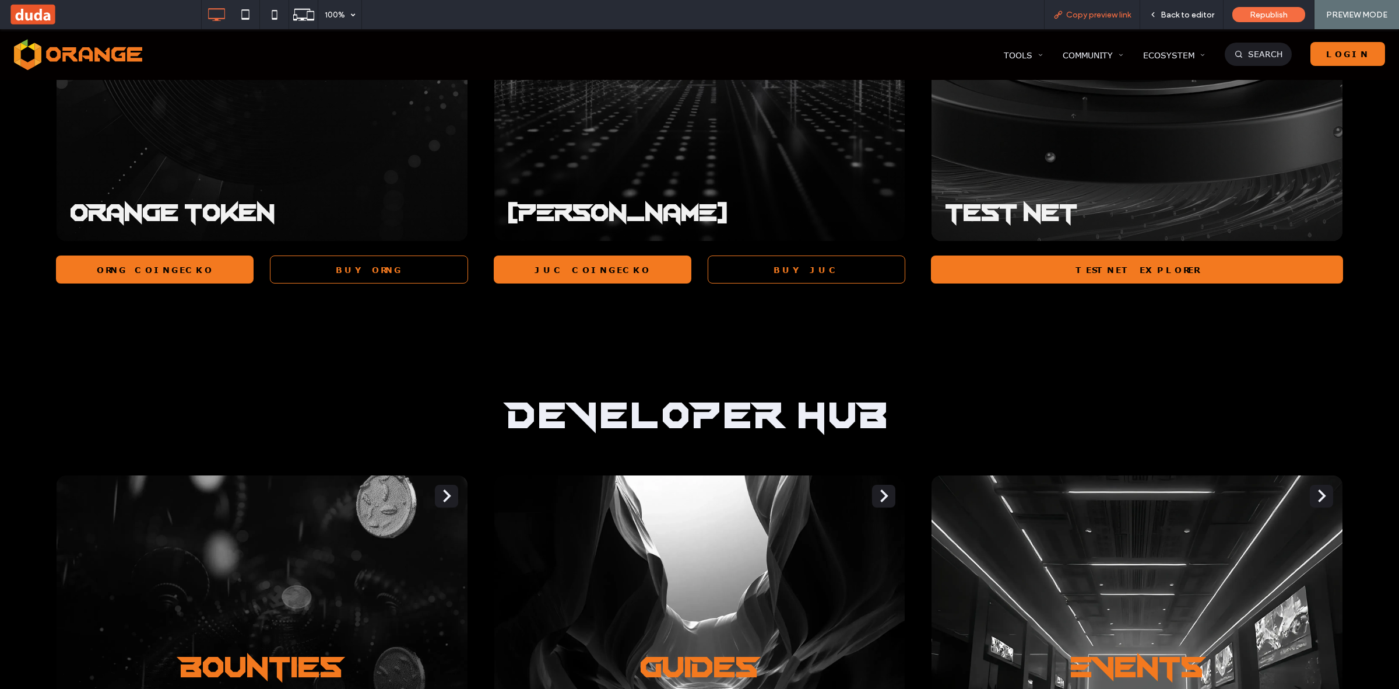
scroll to position [3235, 0]
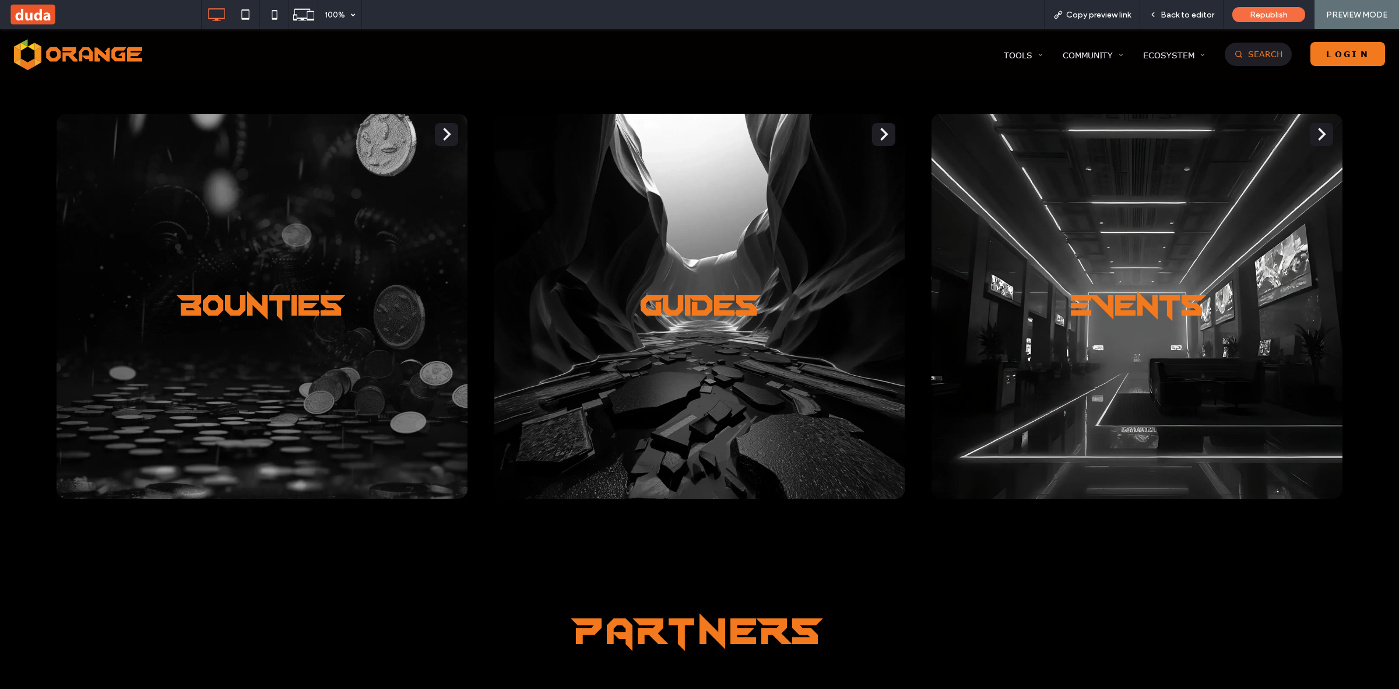
click at [1265, 47] on link "Search" at bounding box center [1258, 54] width 67 height 23
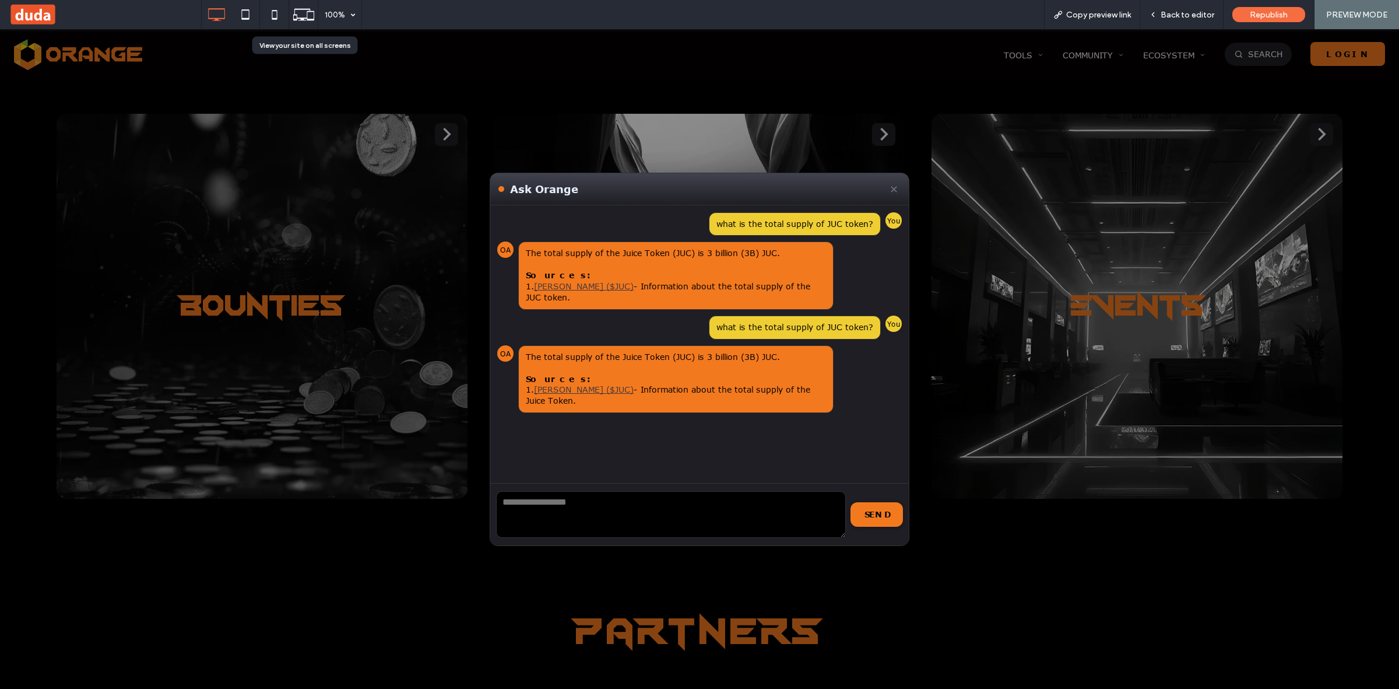
click at [1164, 12] on span "Back to editor" at bounding box center [1188, 15] width 54 height 10
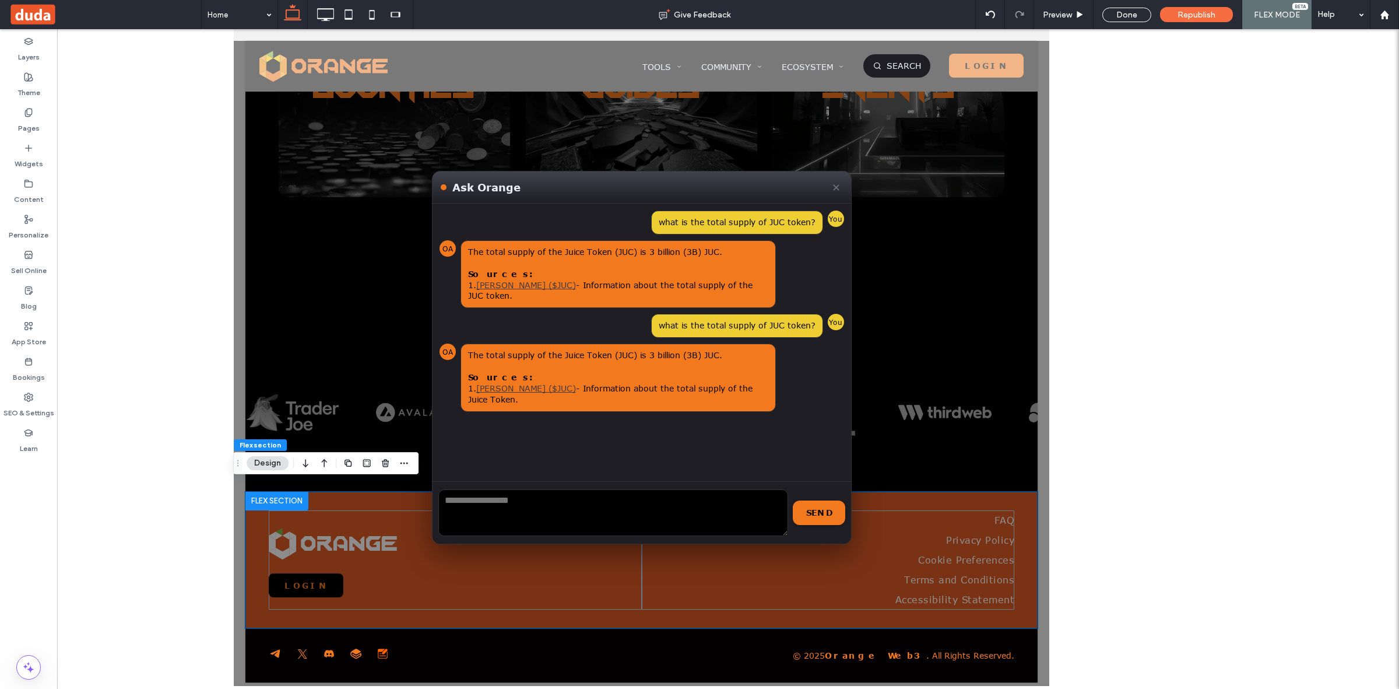
scroll to position [2836, 0]
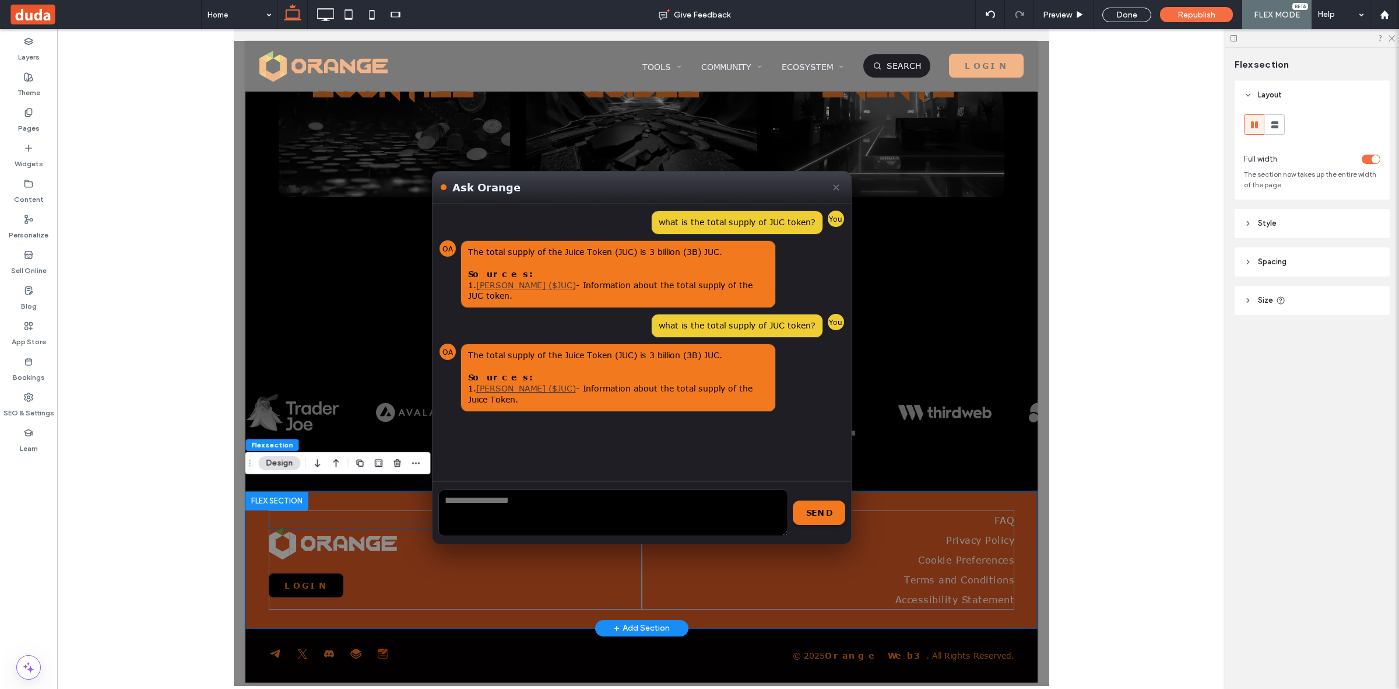
click at [829, 185] on button "✕" at bounding box center [835, 186] width 13 height 17
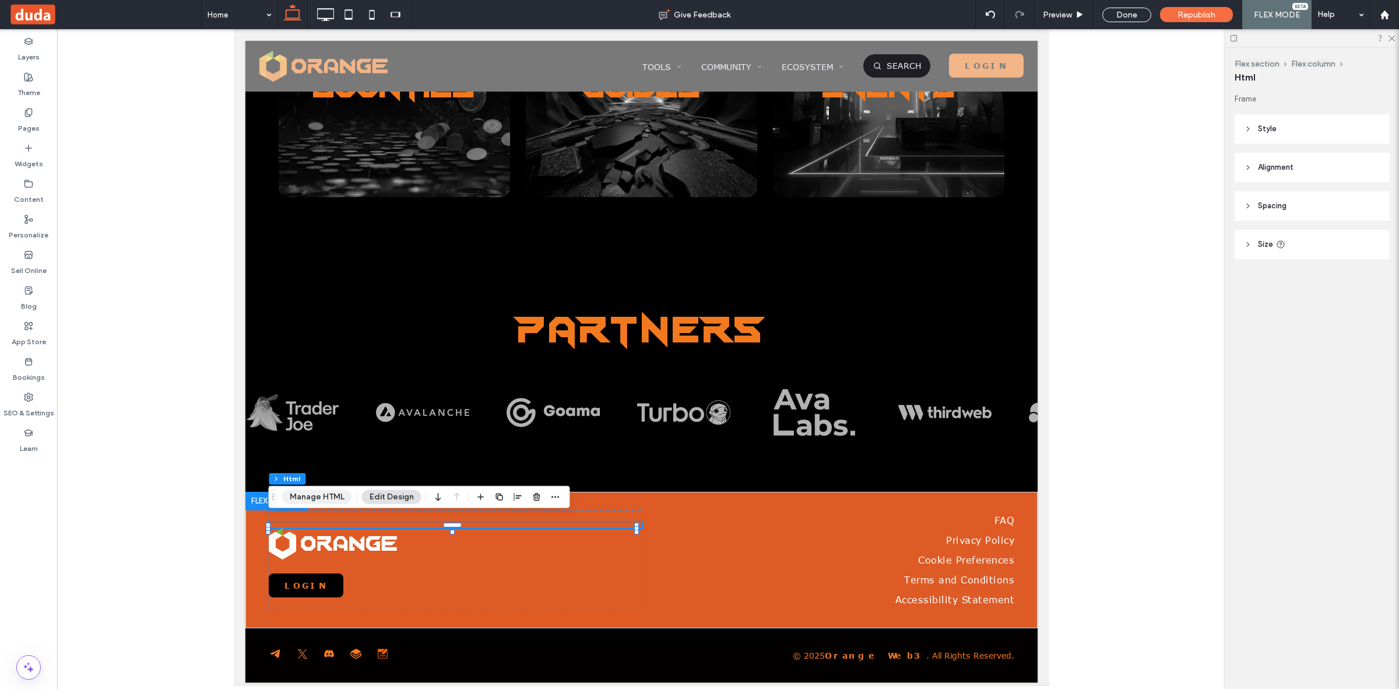
click at [313, 499] on button "Manage HTML" at bounding box center [317, 497] width 70 height 14
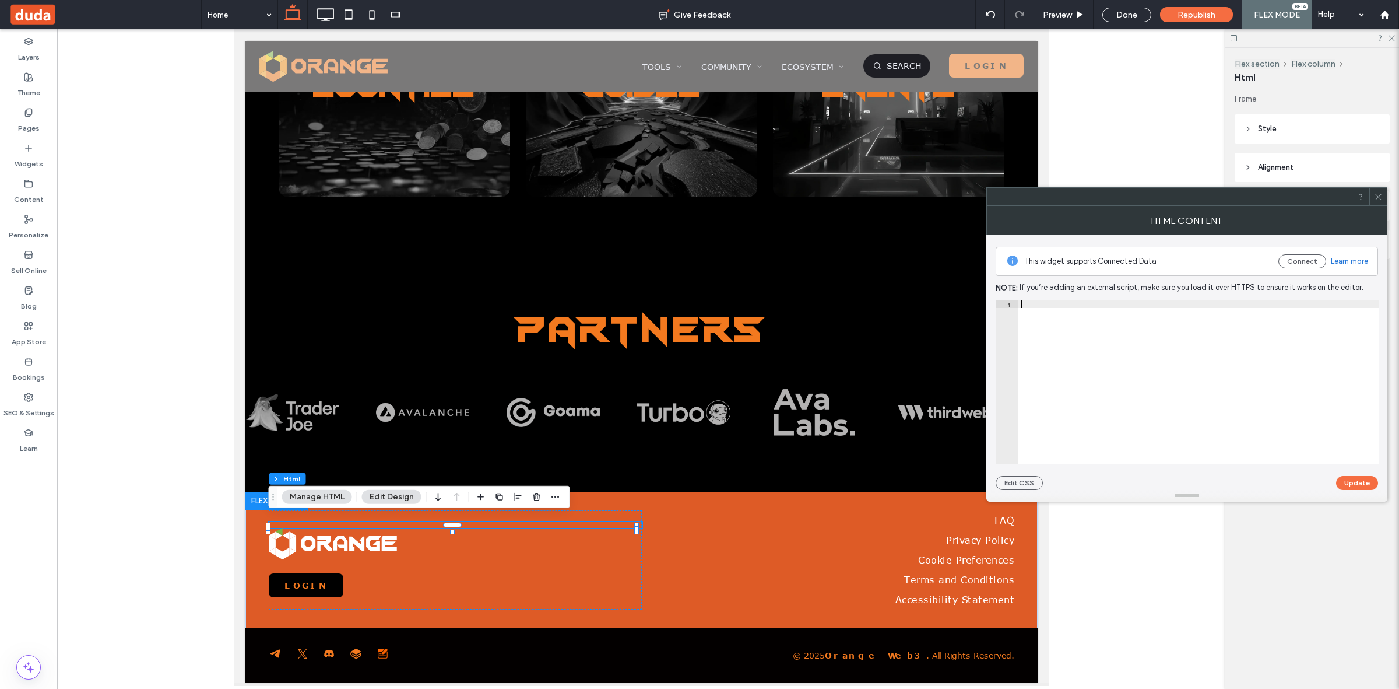
click at [1076, 363] on div at bounding box center [1199, 389] width 360 height 178
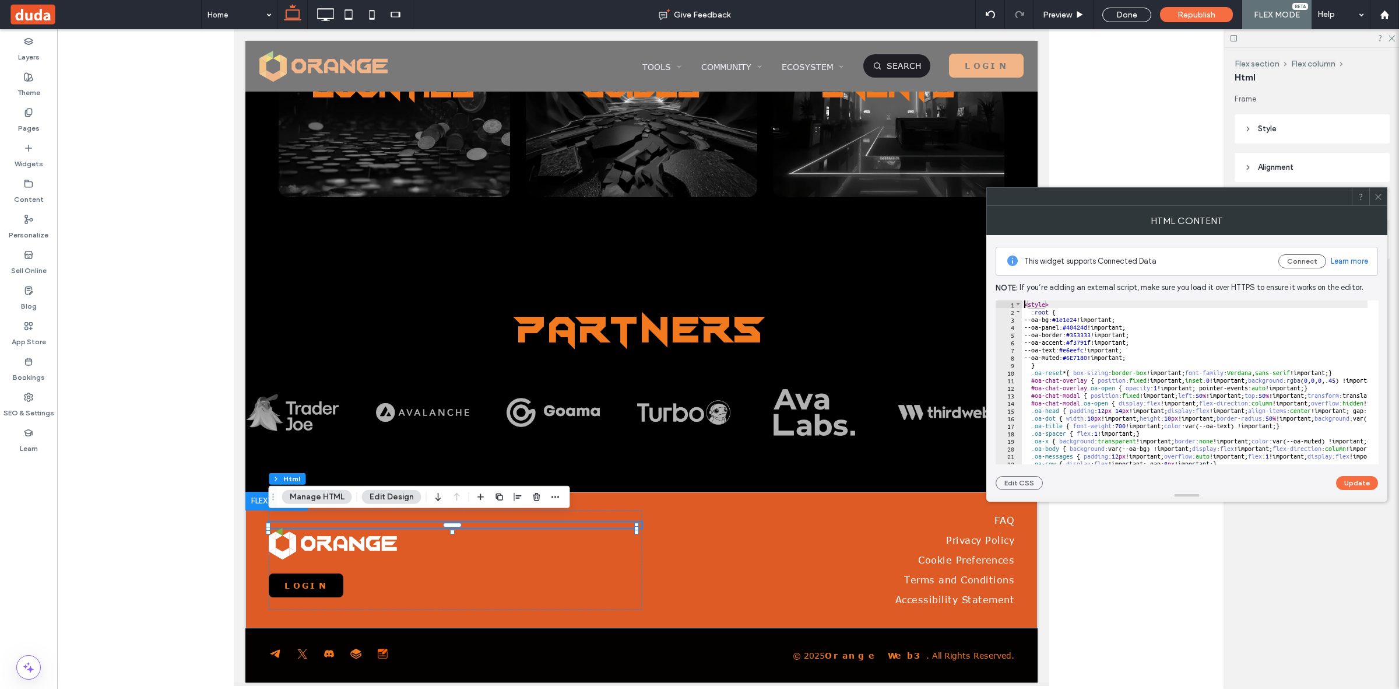
type textarea "**********"
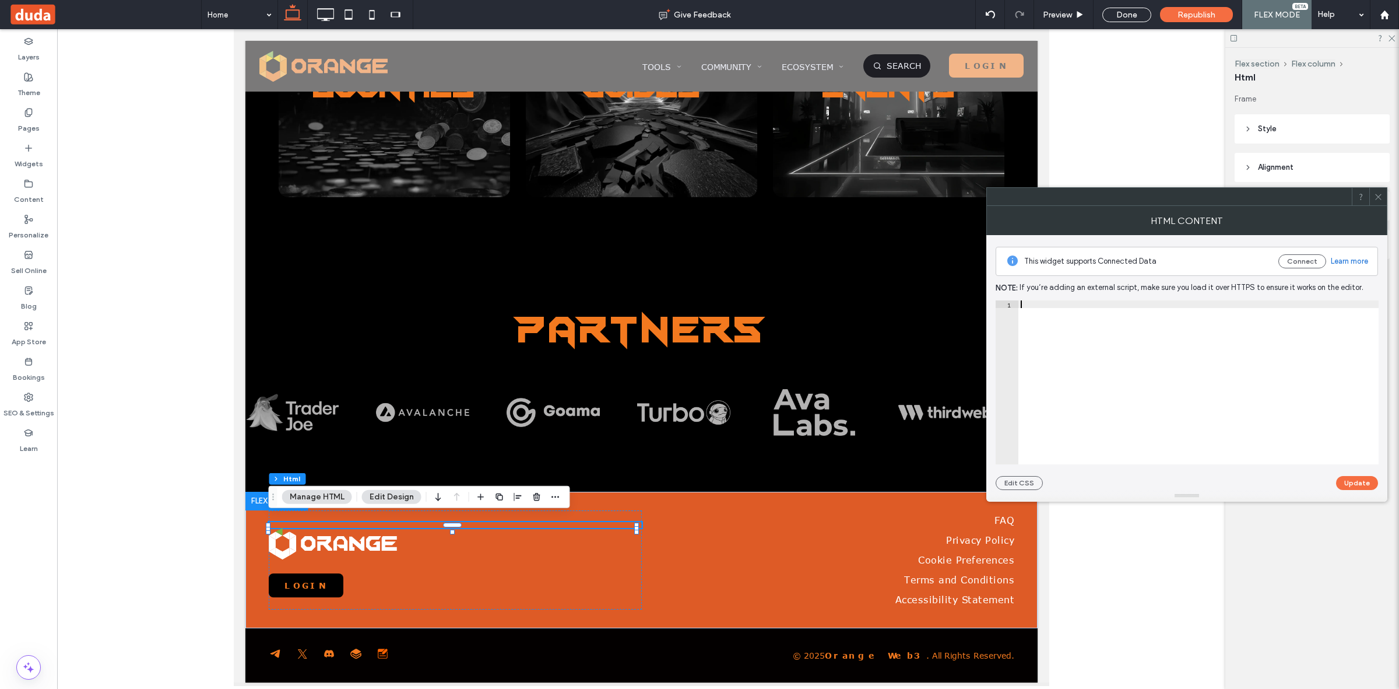
scroll to position [1928, 0]
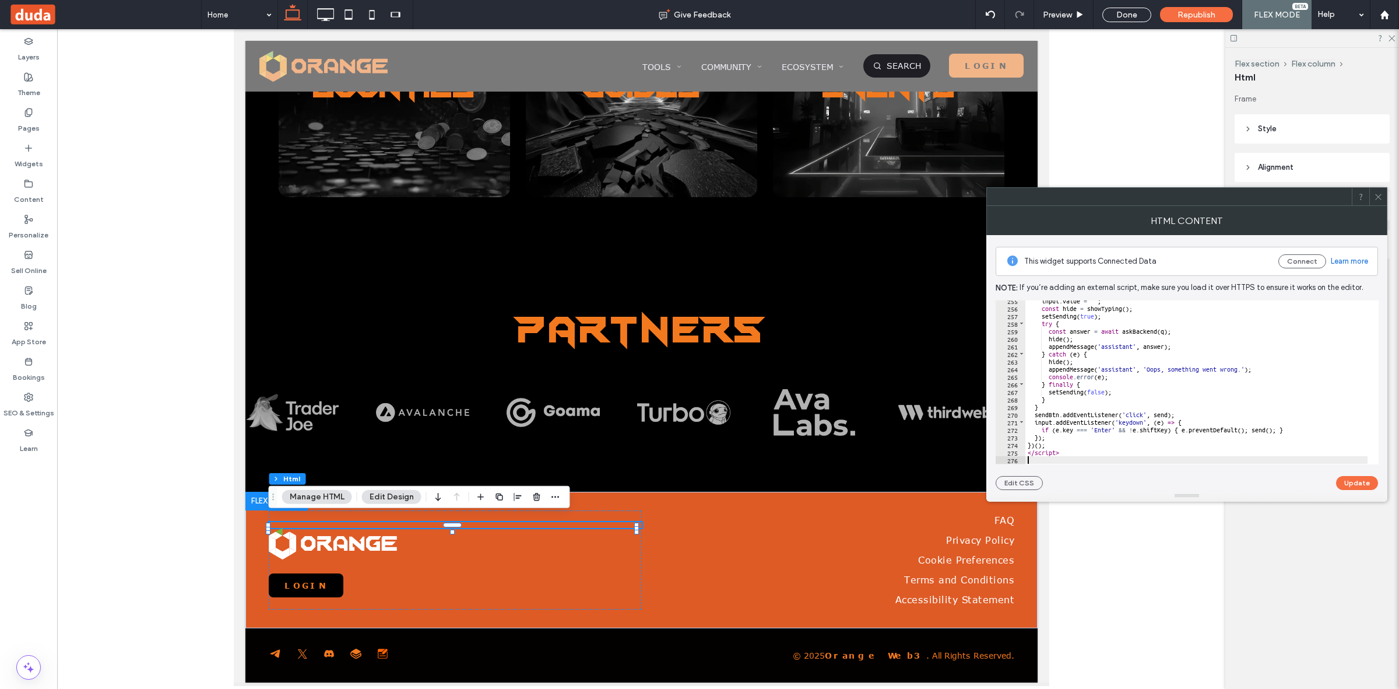
click at [1348, 490] on div at bounding box center [1187, 496] width 401 height 12
drag, startPoint x: 1353, startPoint y: 488, endPoint x: 1357, endPoint y: 482, distance: 7.9
click at [1357, 482] on button "Update" at bounding box center [1357, 483] width 42 height 14
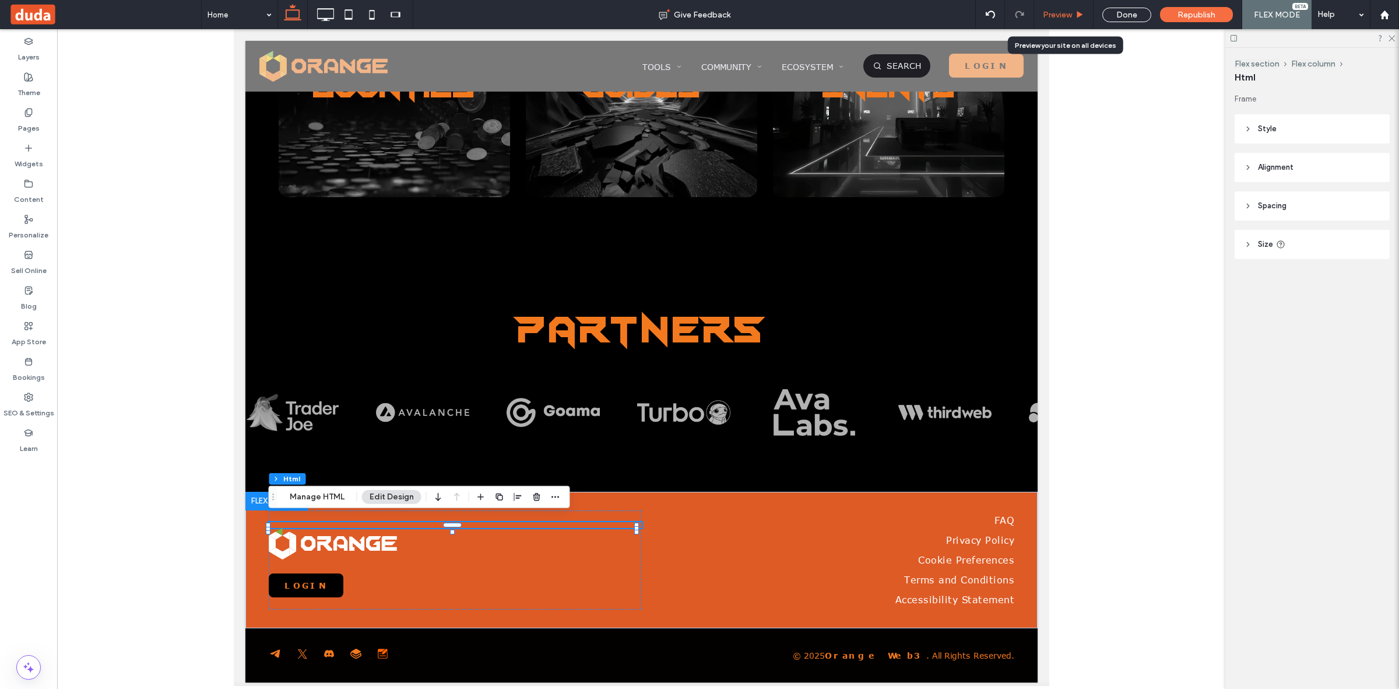
drag, startPoint x: 1070, startPoint y: 16, endPoint x: 1011, endPoint y: 8, distance: 59.5
click at [1070, 16] on span "Preview" at bounding box center [1057, 15] width 29 height 10
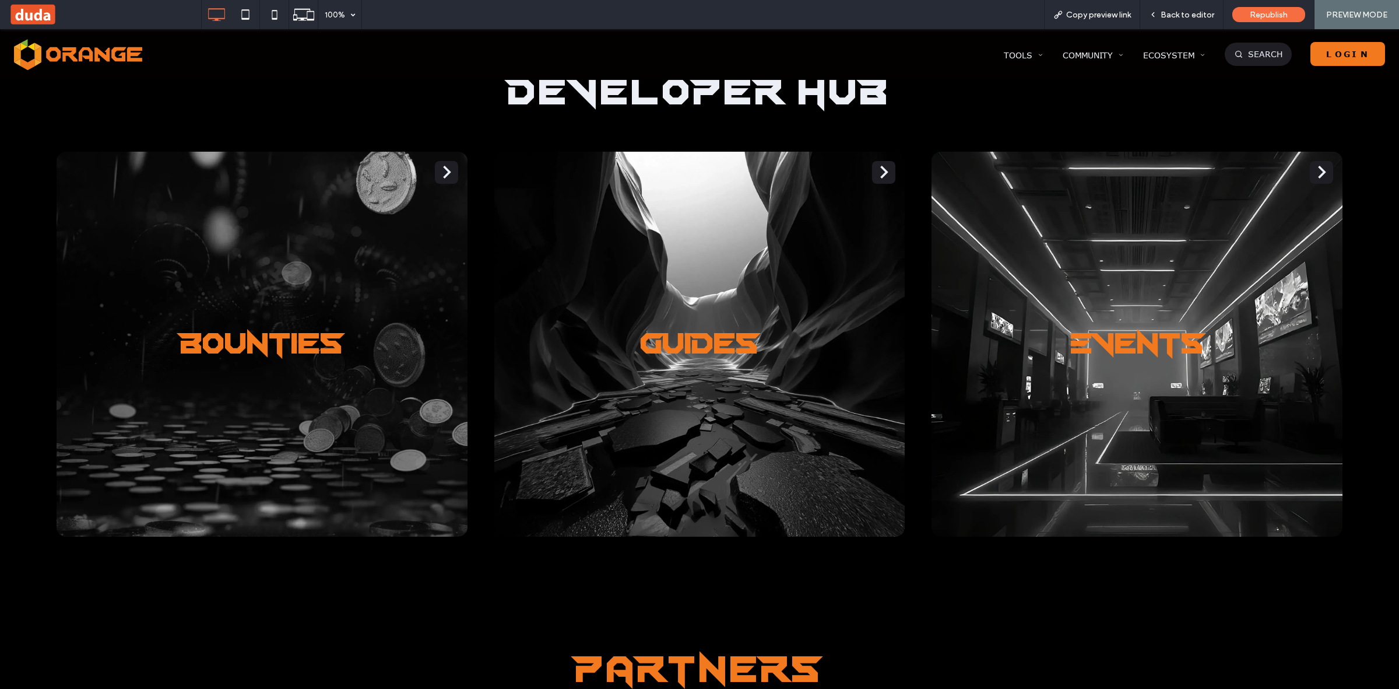
scroll to position [3235, 0]
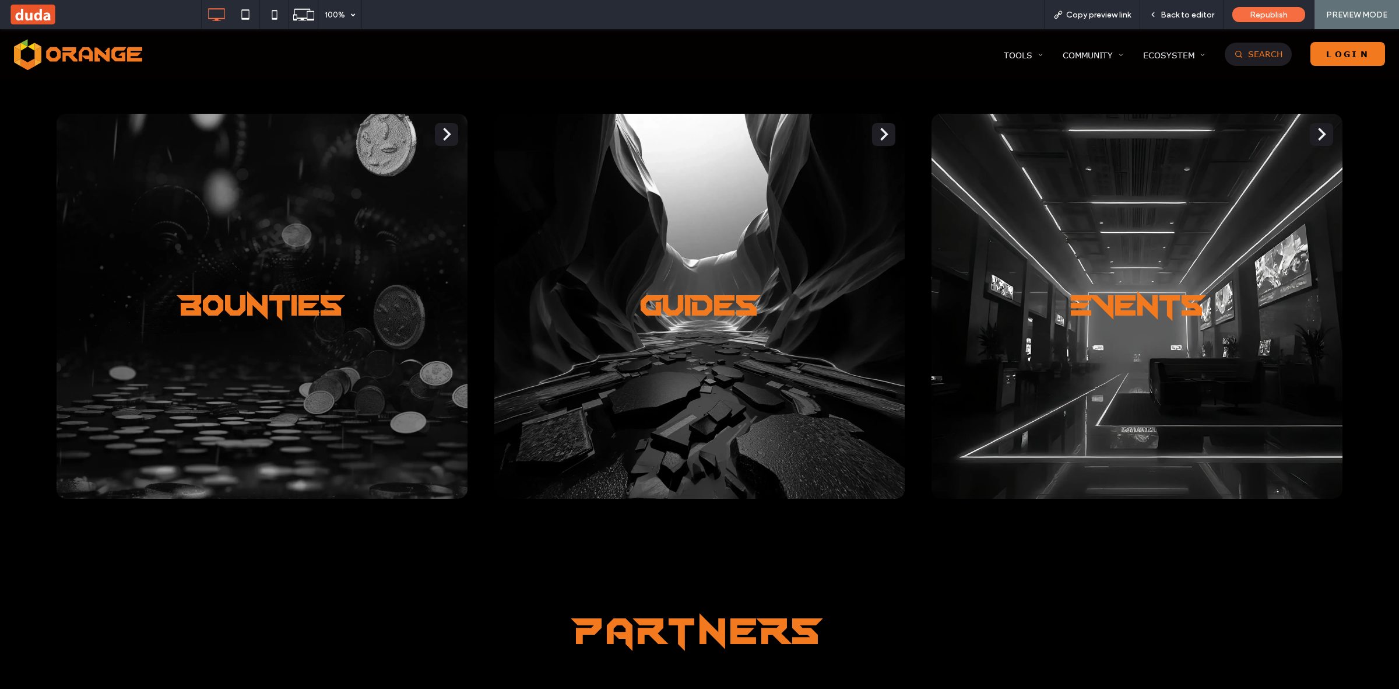
click at [1258, 54] on span "Search" at bounding box center [1265, 54] width 34 height 10
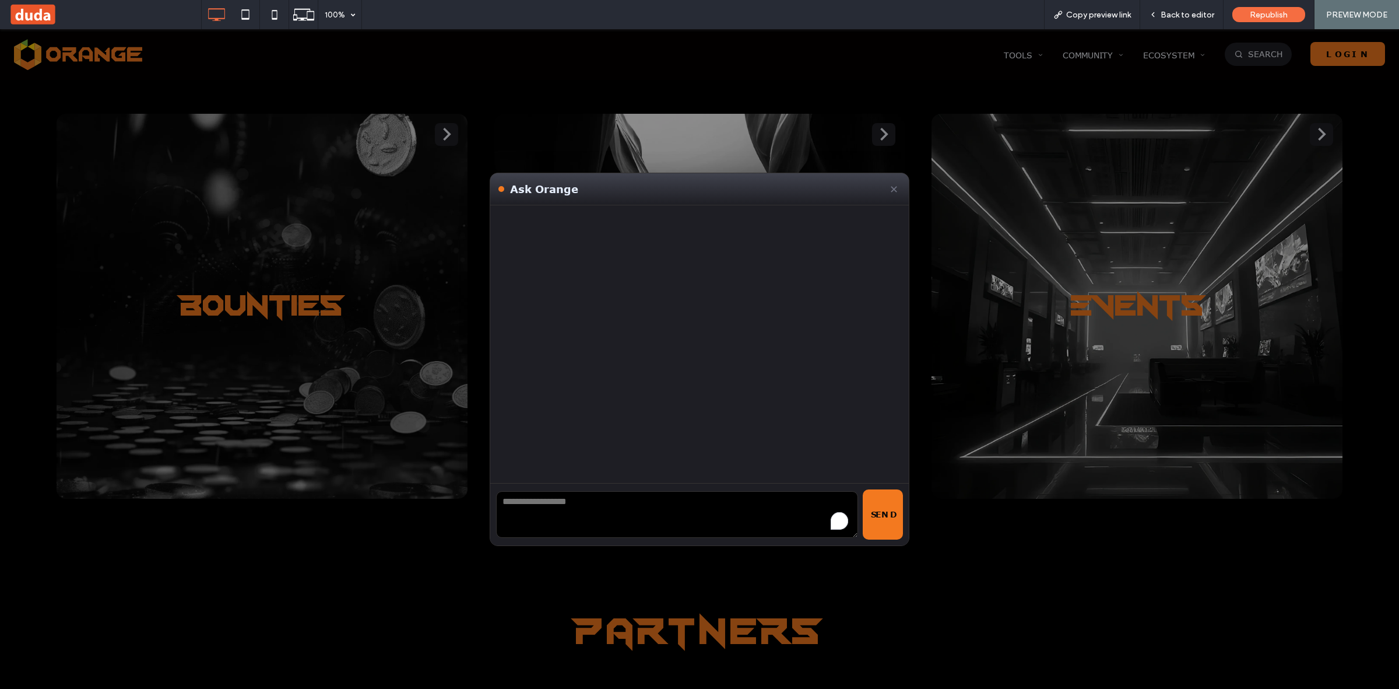
click at [570, 508] on textarea "To enrich screen reader interactions, please activate Accessibility in Grammarl…" at bounding box center [677, 514] width 362 height 47
paste textarea "**********"
type textarea "**********"
click at [867, 515] on button "Send" at bounding box center [883, 514] width 40 height 50
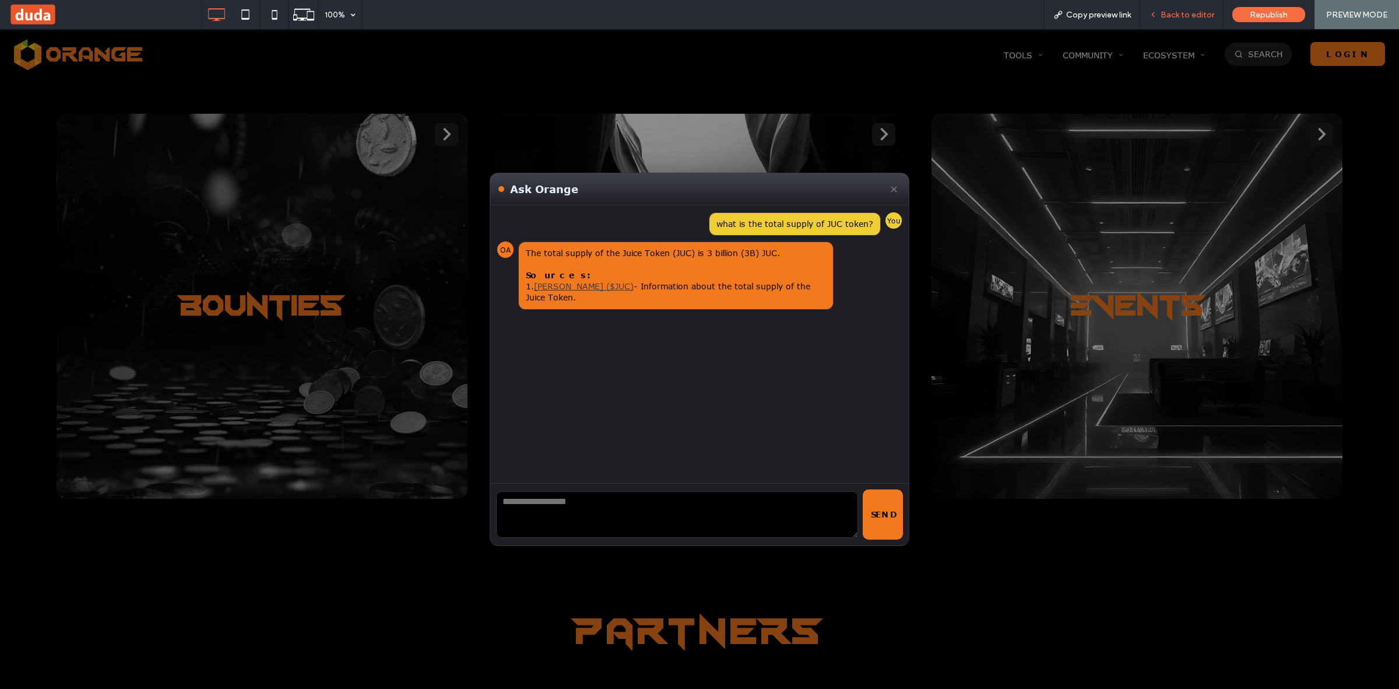
click at [1193, 23] on div "Back to editor" at bounding box center [1182, 14] width 83 height 29
click at [1190, 19] on span "Back to editor" at bounding box center [1188, 15] width 54 height 10
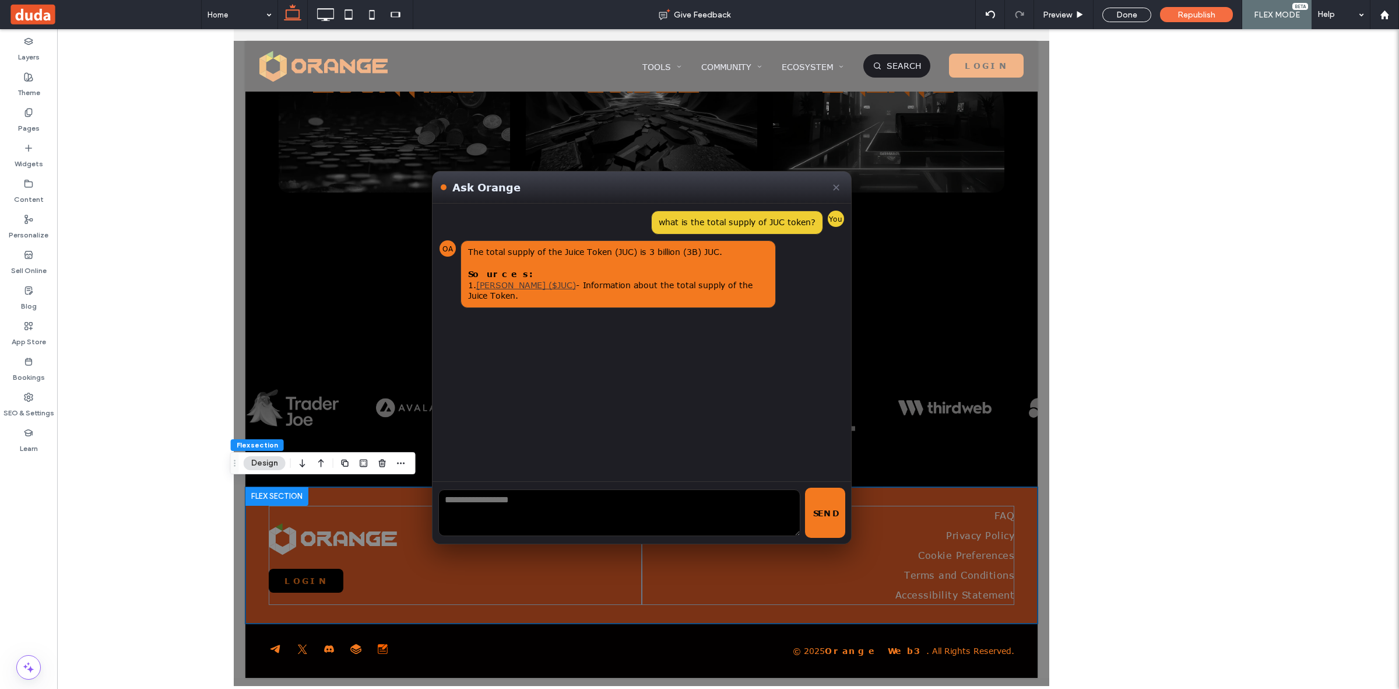
scroll to position [2836, 0]
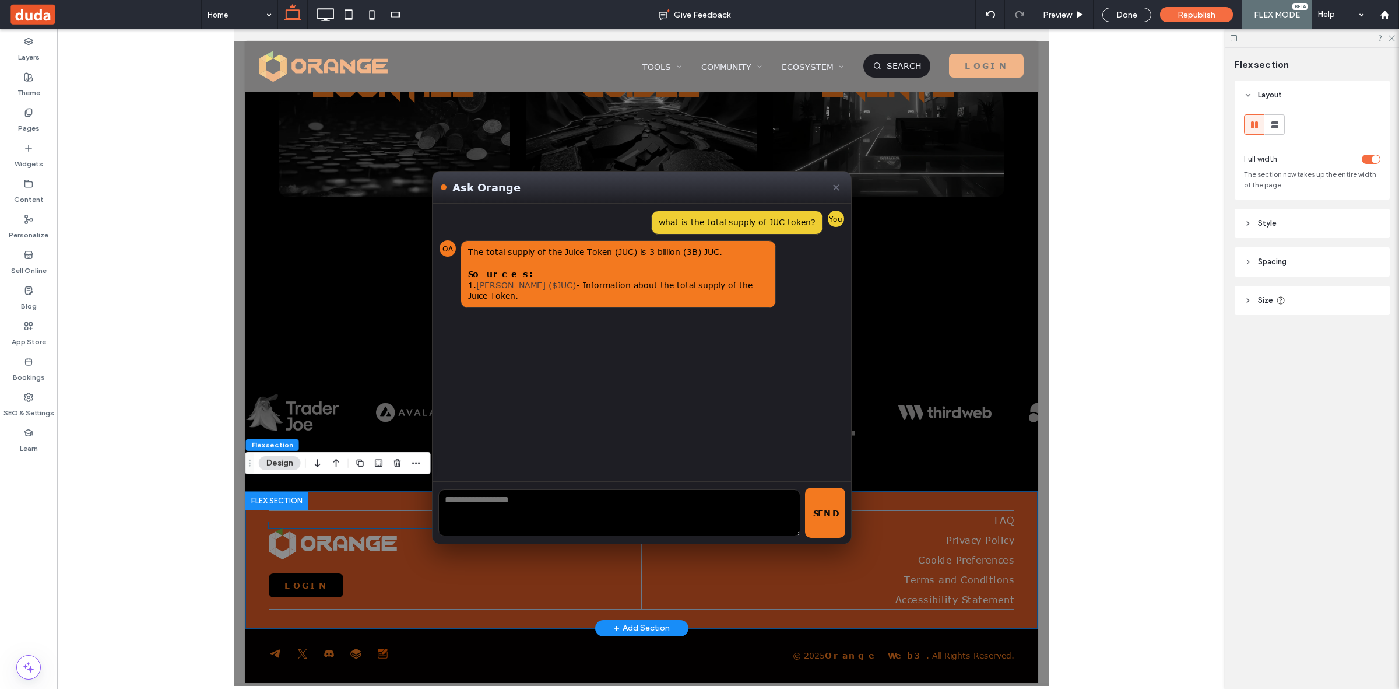
click at [836, 194] on button "✕" at bounding box center [835, 186] width 13 height 17
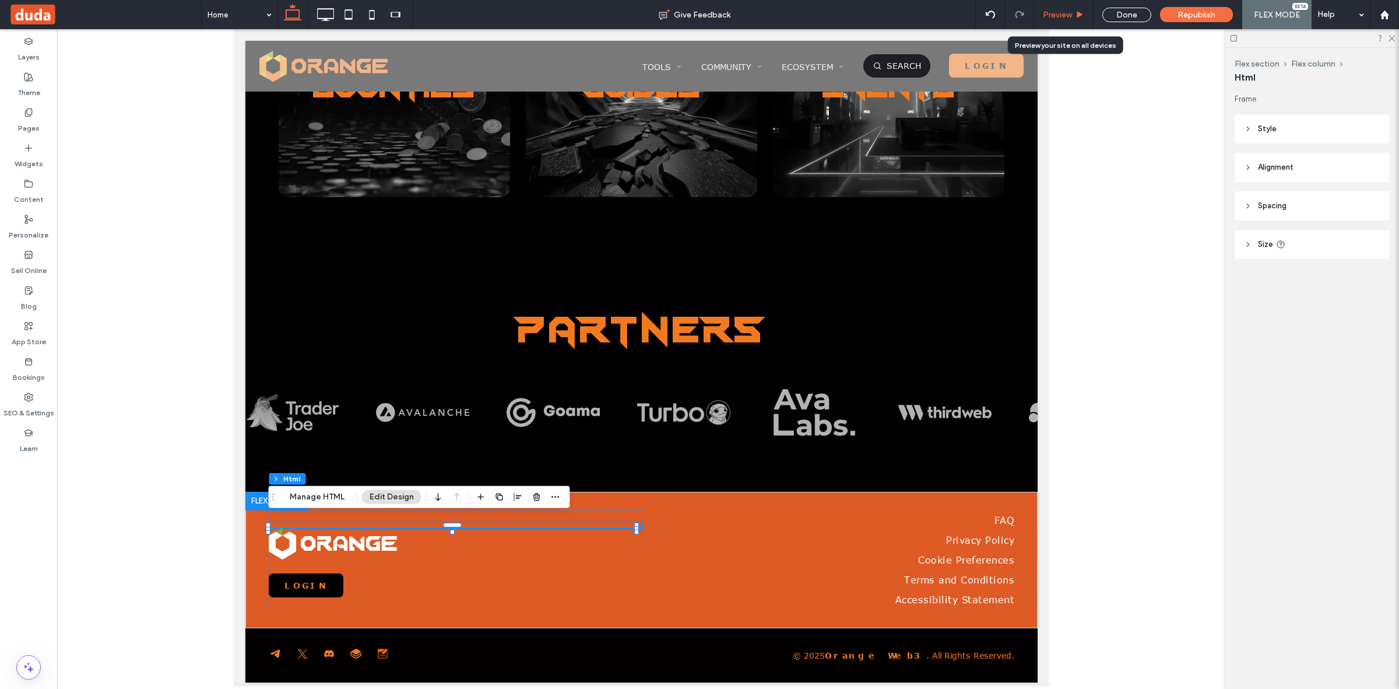
click at [1051, 16] on span "Preview" at bounding box center [1057, 15] width 29 height 10
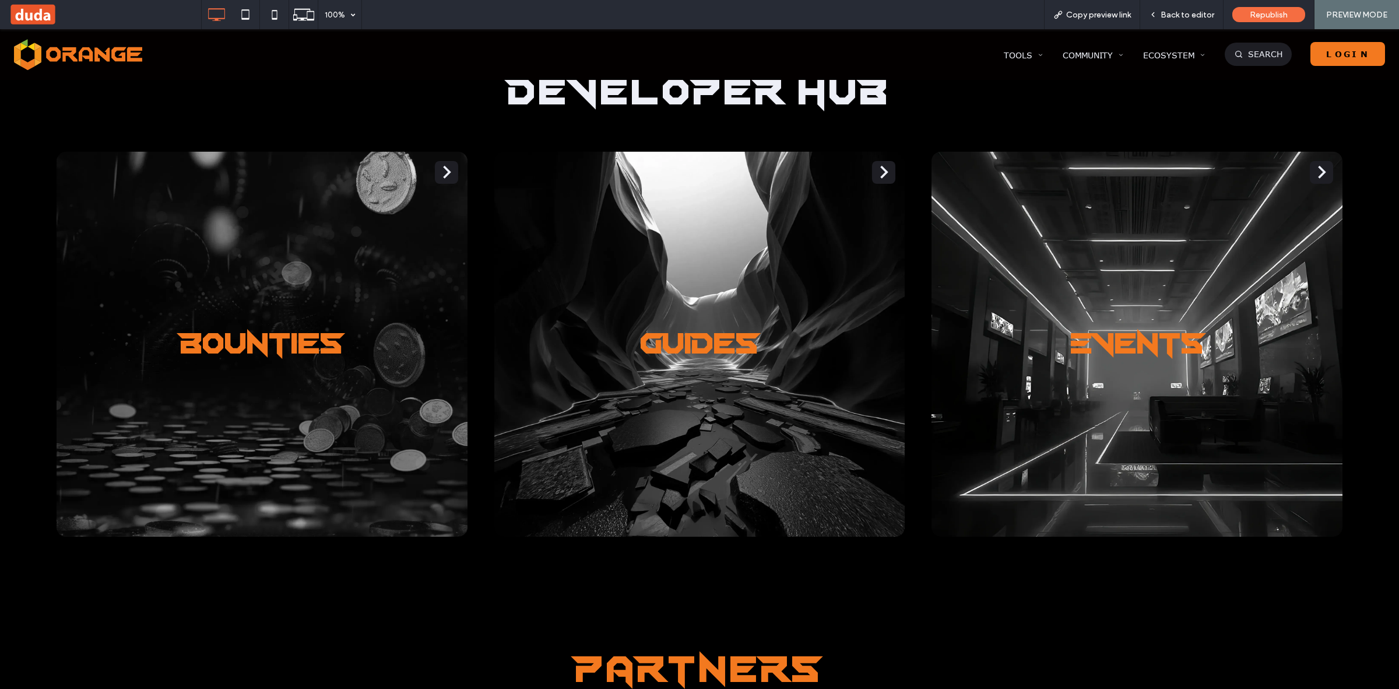
scroll to position [3235, 0]
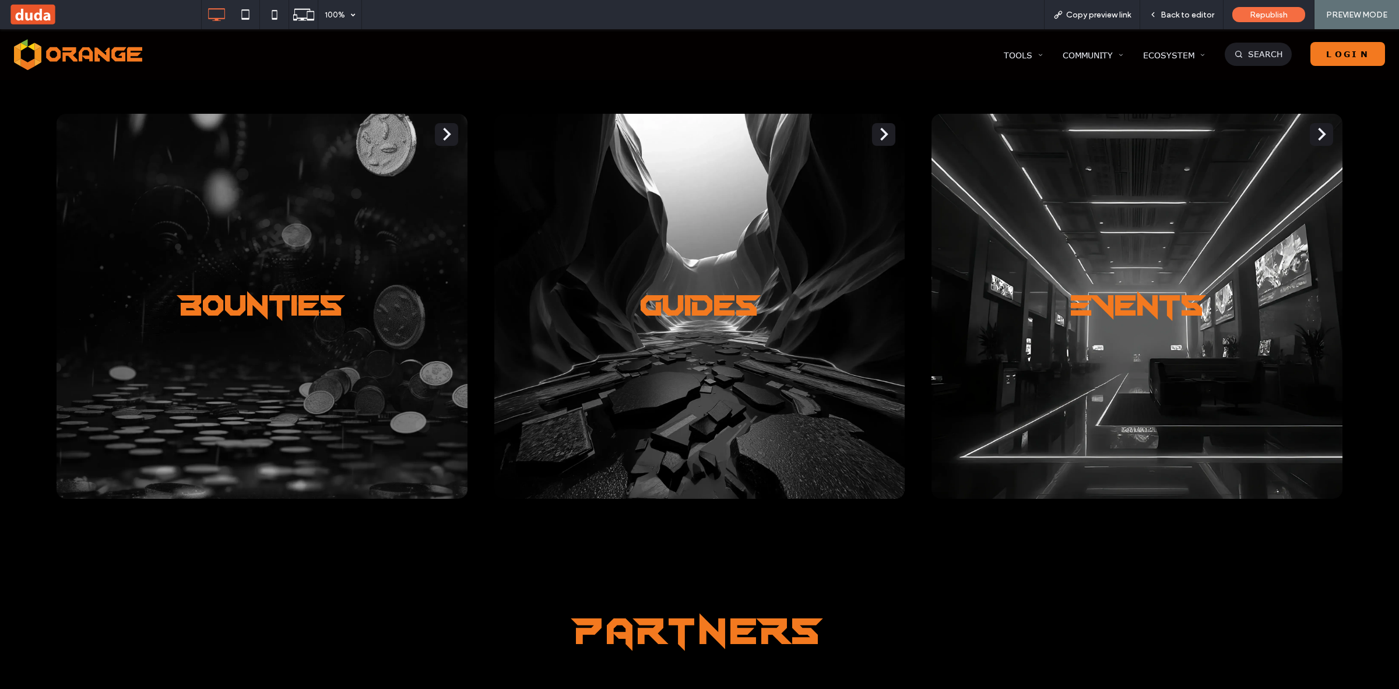
drag, startPoint x: 1170, startPoint y: 18, endPoint x: 1133, endPoint y: 67, distance: 61.6
click at [1171, 18] on span "Back to editor" at bounding box center [1188, 15] width 54 height 10
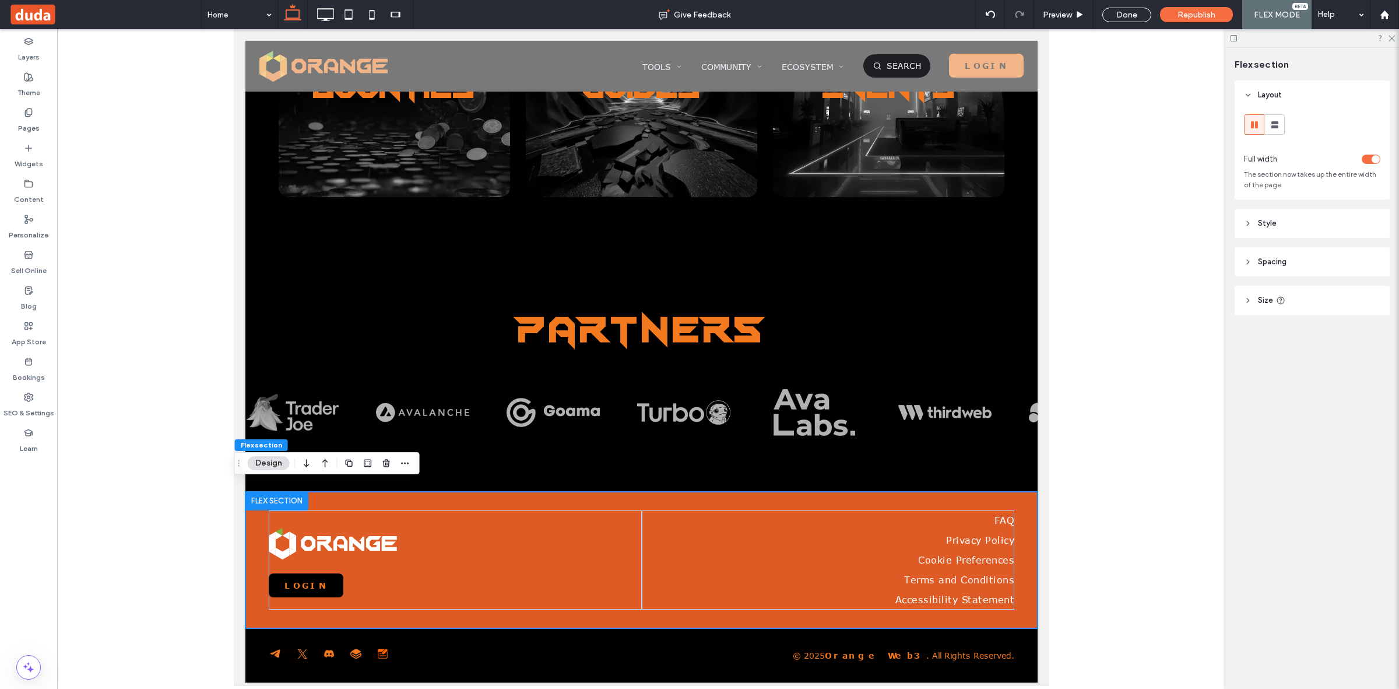
scroll to position [2836, 0]
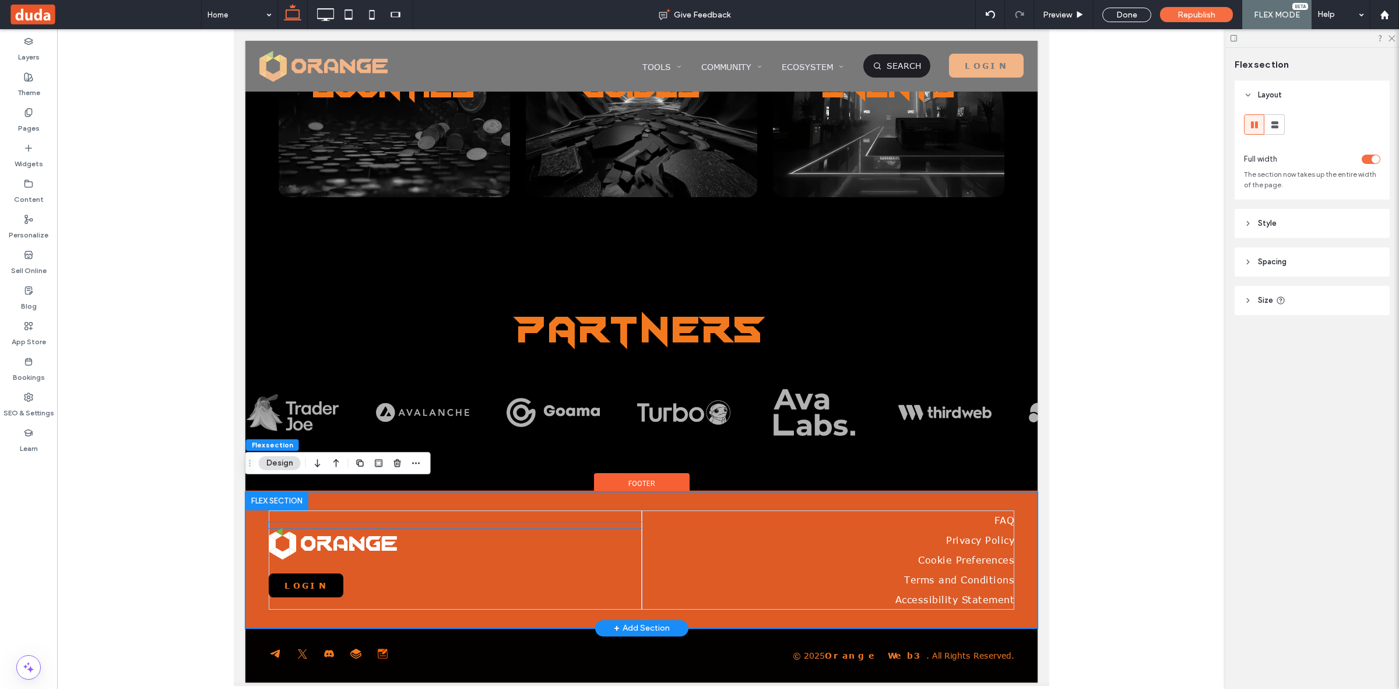
click at [337, 522] on div "Ask Orange ✕ what is the total supply of JUC token? You OA The total supply of …" at bounding box center [454, 525] width 373 height 6
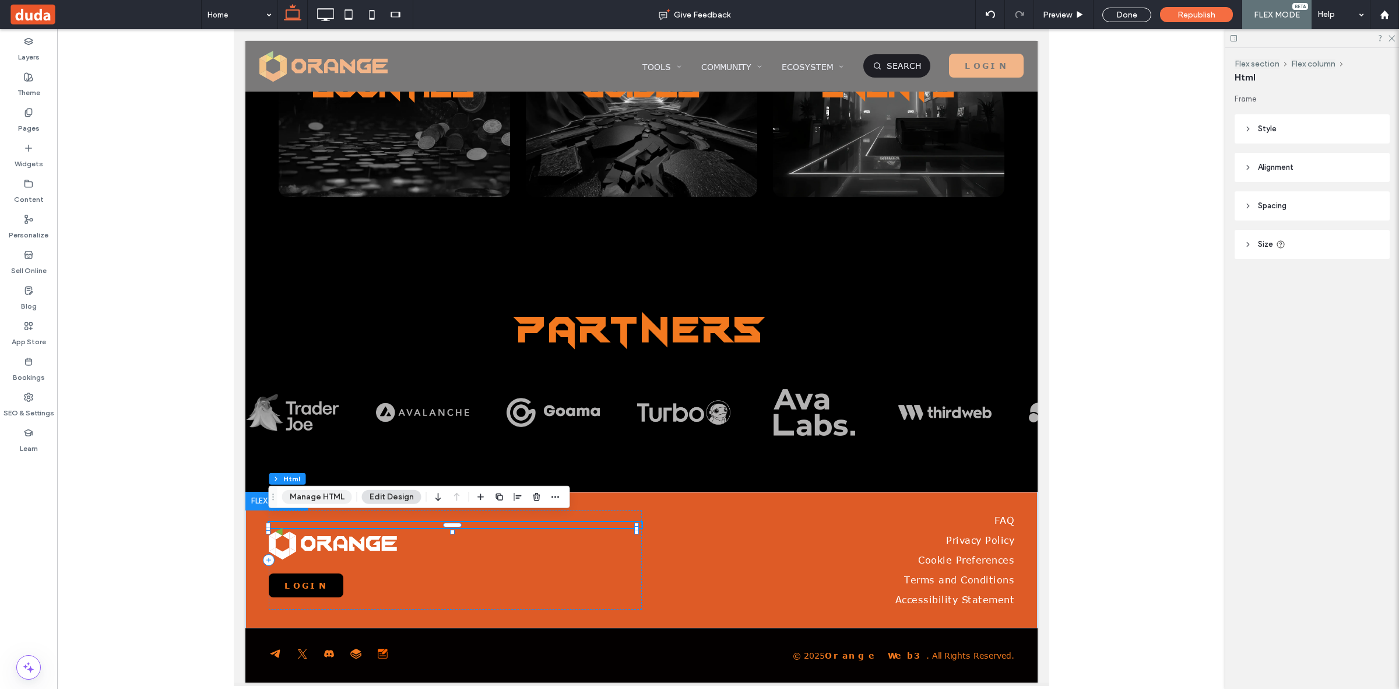
click at [321, 503] on button "Manage HTML" at bounding box center [317, 497] width 70 height 14
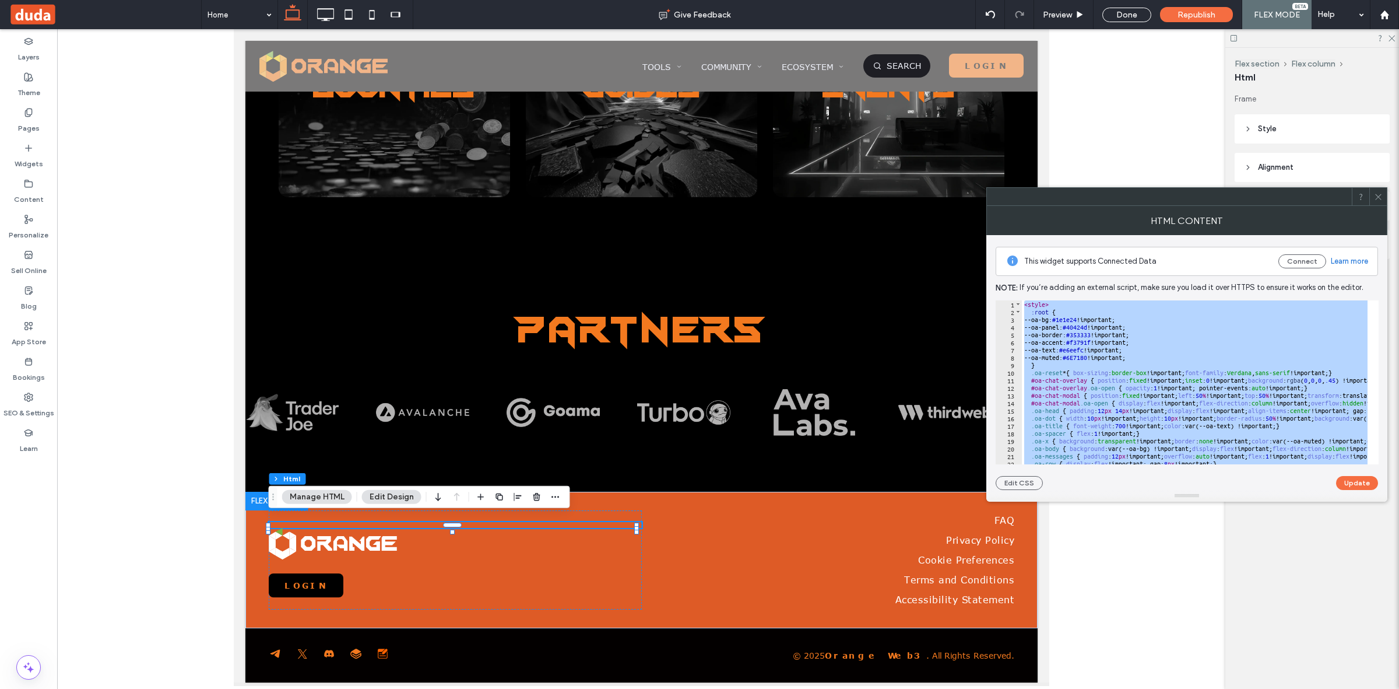
click at [1166, 334] on div "< style > :root { --oa-bg: #1e1e24 !important; --oa-panel: #40424d !important; …" at bounding box center [1195, 382] width 346 height 164
click at [1164, 365] on div "< style > :root { --oa-bg: #1e1e24 !important; --oa-panel: #40424d !important; …" at bounding box center [1195, 382] width 346 height 164
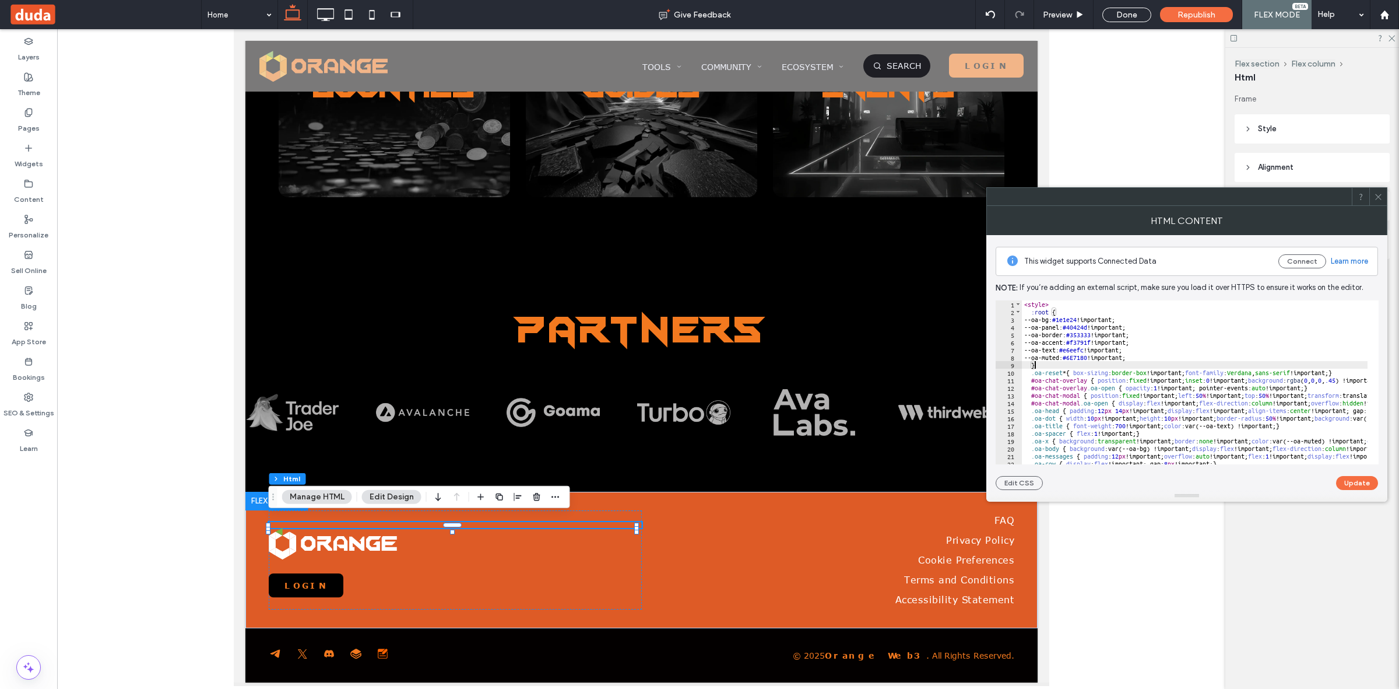
type textarea "**********"
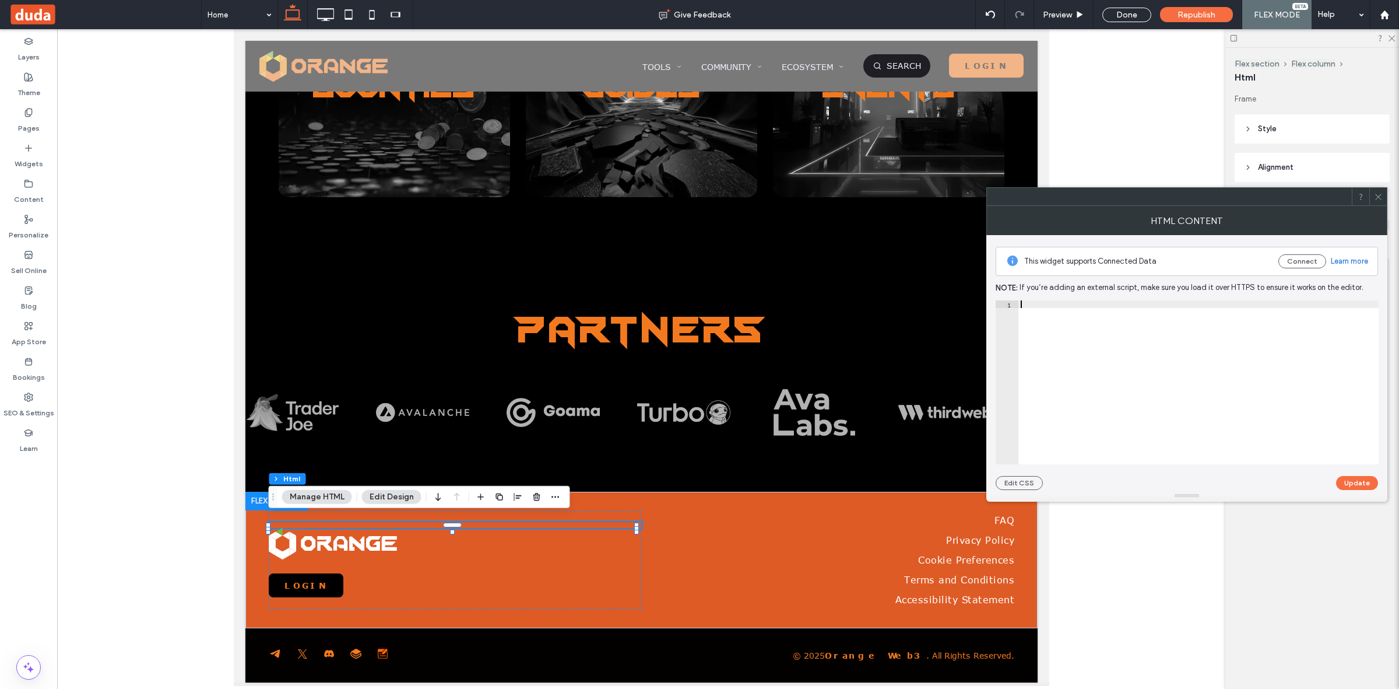
scroll to position [1990, 0]
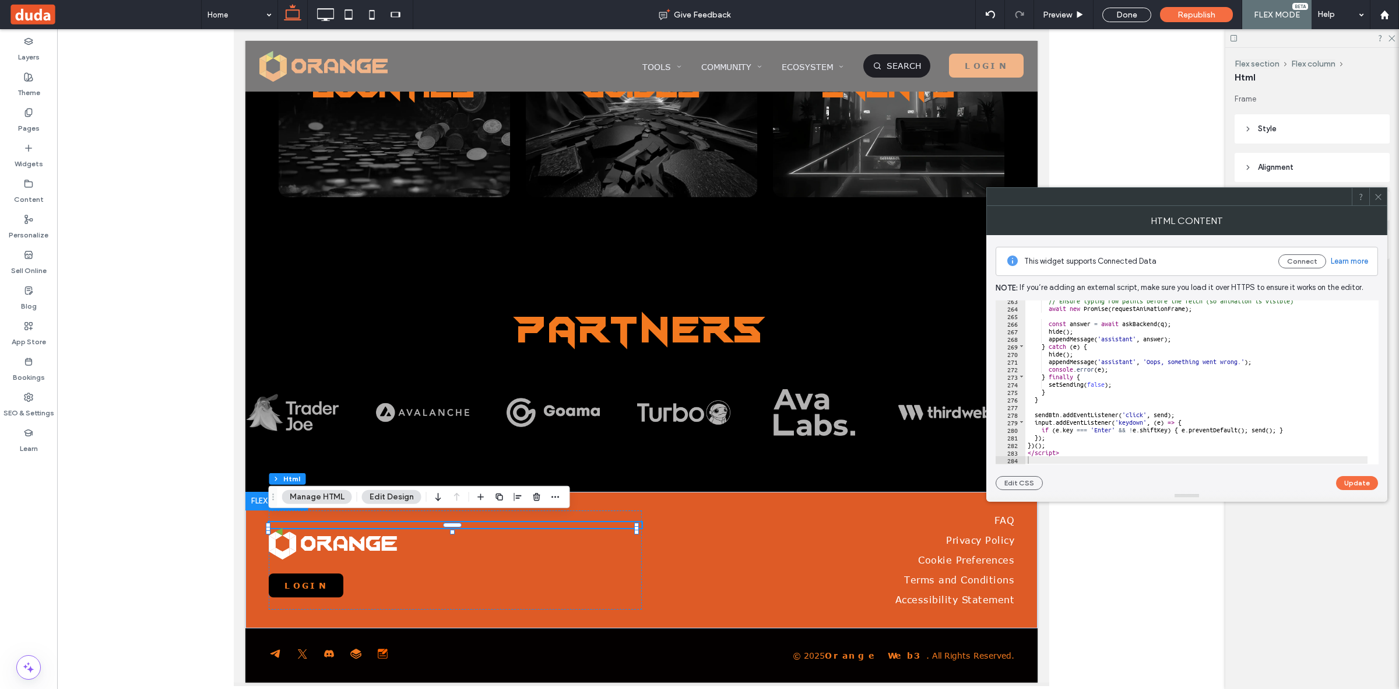
click at [1362, 480] on button "Update" at bounding box center [1357, 483] width 42 height 14
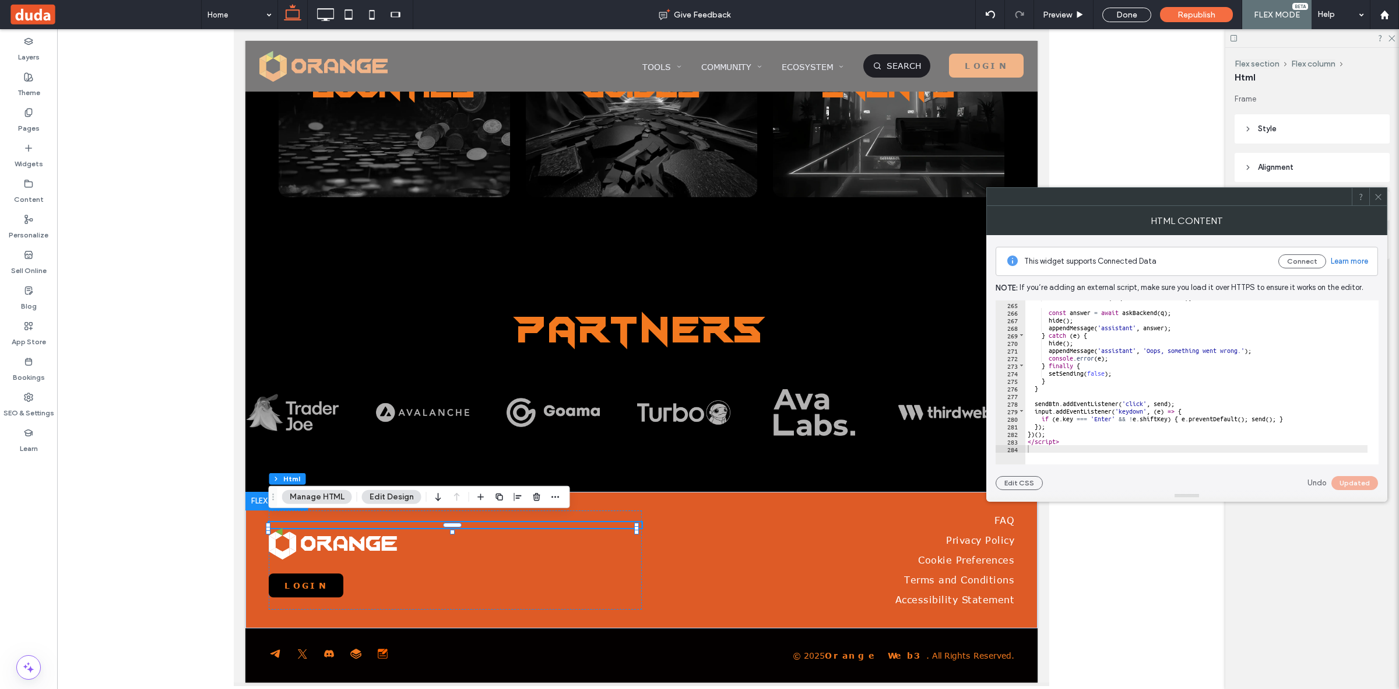
click at [1381, 190] on span at bounding box center [1378, 196] width 9 height 17
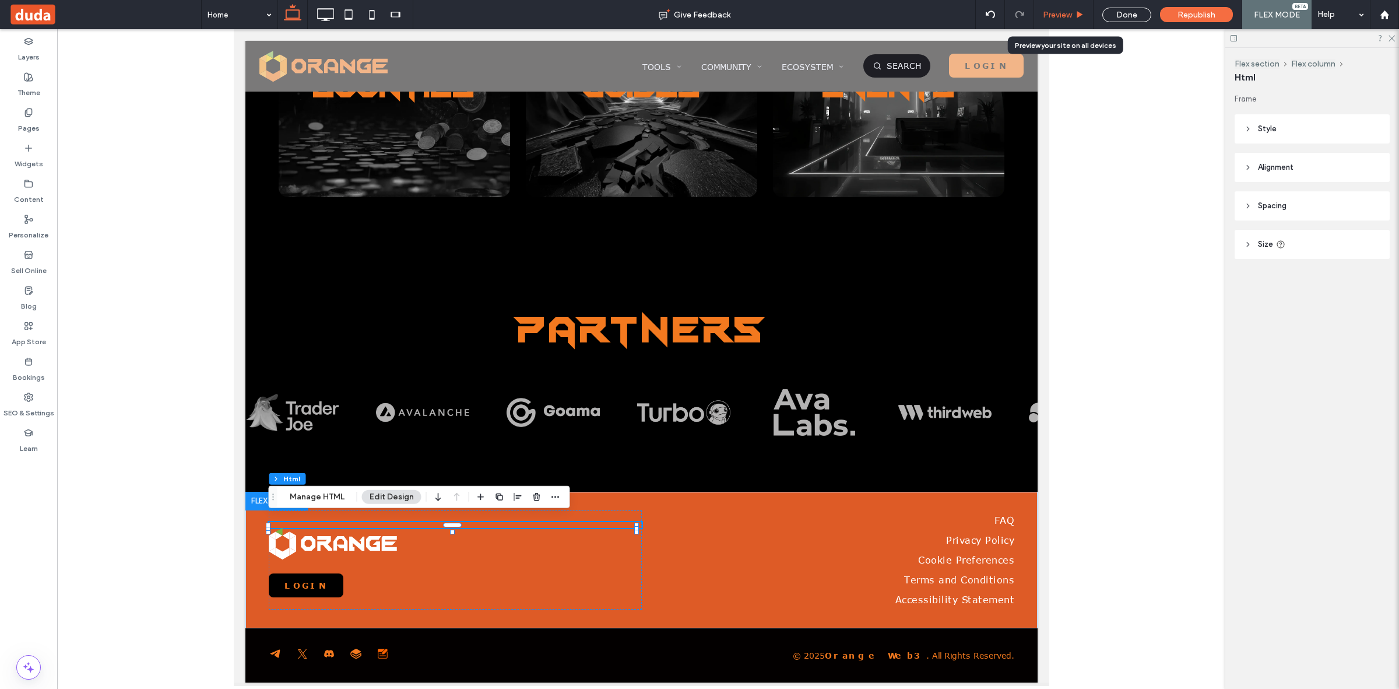
click at [1055, 10] on span "Preview" at bounding box center [1057, 15] width 29 height 10
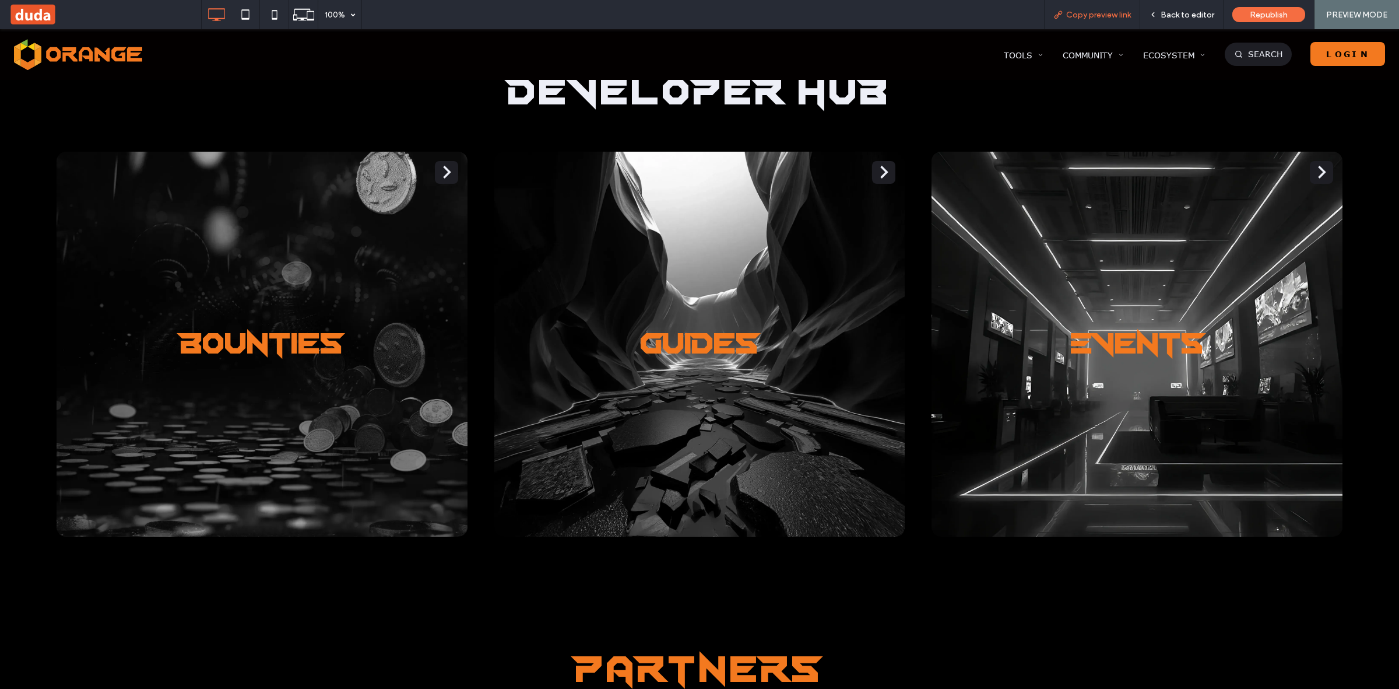
scroll to position [3235, 0]
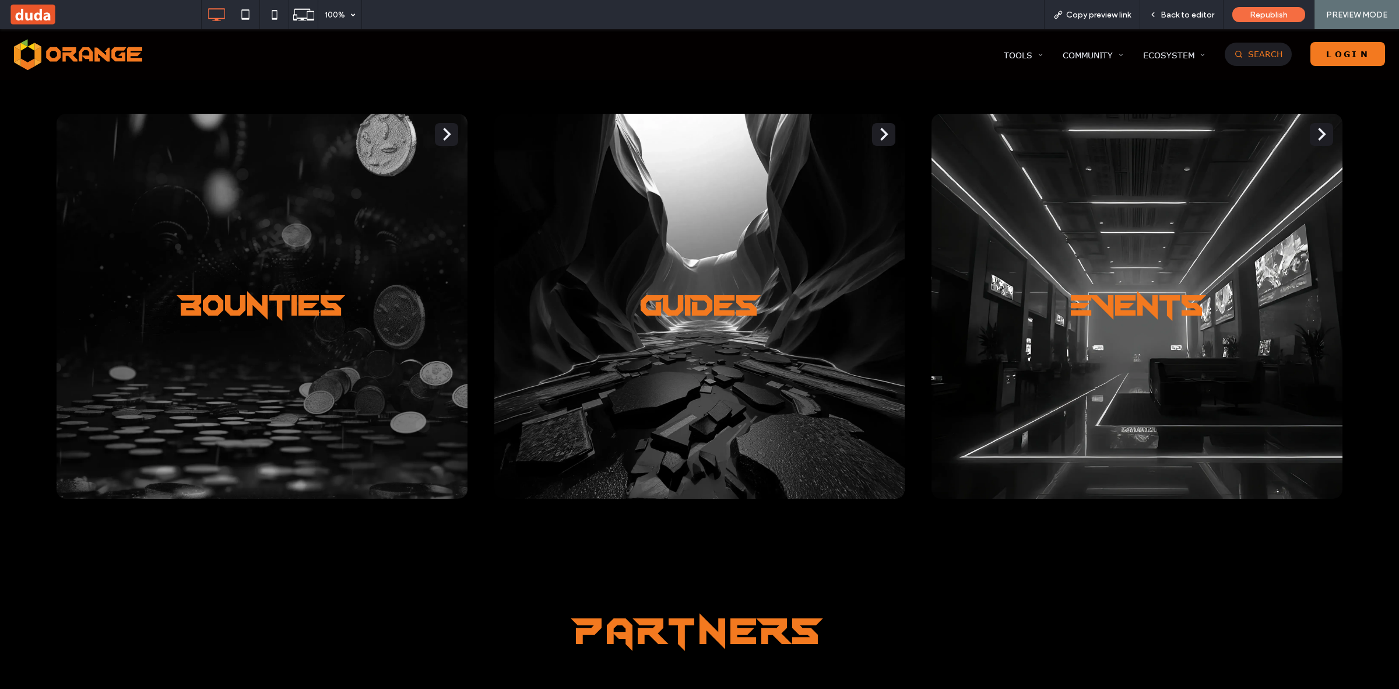
click at [1255, 50] on span "Search" at bounding box center [1265, 54] width 34 height 10
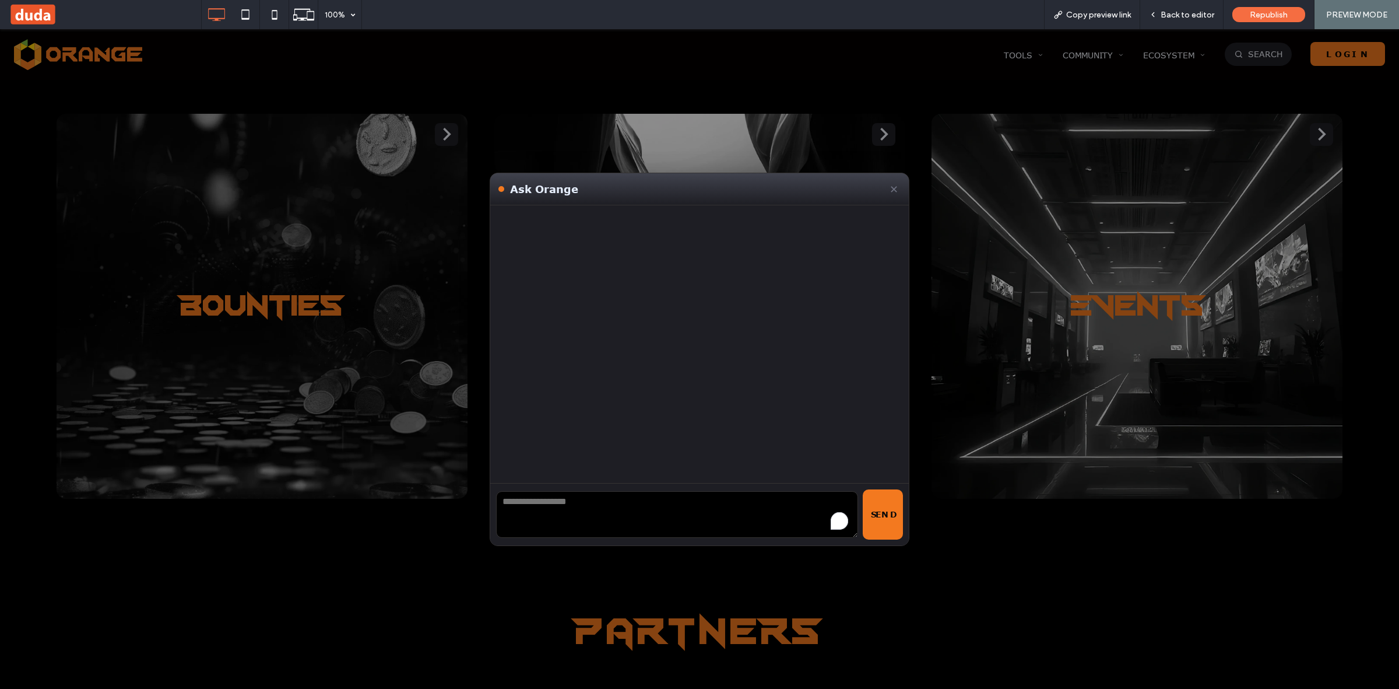
click at [585, 500] on textarea "To enrich screen reader interactions, please activate Accessibility in Grammarl…" at bounding box center [677, 514] width 362 height 47
type textarea "**********"
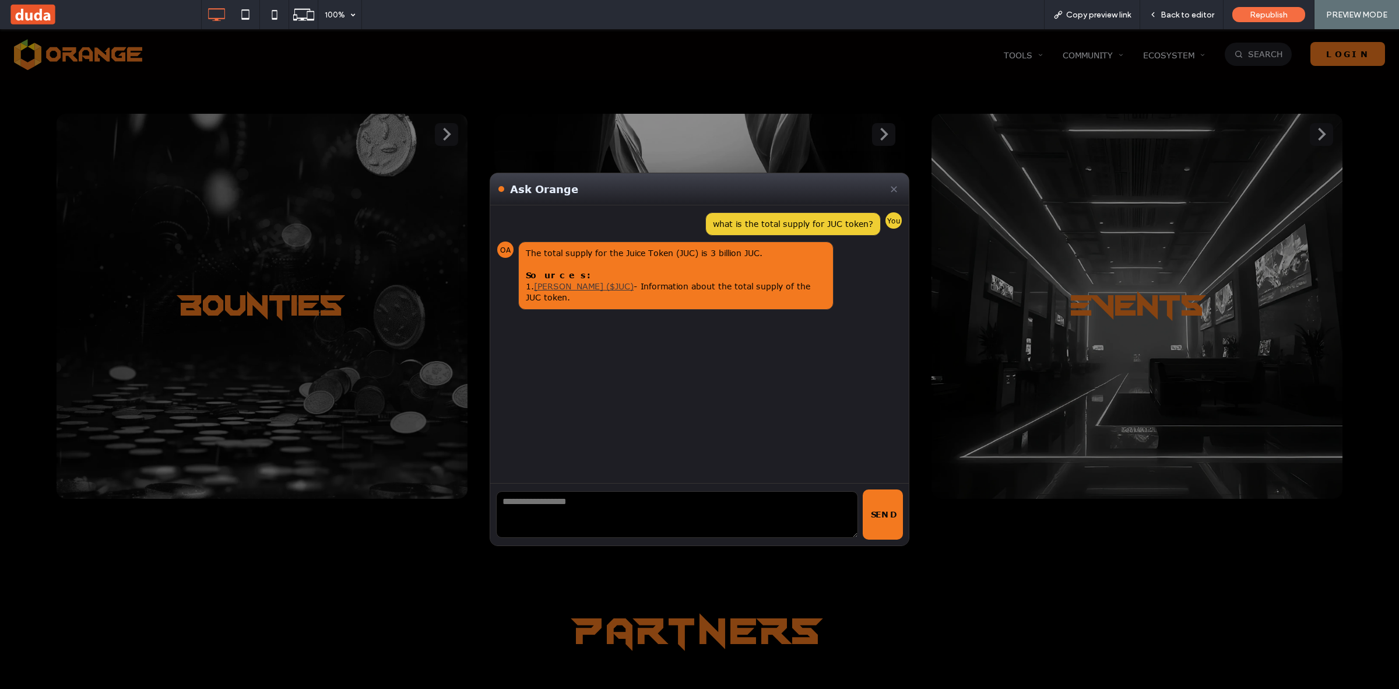
click at [888, 190] on button "✕" at bounding box center [893, 188] width 13 height 17
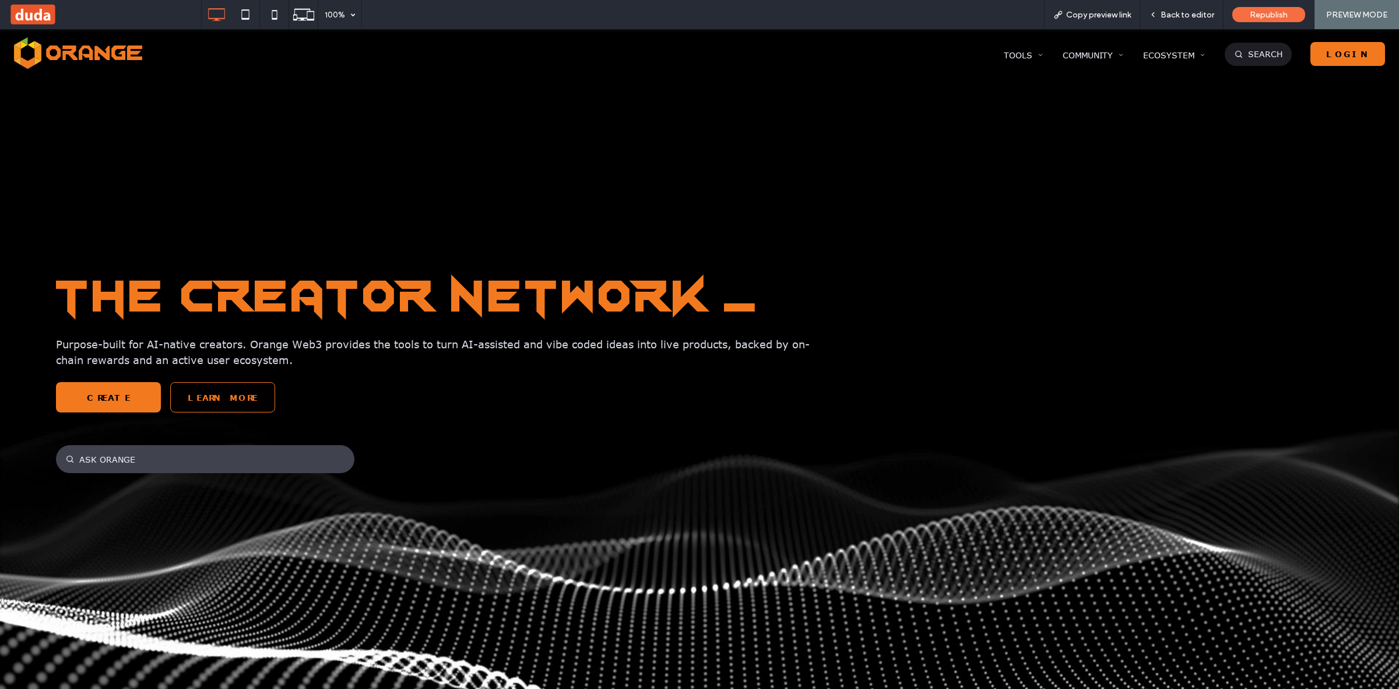
scroll to position [0, 0]
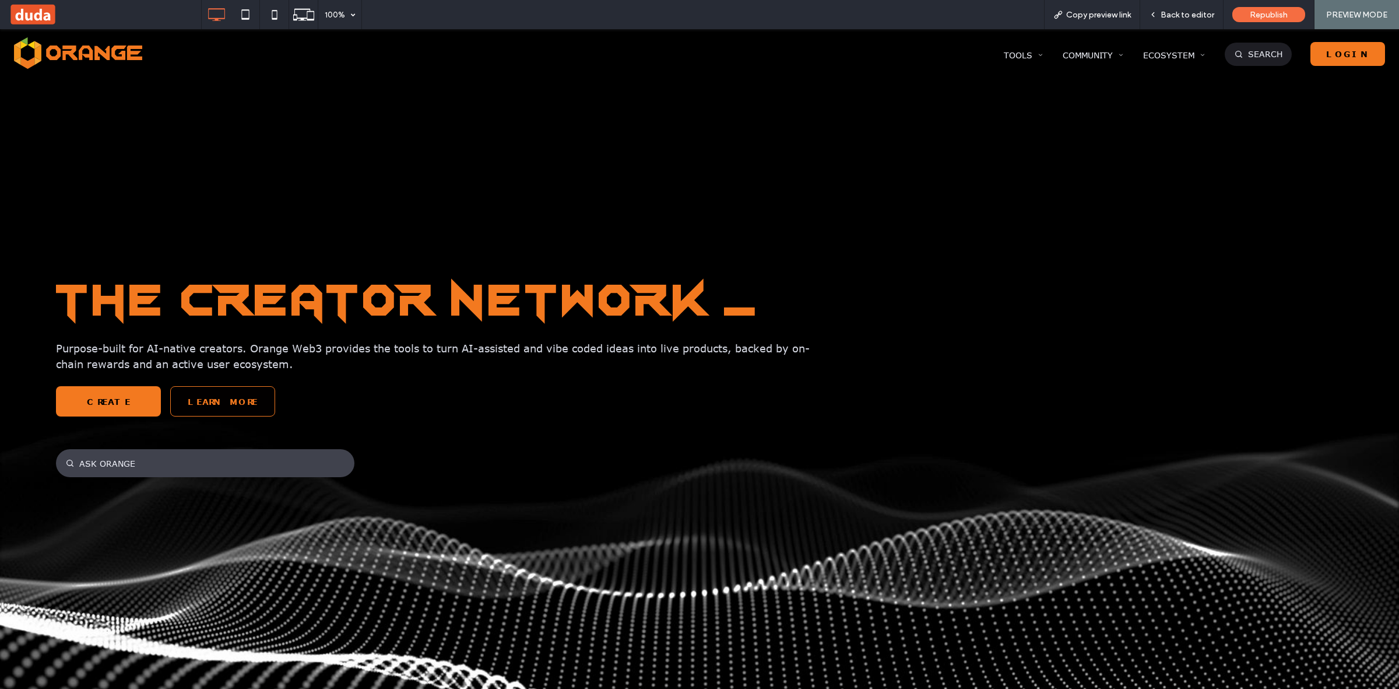
click at [983, 298] on h1 "The Creator Network _" at bounding box center [635, 301] width 1159 height 51
click at [1255, 47] on link "Search" at bounding box center [1258, 54] width 67 height 23
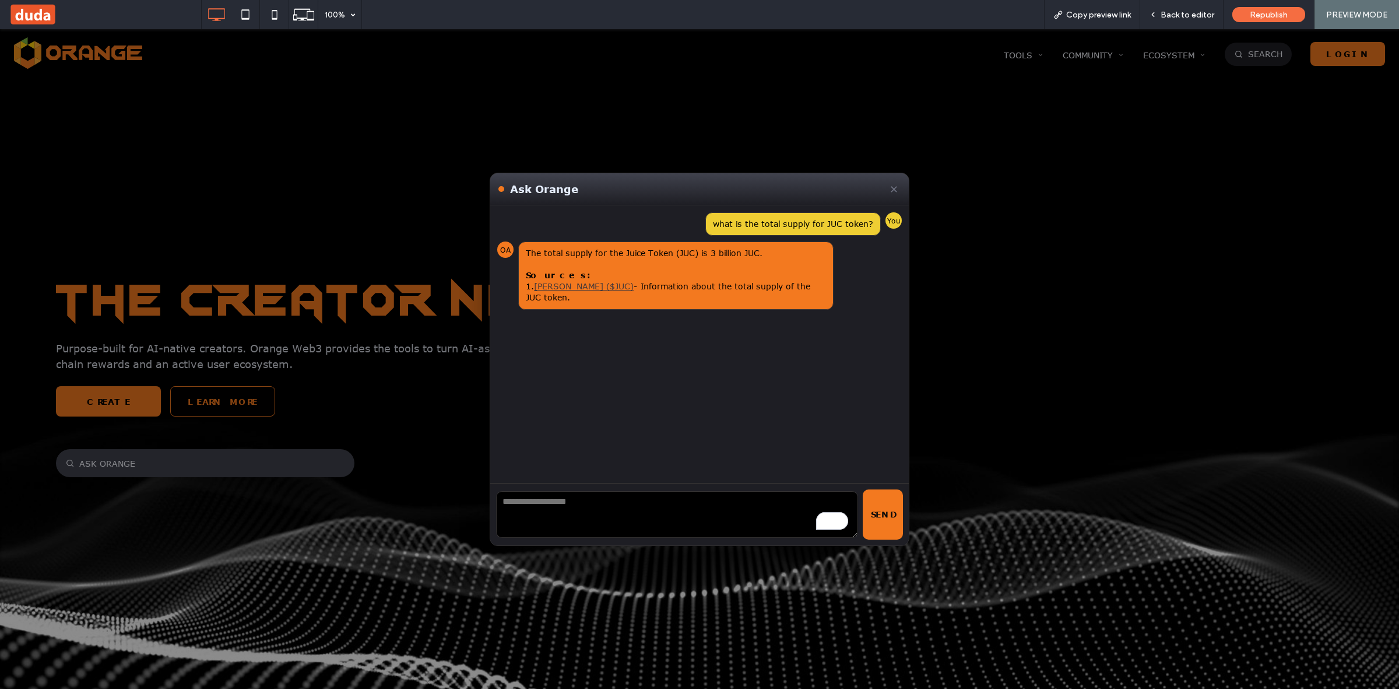
click at [535, 496] on textarea "To enrich screen reader interactions, please activate Accessibility in Grammarl…" at bounding box center [677, 514] width 362 height 47
copy div "what is the total supply for JUC token?"
click at [555, 505] on textarea "To enrich screen reader interactions, please activate Accessibility in Grammarl…" at bounding box center [677, 514] width 362 height 47
paste textarea "**********"
type textarea "**********"
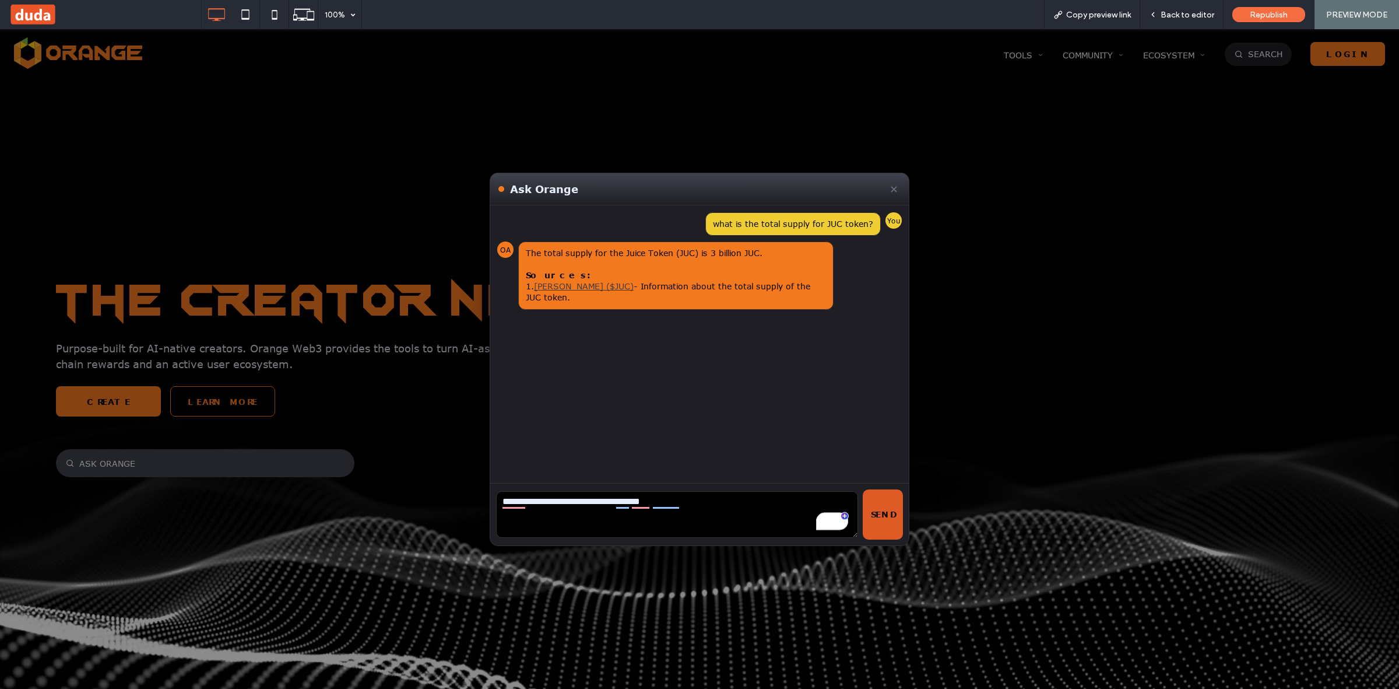
click at [885, 517] on button "Send" at bounding box center [883, 514] width 40 height 50
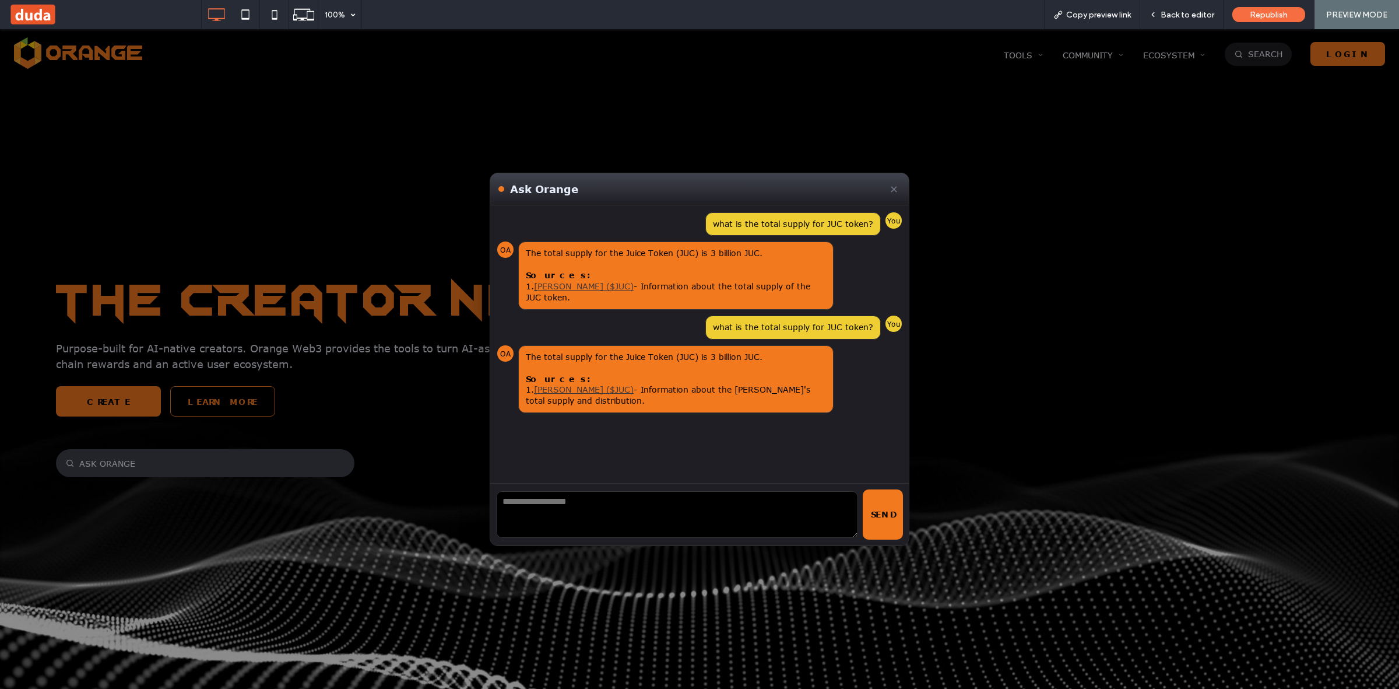
click at [890, 191] on button "✕" at bounding box center [893, 188] width 13 height 17
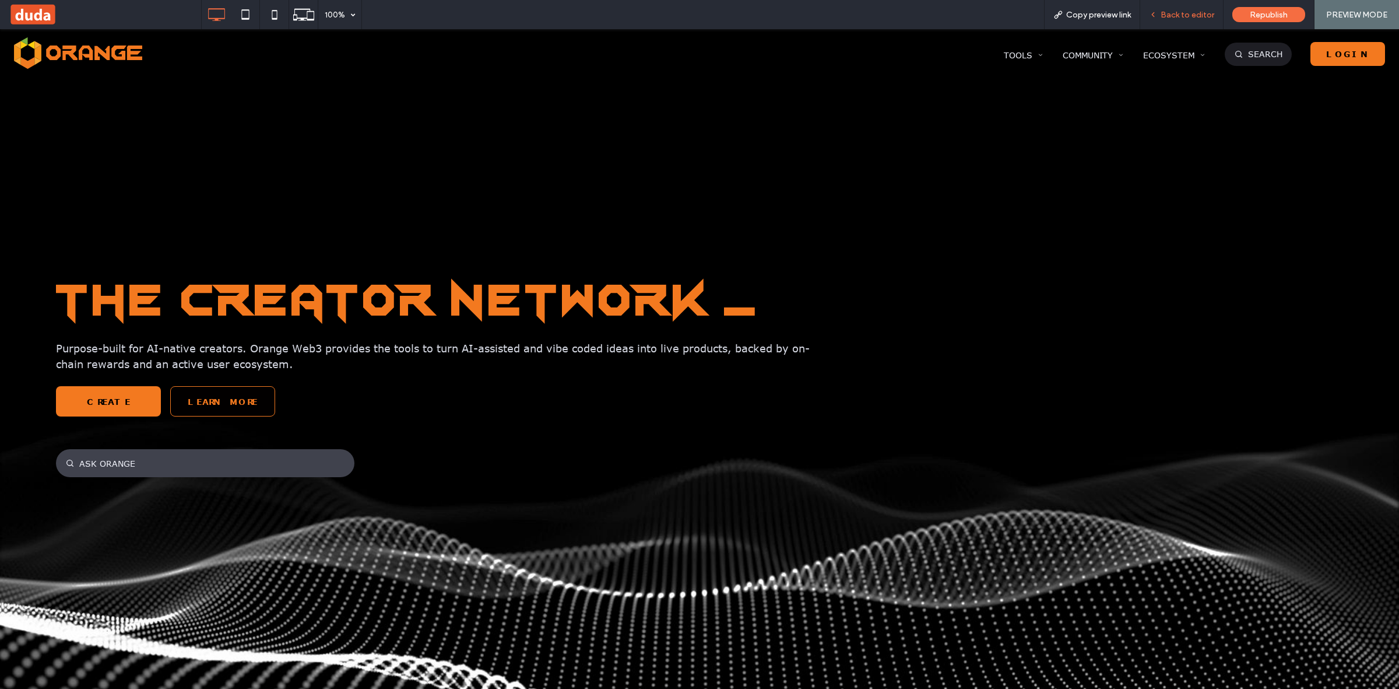
click at [1182, 12] on span "Back to editor" at bounding box center [1188, 15] width 54 height 10
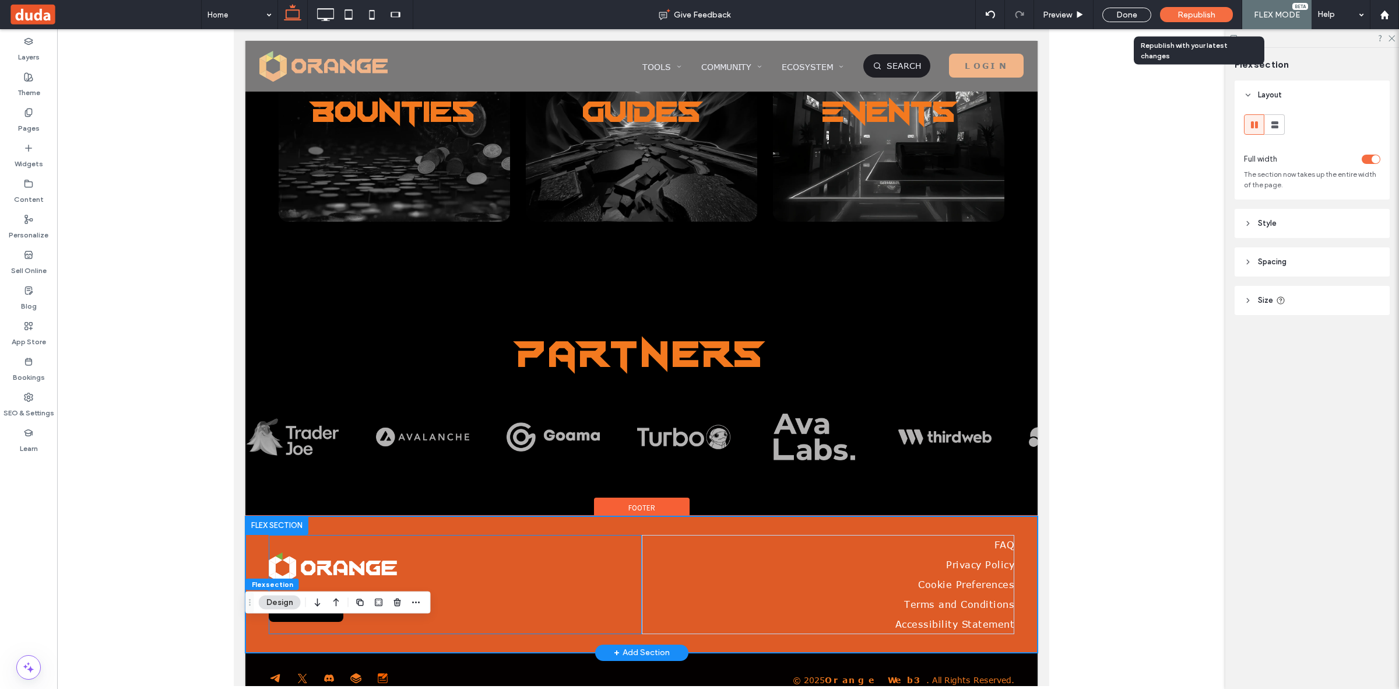
scroll to position [2836, 0]
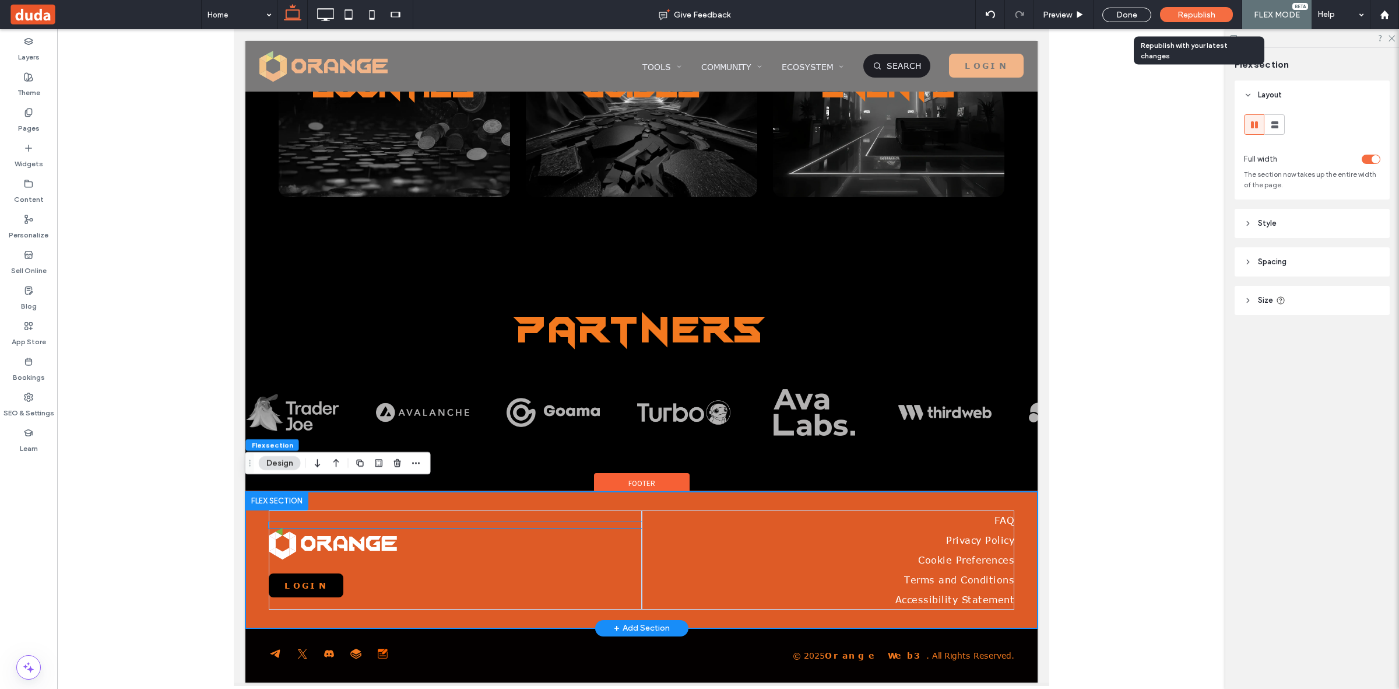
click at [311, 522] on div "Ask Orange ✕ what is the total supply for JUC token? You OA The total supply fo…" at bounding box center [454, 525] width 373 height 6
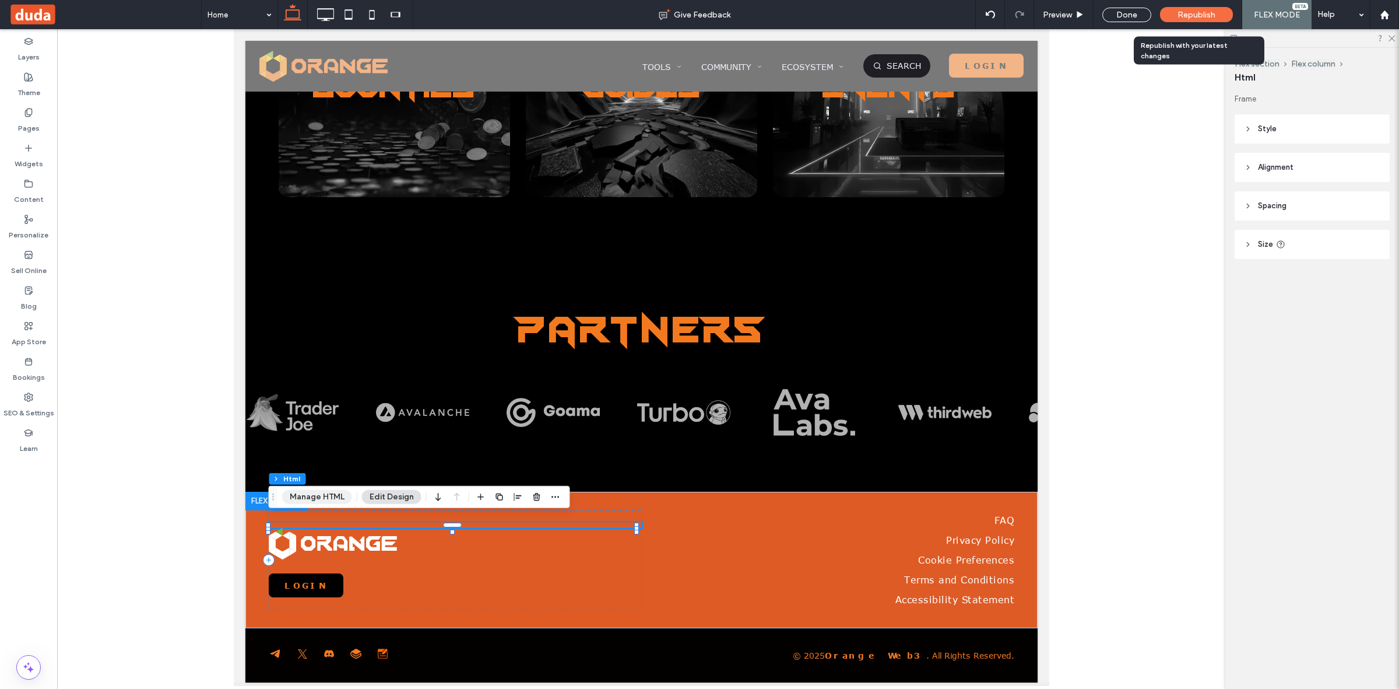
click at [317, 494] on button "Manage HTML" at bounding box center [317, 497] width 70 height 14
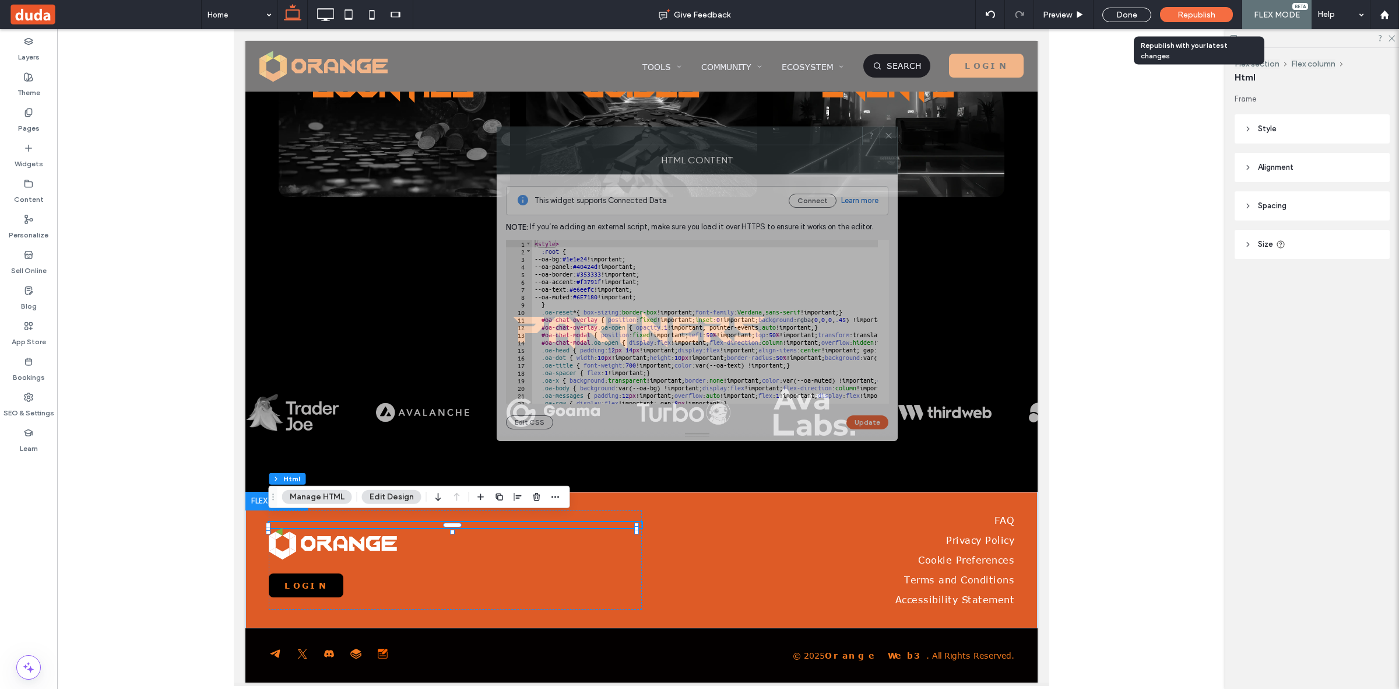
drag, startPoint x: 1134, startPoint y: 205, endPoint x: 644, endPoint y: 143, distance: 493.6
click at [644, 143] on div at bounding box center [679, 135] width 365 height 17
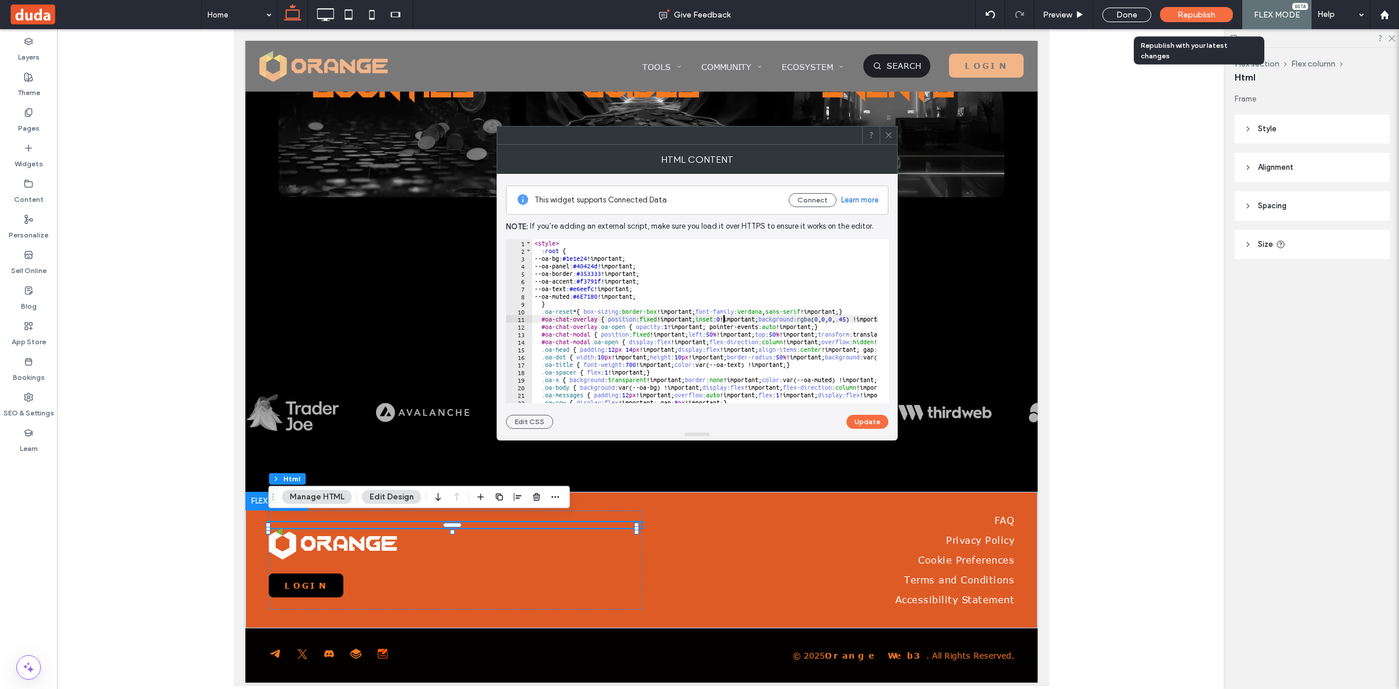
click at [724, 317] on div "< style > :root { --oa-bg: #1e1e24 !important; --oa-panel: #40424d !important; …" at bounding box center [1342, 322] width 1621 height 167
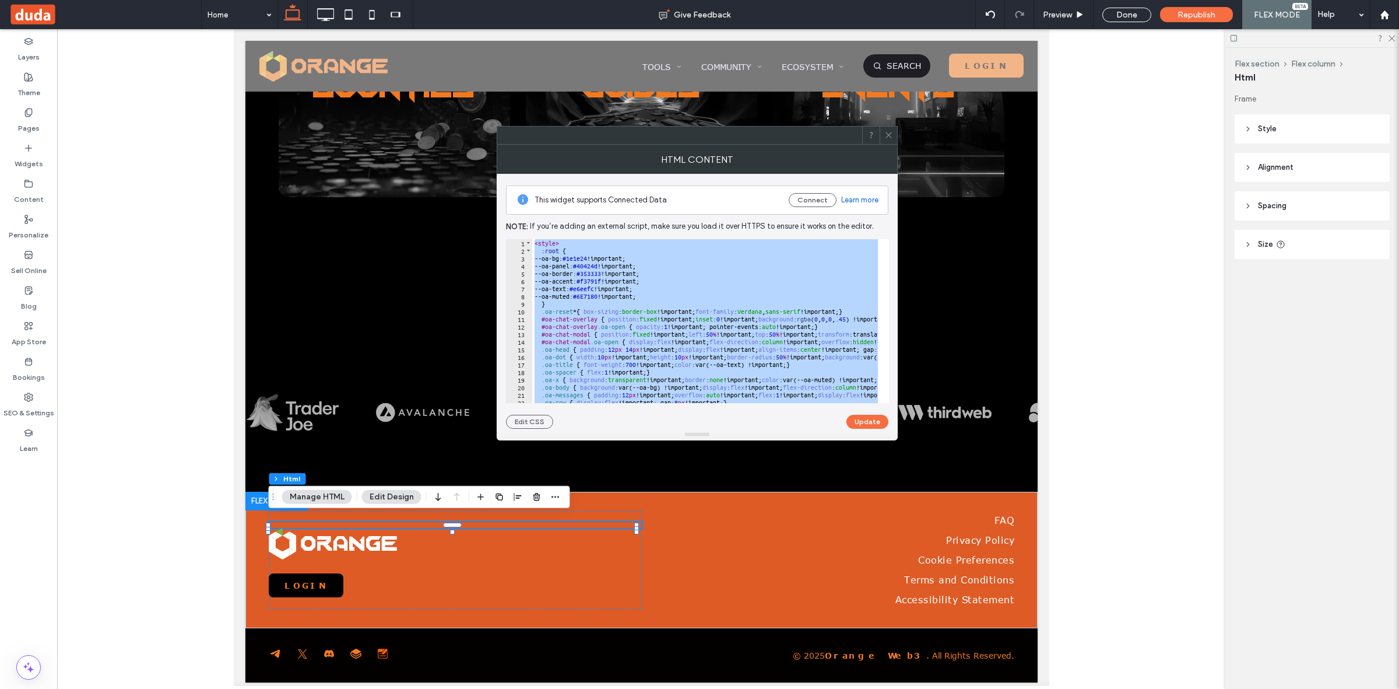
click at [762, 278] on div "< style > :root { --oa-bg: #1e1e24 !important; --oa-panel: #40424d !important; …" at bounding box center [705, 321] width 346 height 164
type textarea "**********"
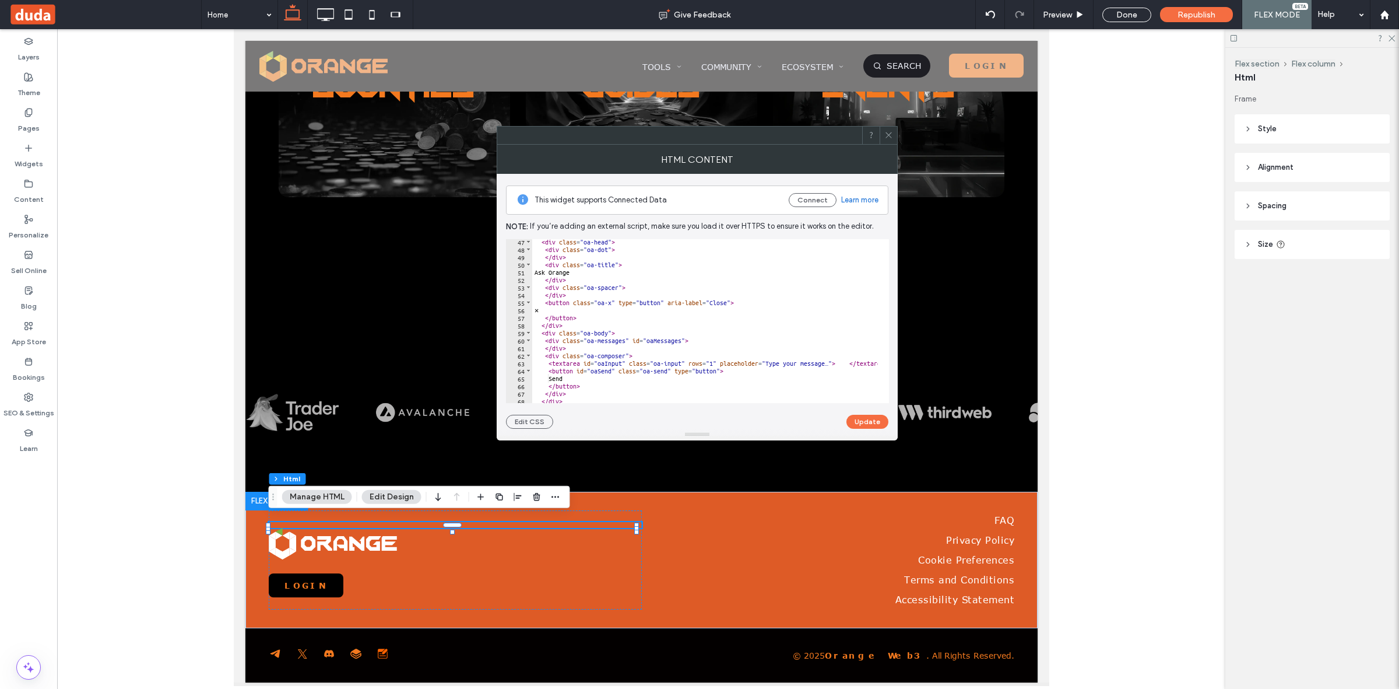
scroll to position [437, 0]
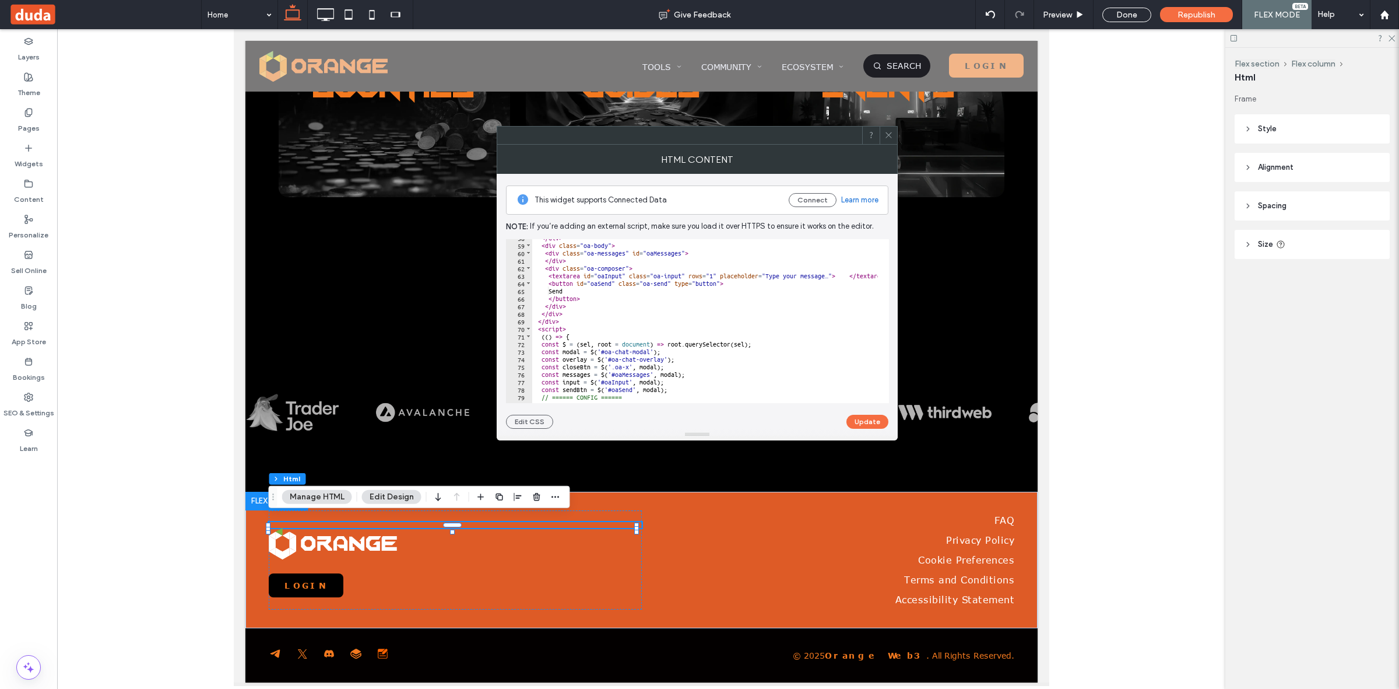
click at [890, 133] on icon at bounding box center [889, 135] width 9 height 9
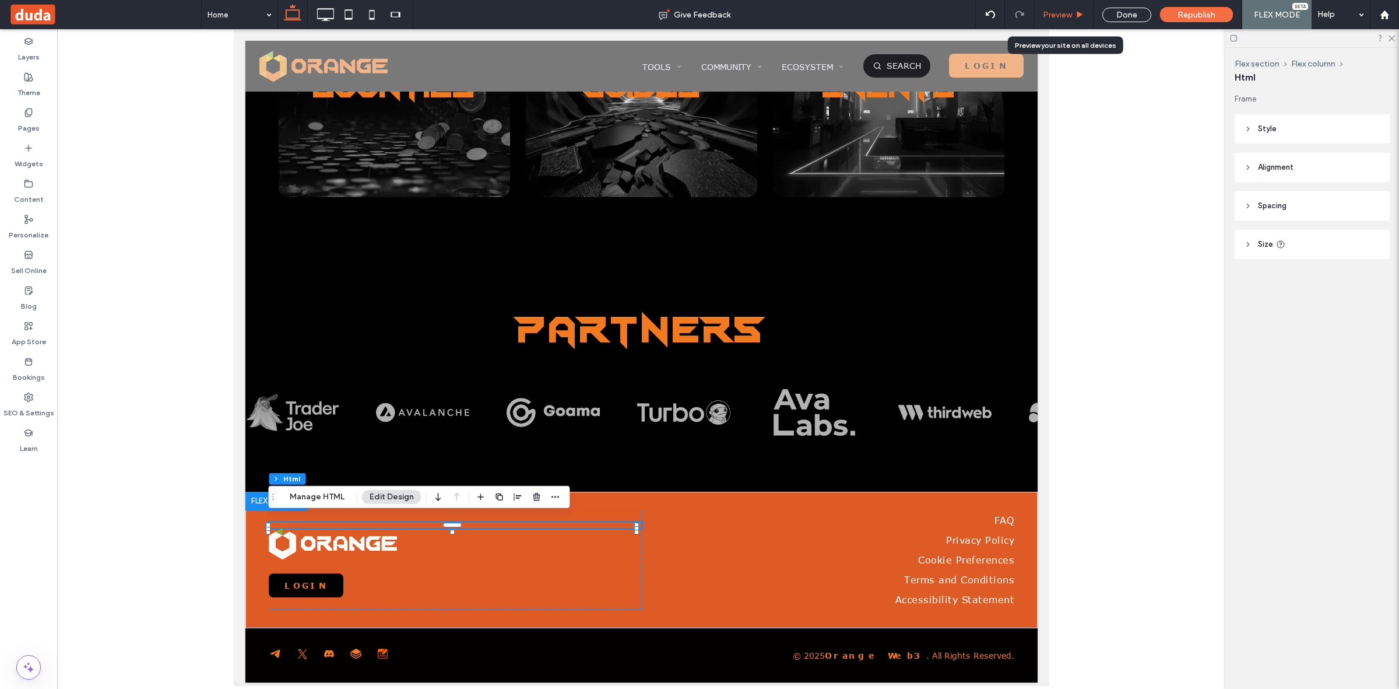
click at [1054, 10] on span "Preview" at bounding box center [1057, 15] width 29 height 10
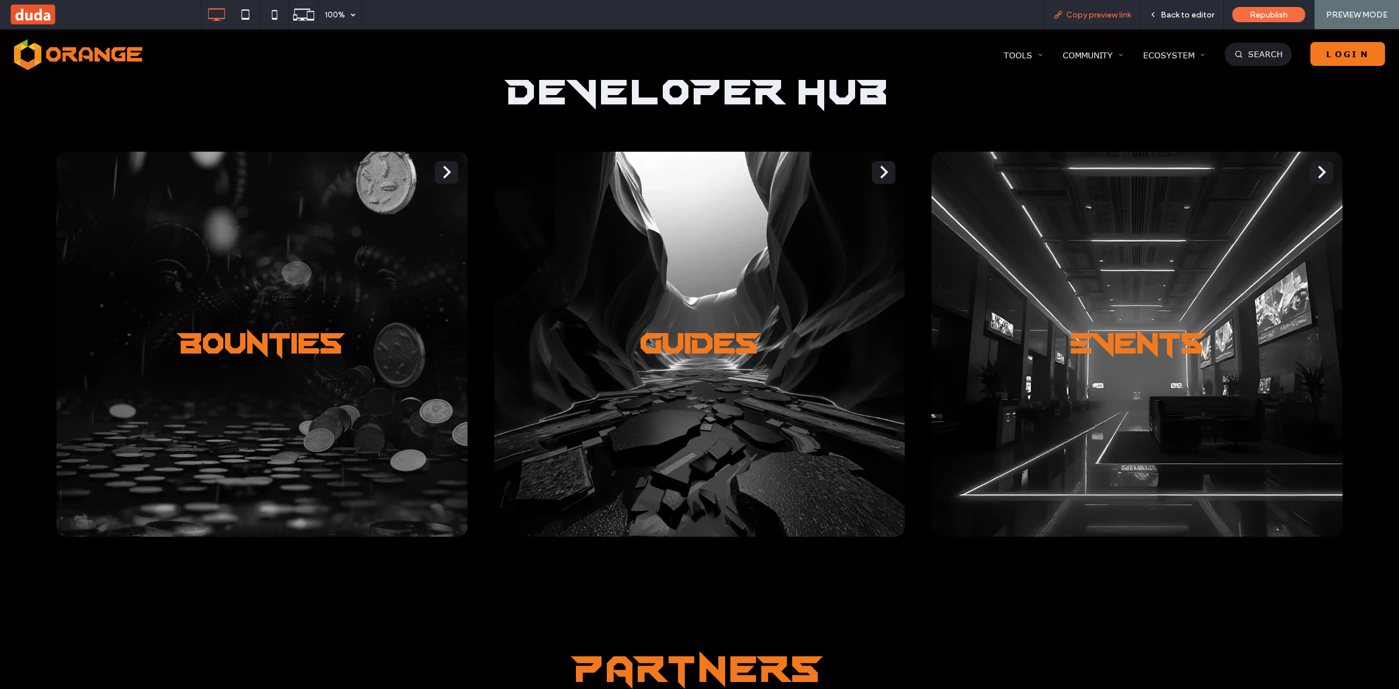
scroll to position [3235, 0]
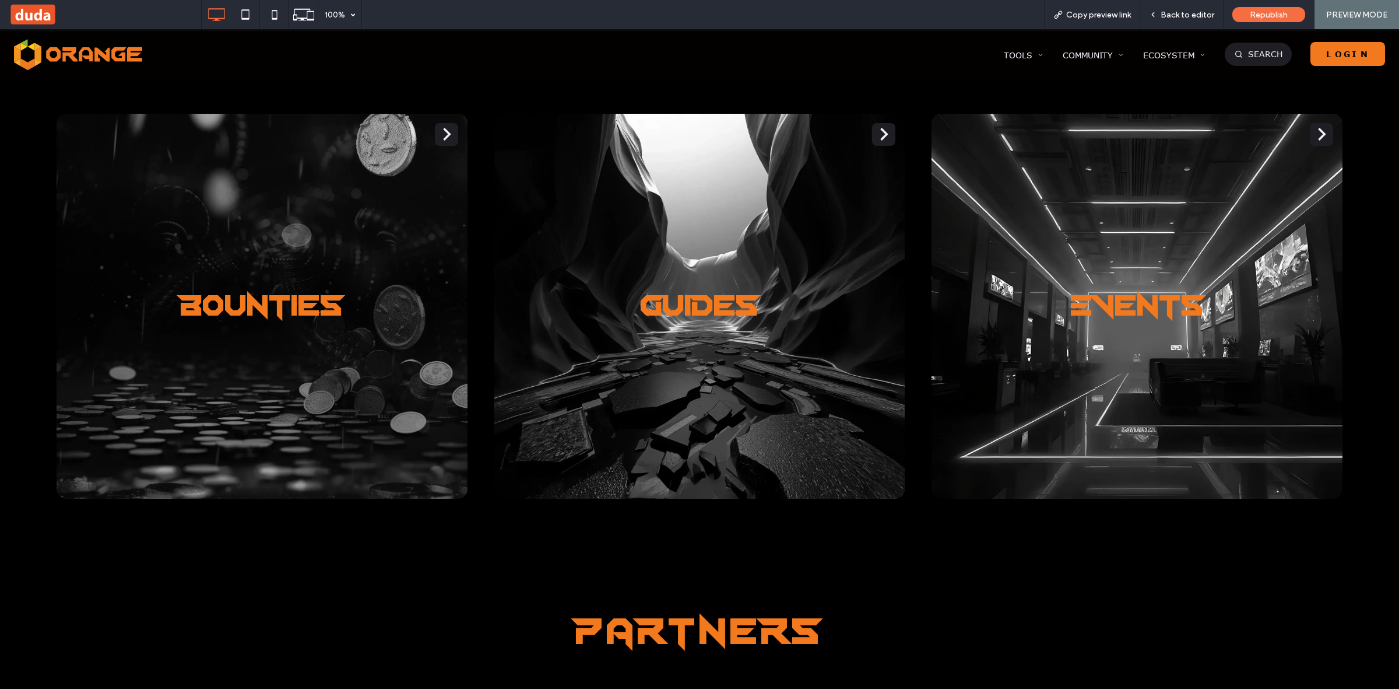
drag, startPoint x: 1234, startPoint y: 51, endPoint x: 826, endPoint y: 243, distance: 450.7
click at [1234, 51] on link "Search" at bounding box center [1258, 54] width 67 height 23
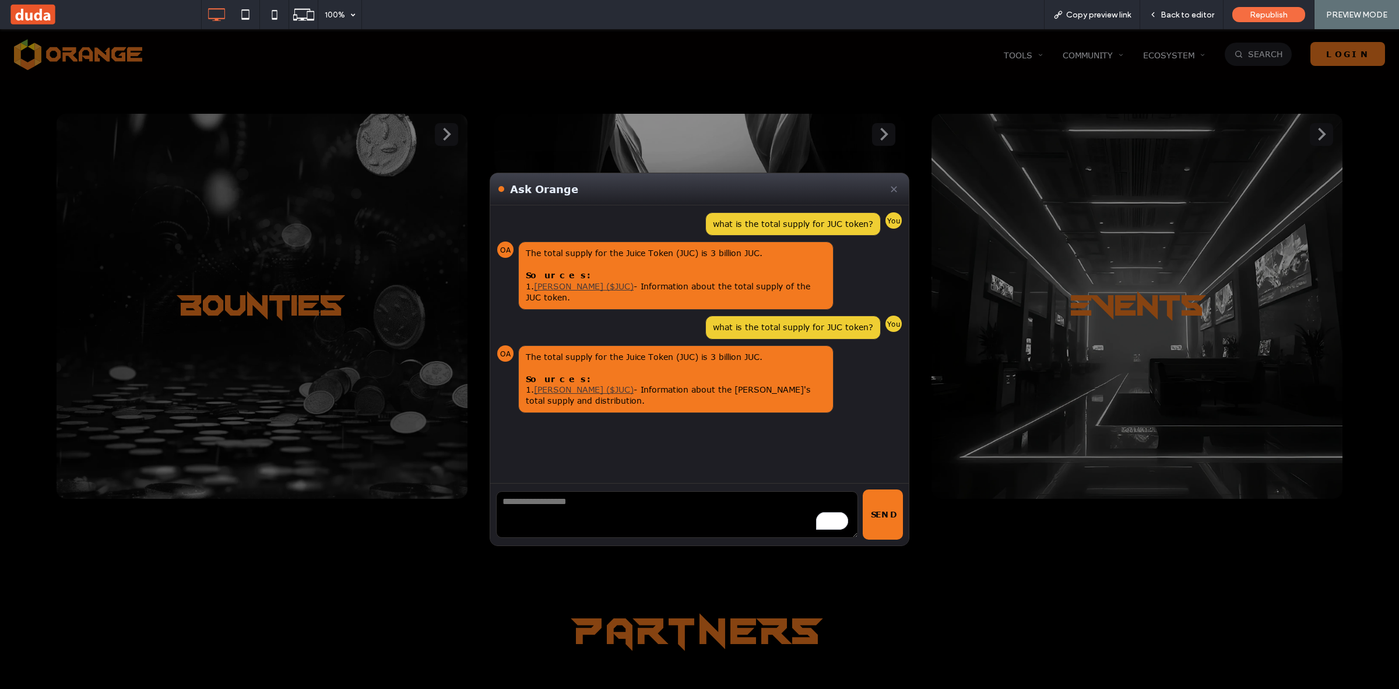
click at [573, 499] on textarea "To enrich screen reader interactions, please activate Accessibility in Grammarl…" at bounding box center [677, 514] width 362 height 47
type textarea "*"
type textarea "**********"
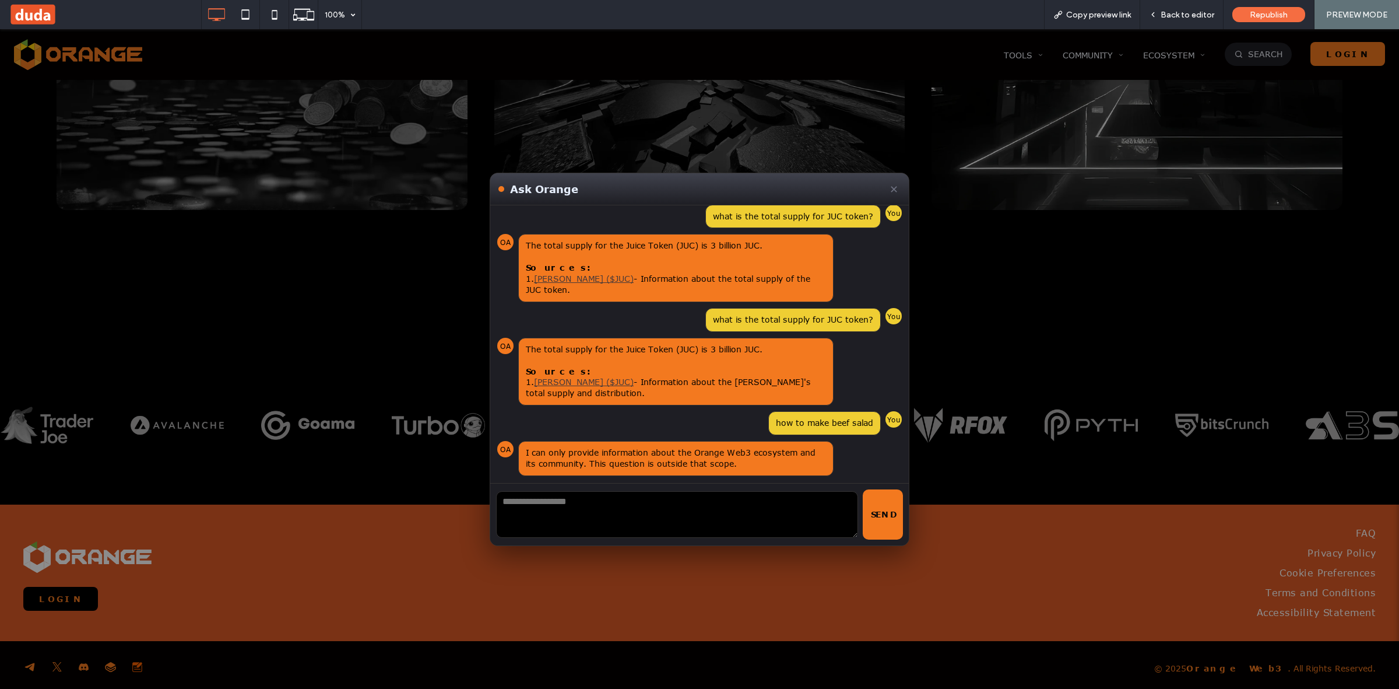
scroll to position [3530, 0]
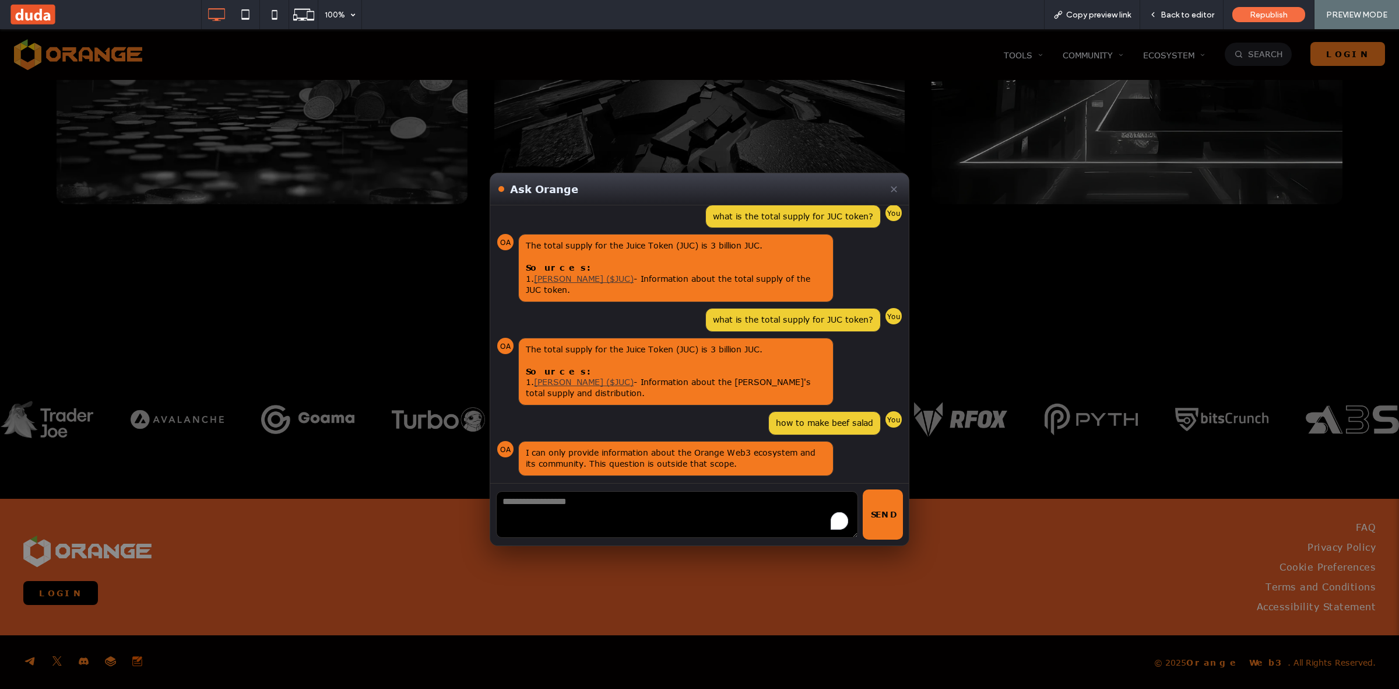
drag, startPoint x: 579, startPoint y: 517, endPoint x: 615, endPoint y: 528, distance: 37.6
click at [580, 517] on textarea "To enrich screen reader interactions, please activate Accessibility in Grammarl…" at bounding box center [677, 514] width 362 height 47
type textarea "*"
type textarea "**********"
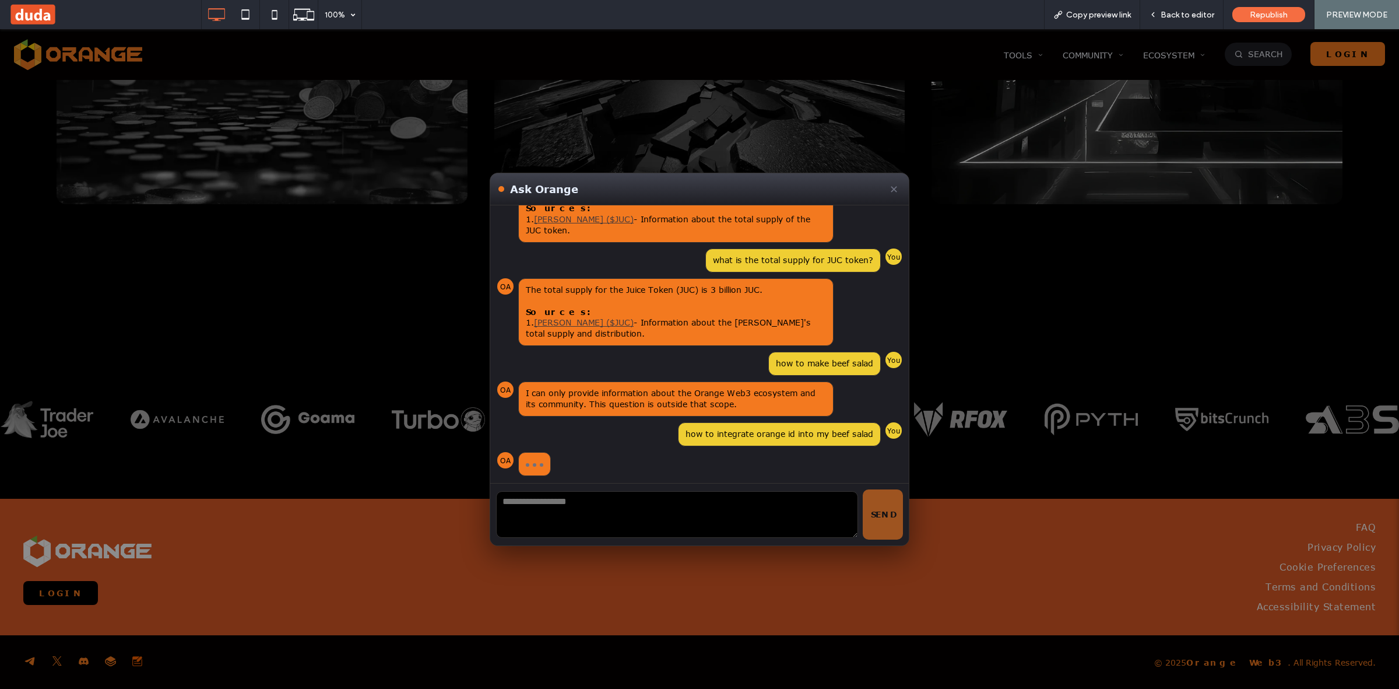
scroll to position [82, 0]
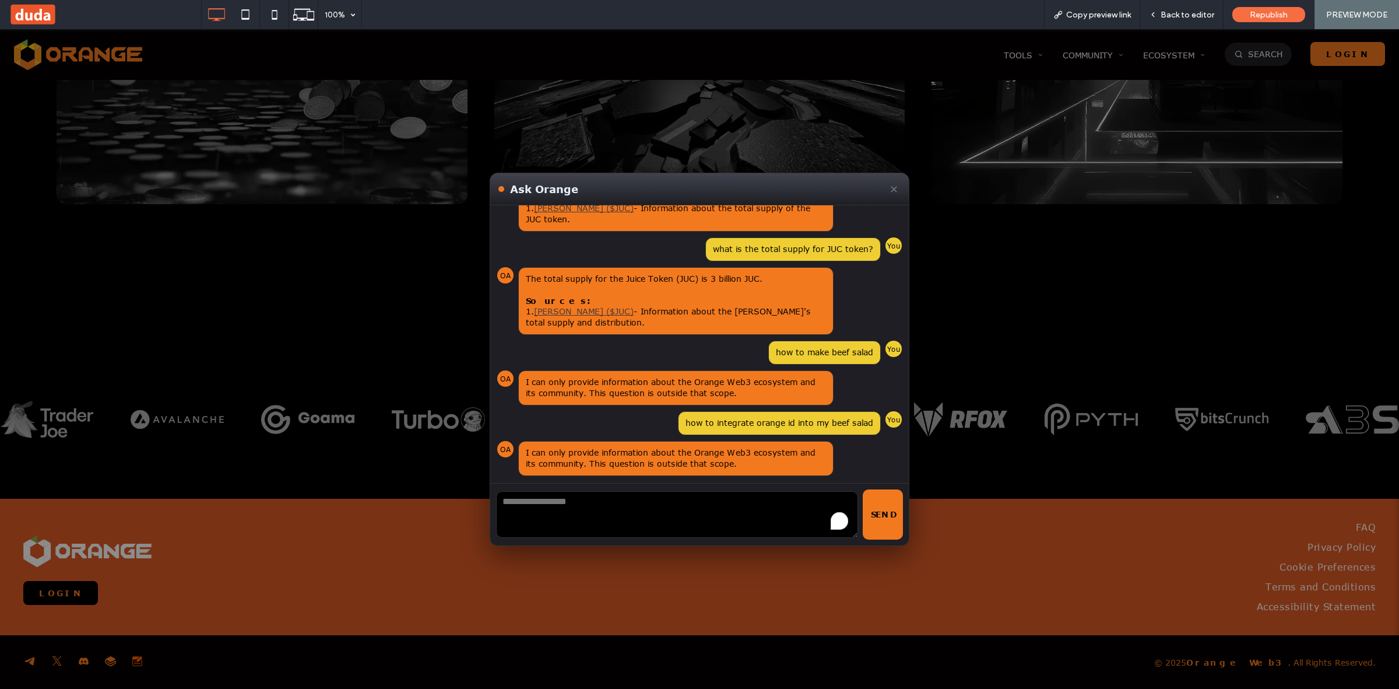
click at [691, 514] on textarea "To enrich screen reader interactions, please activate Accessibility in Grammarl…" at bounding box center [677, 514] width 362 height 47
click at [850, 421] on div "how to integrate orange id into my beef salad" at bounding box center [779, 423] width 203 height 24
drag, startPoint x: 854, startPoint y: 422, endPoint x: 657, endPoint y: 421, distance: 197.7
click at [657, 421] on div "how to integrate orange id into my beef salad You" at bounding box center [699, 423] width 405 height 24
click at [664, 407] on div "what is the total supply for JUC token? You OA The total supply for the Juice T…" at bounding box center [699, 344] width 419 height 278
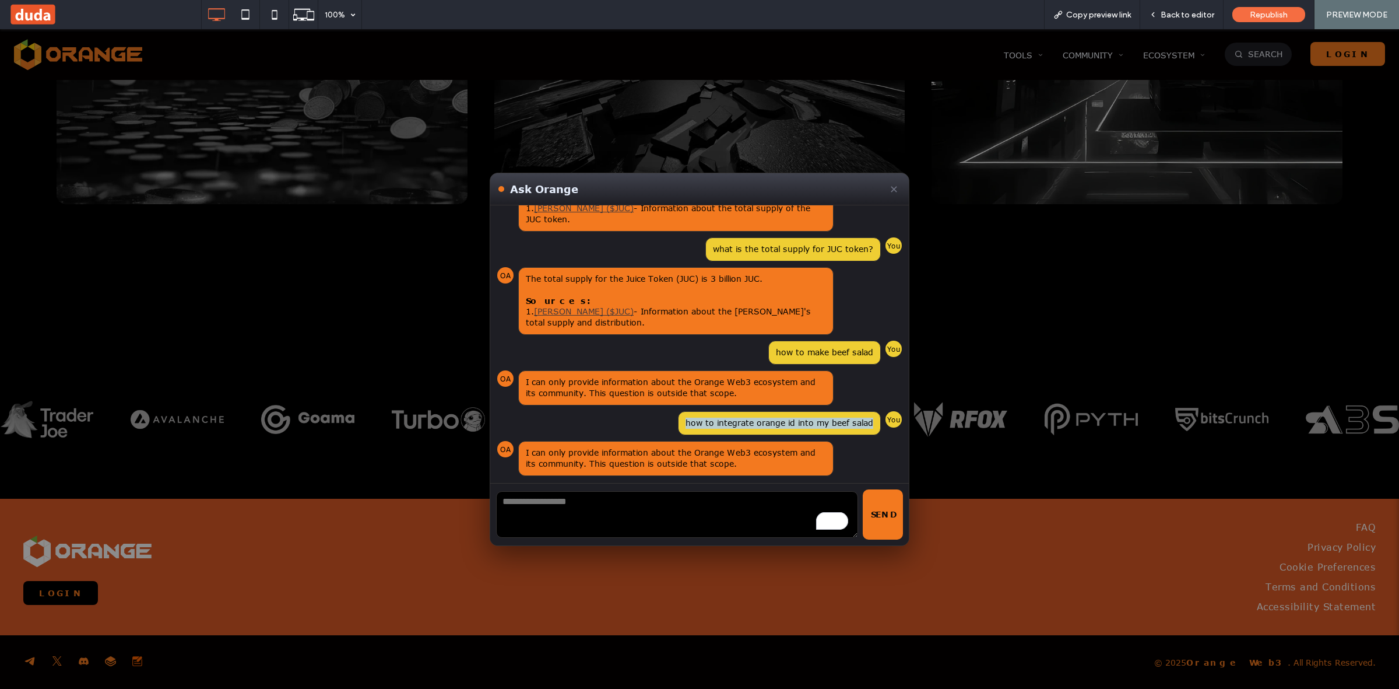
drag, startPoint x: 668, startPoint y: 422, endPoint x: 865, endPoint y: 422, distance: 197.1
click at [866, 432] on div "how to integrate orange id into my beef salad You" at bounding box center [699, 423] width 405 height 24
copy div "how to integrate orange id into my beef salad"
click at [555, 507] on textarea "To enrich screen reader interactions, please activate Accessibility in Grammarl…" at bounding box center [677, 514] width 362 height 47
paste textarea "**********"
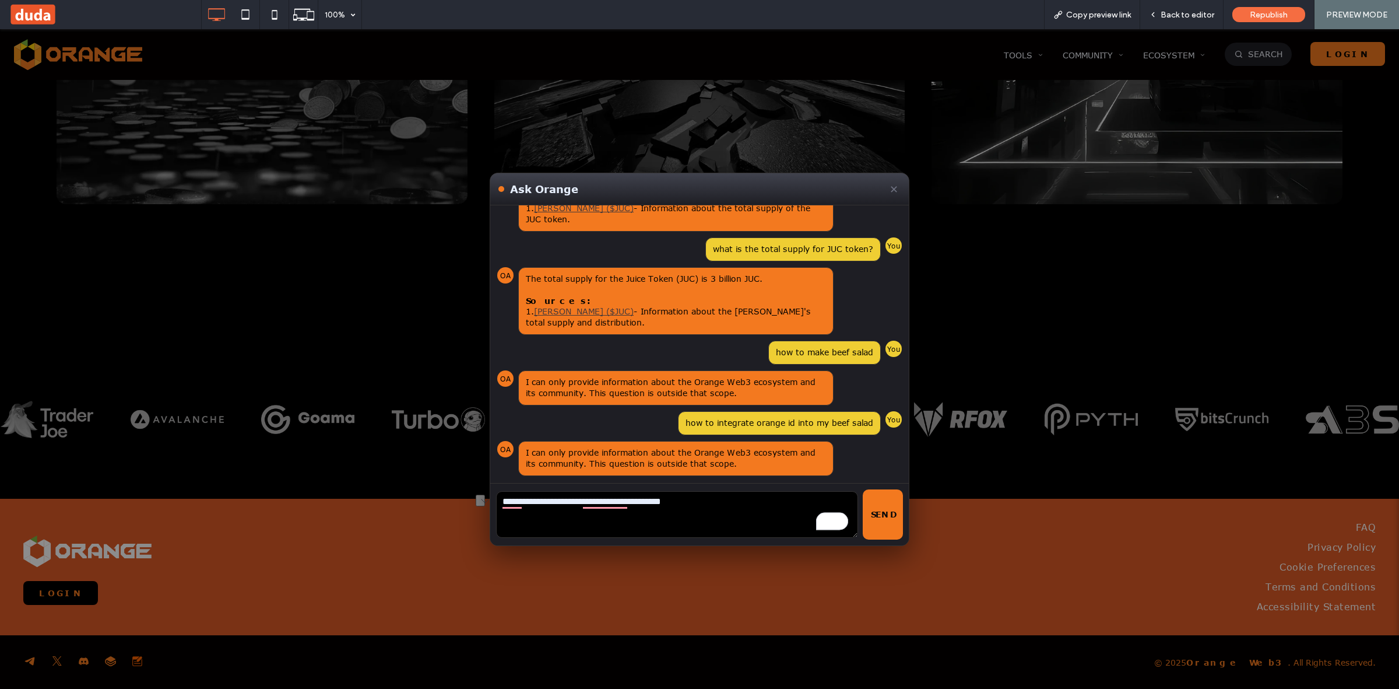
drag, startPoint x: 659, startPoint y: 502, endPoint x: 713, endPoint y: 507, distance: 53.9
click at [713, 507] on textarea "**********" at bounding box center [677, 514] width 362 height 47
type textarea "**********"
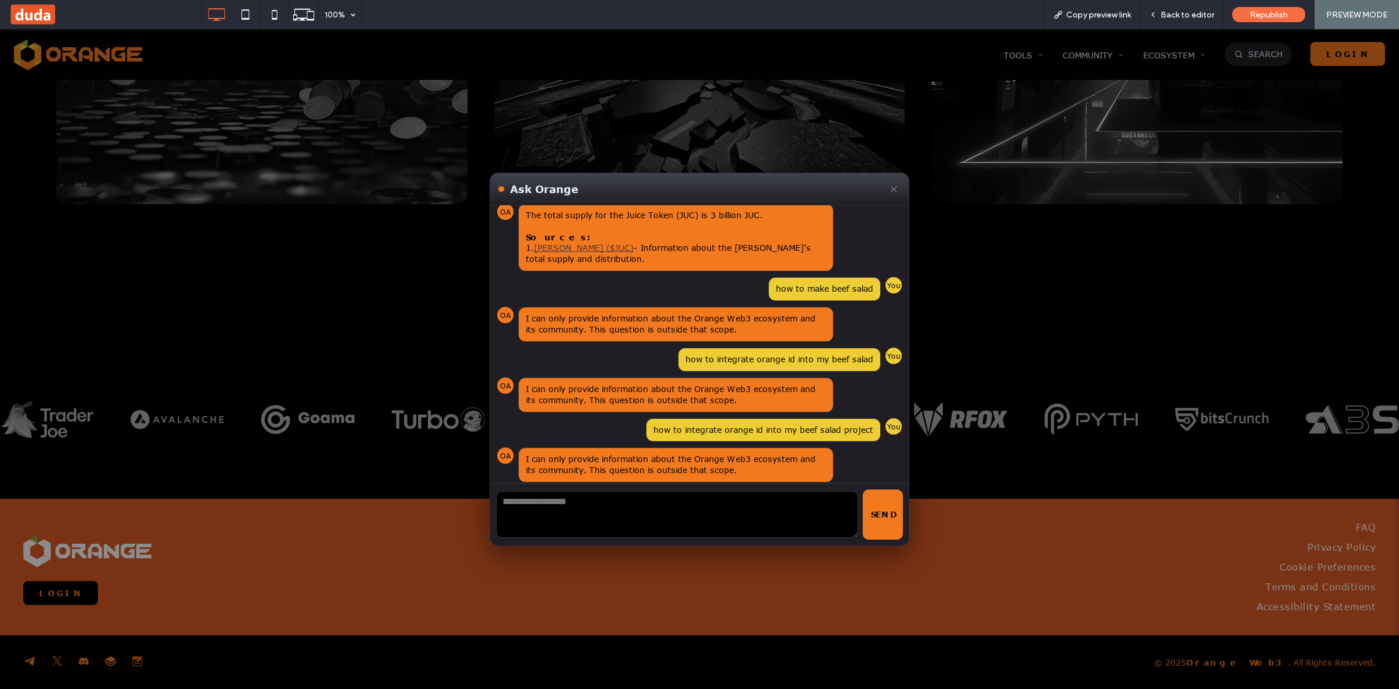
scroll to position [153, 0]
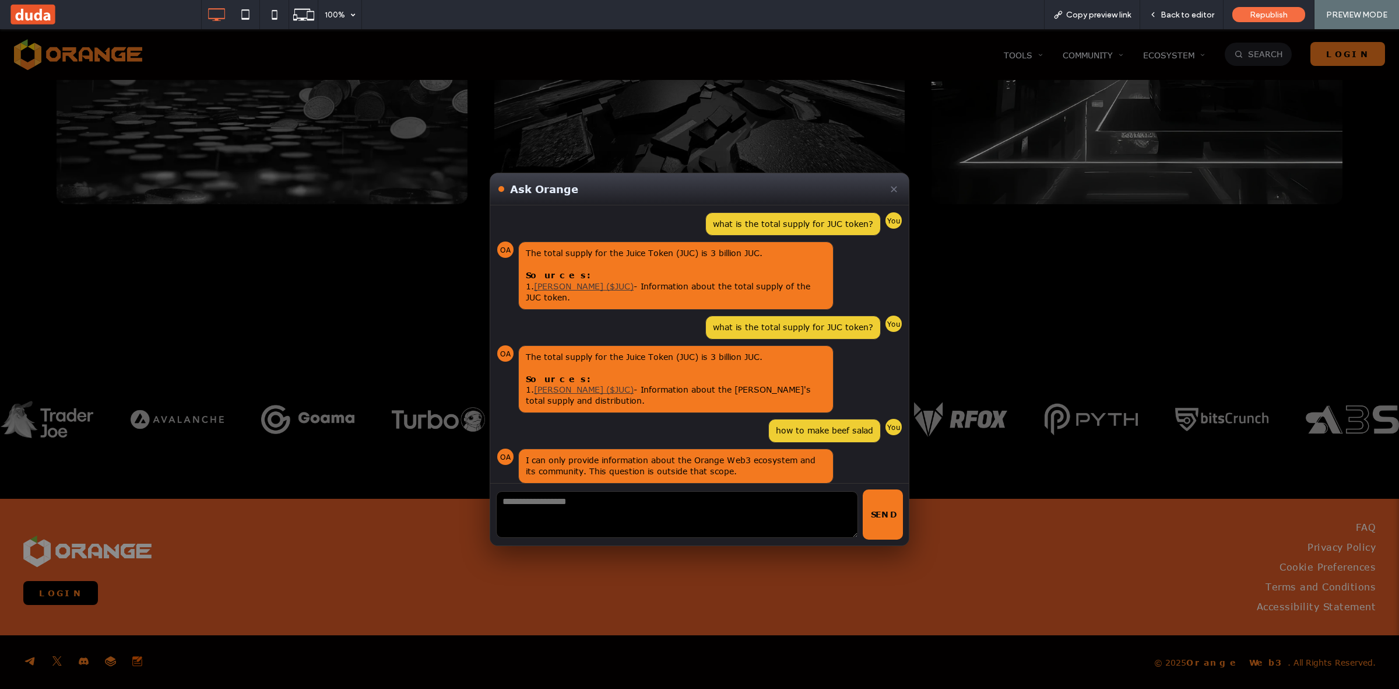
scroll to position [153, 0]
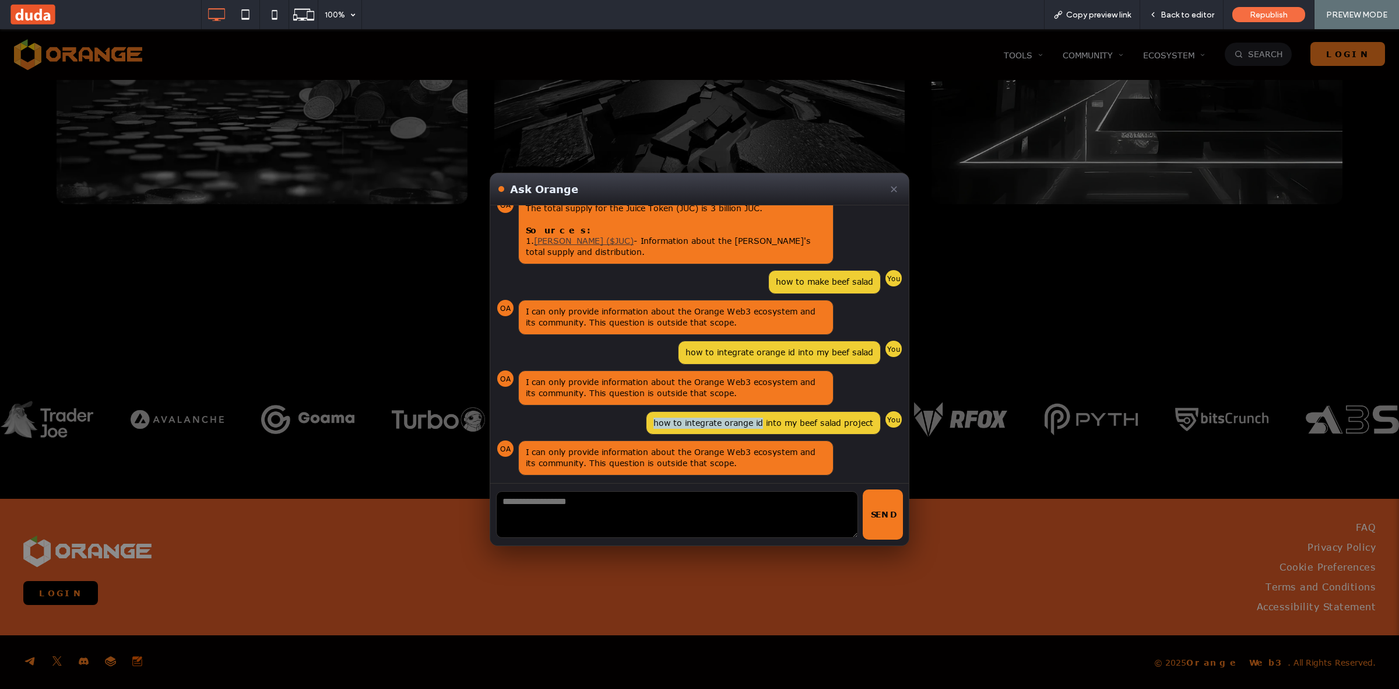
drag, startPoint x: 639, startPoint y: 424, endPoint x: 746, endPoint y: 423, distance: 107.3
click at [746, 423] on div "how to integrate orange id into my beef salad project" at bounding box center [763, 423] width 235 height 24
copy div "how to integrate orange id"
click at [546, 517] on textarea "To enrich screen reader interactions, please activate Accessibility in Grammarl…" at bounding box center [677, 514] width 362 height 47
paste textarea "**********"
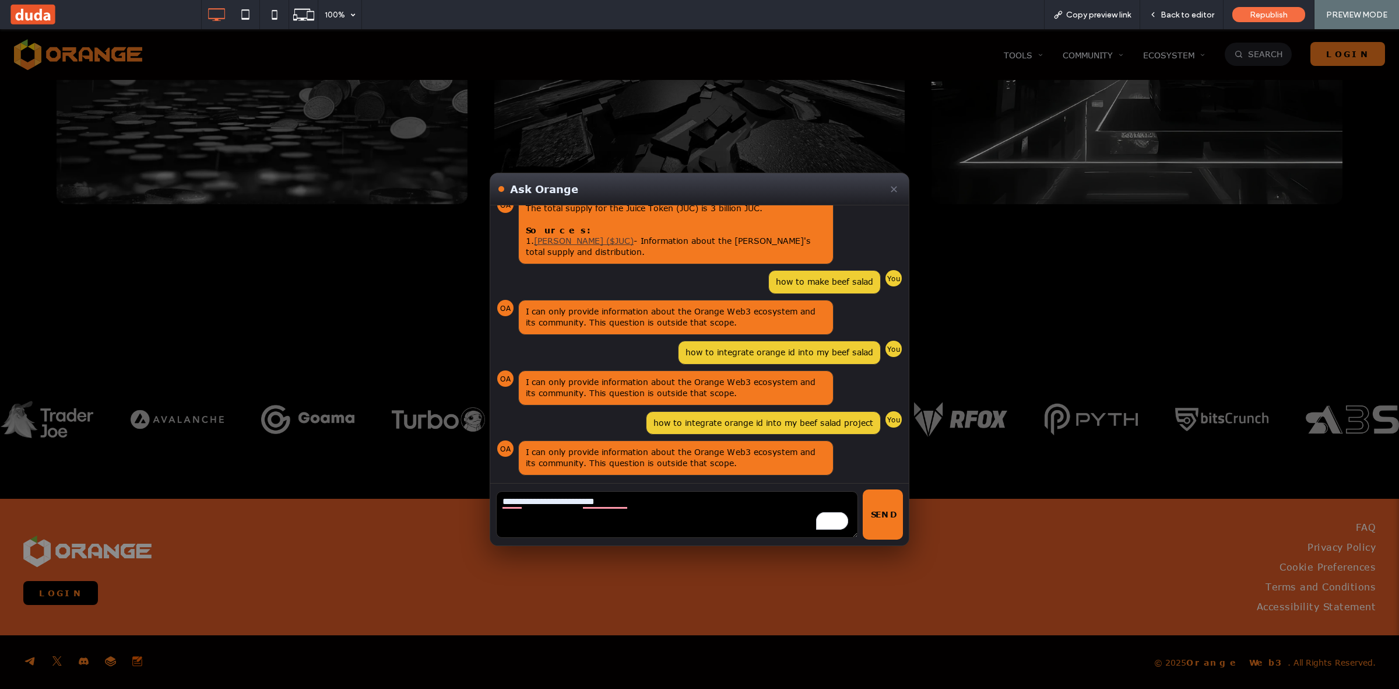
type textarea "**********"
click at [890, 185] on button "✕" at bounding box center [893, 188] width 13 height 17
